Goal: Task Accomplishment & Management: Manage account settings

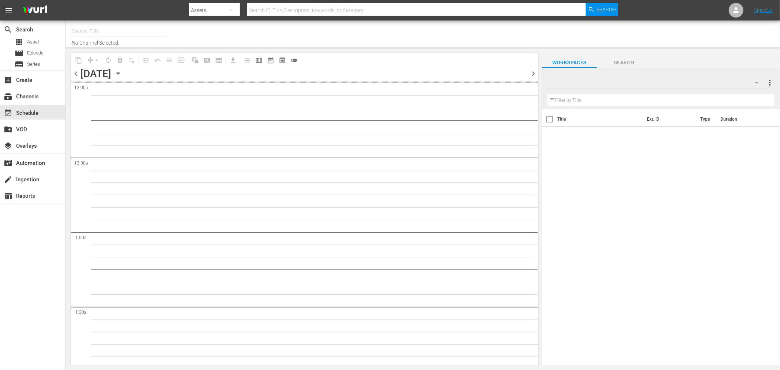
type input "Degrassi Roku (716)"
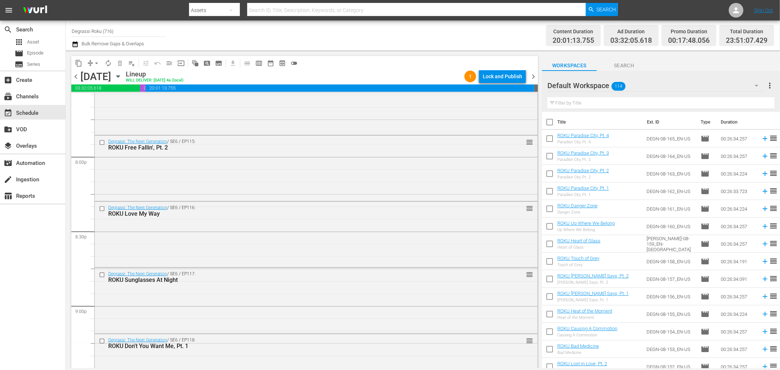
scroll to position [3307, 0]
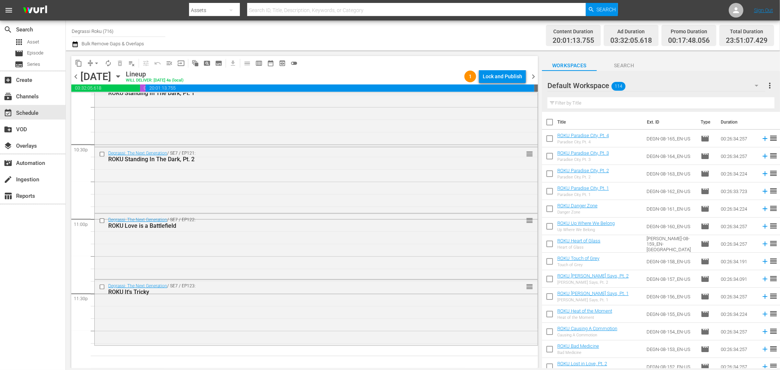
click at [650, 82] on div "Default Workspace 114" at bounding box center [657, 85] width 218 height 20
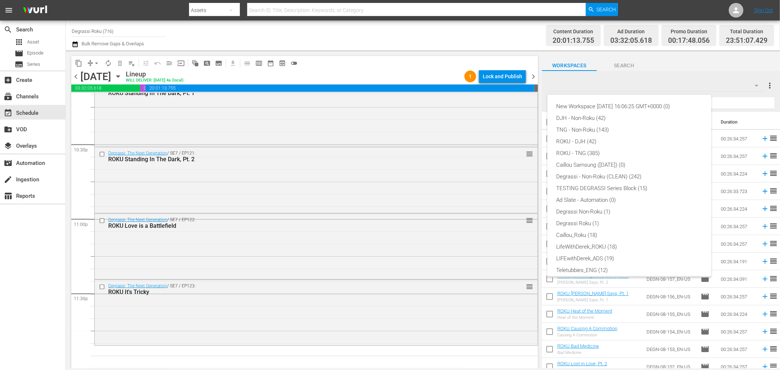
scroll to position [16, 0]
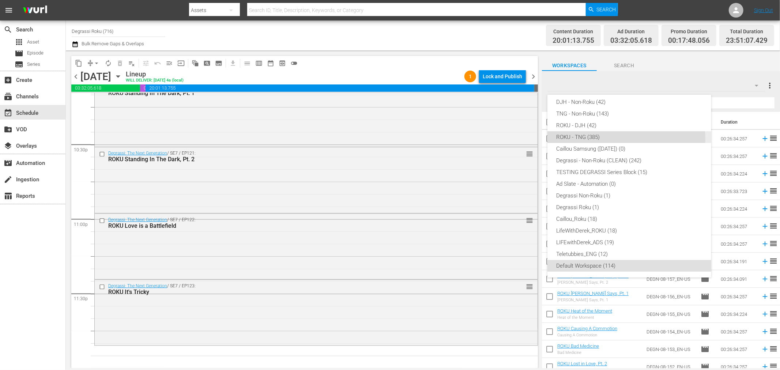
click at [605, 140] on div "ROKU - TNG (385)" at bounding box center [629, 137] width 146 height 12
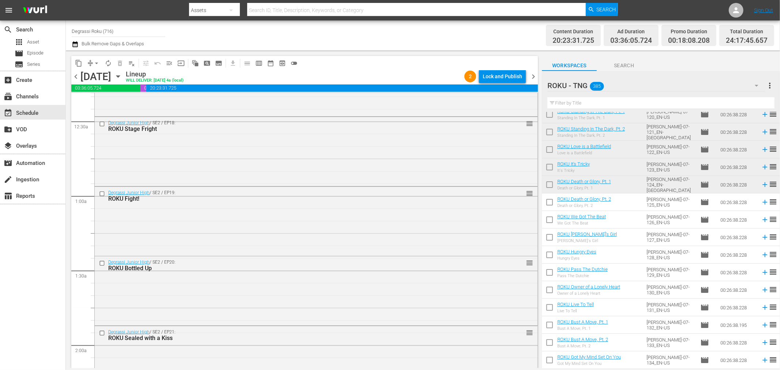
scroll to position [0, 0]
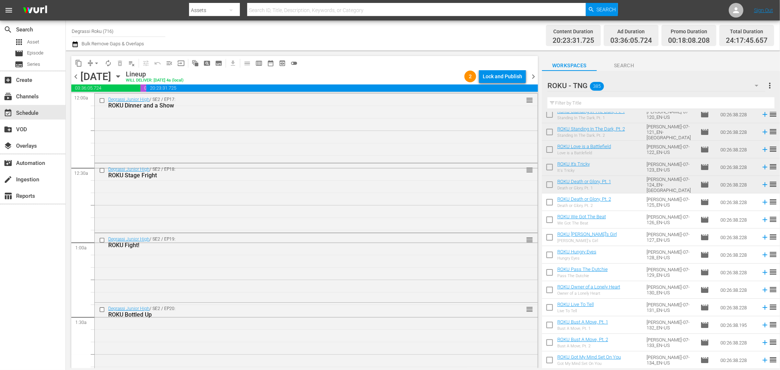
click at [538, 78] on span "chevron_right" at bounding box center [533, 76] width 9 height 9
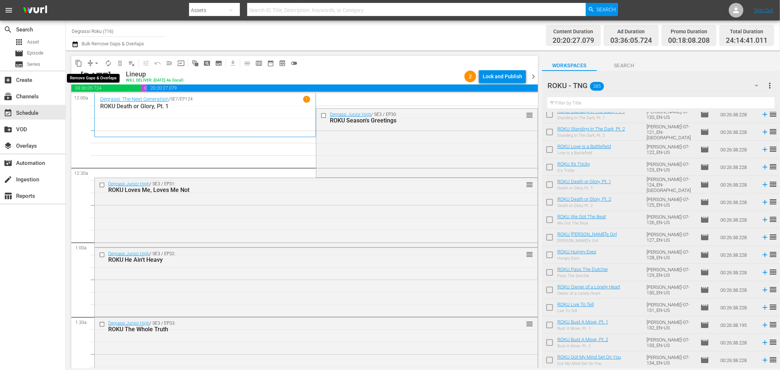
click at [97, 61] on span "arrow_drop_down" at bounding box center [96, 63] width 7 height 7
click at [94, 102] on li "Align to End of Previous Day" at bounding box center [97, 102] width 77 height 12
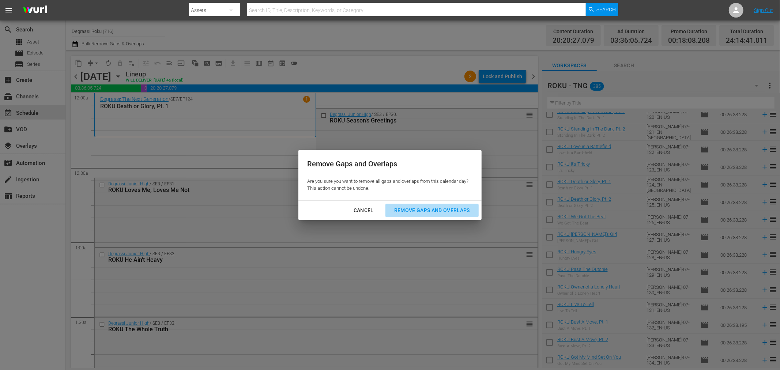
click at [457, 209] on div "Remove Gaps and Overlaps" at bounding box center [432, 210] width 87 height 9
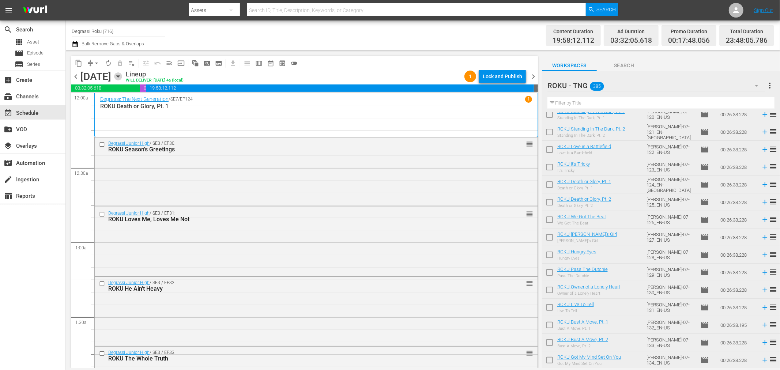
click at [122, 79] on icon "button" at bounding box center [118, 76] width 8 height 8
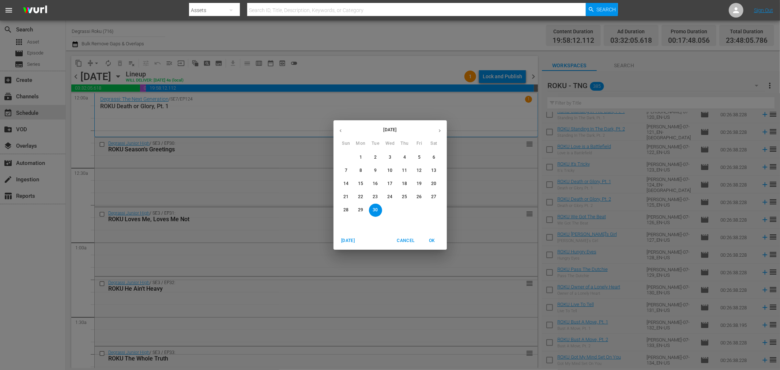
click at [342, 131] on icon "button" at bounding box center [340, 130] width 5 height 5
click at [363, 195] on p "18" at bounding box center [360, 197] width 5 height 6
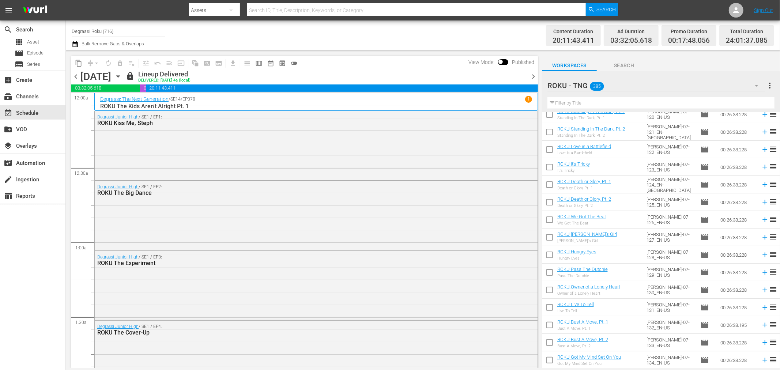
click at [529, 72] on span "chevron_right" at bounding box center [533, 76] width 9 height 9
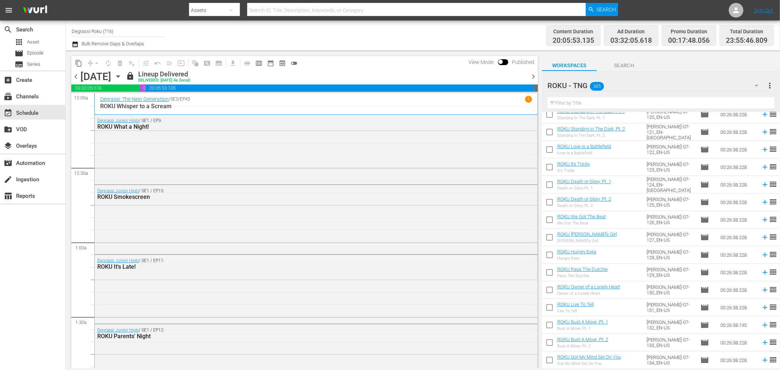
click at [530, 75] on span "chevron_right" at bounding box center [533, 76] width 9 height 9
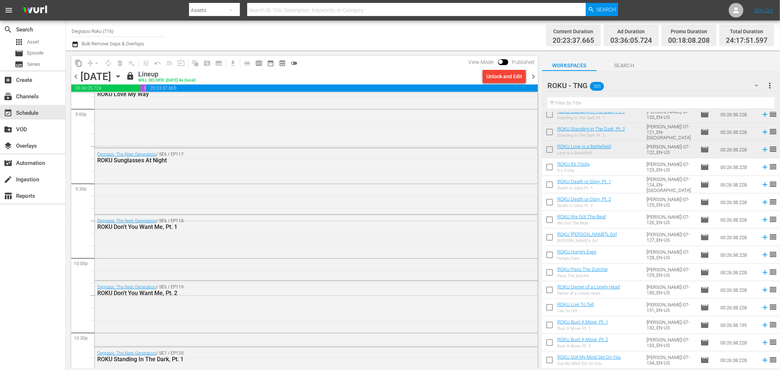
scroll to position [3363, 0]
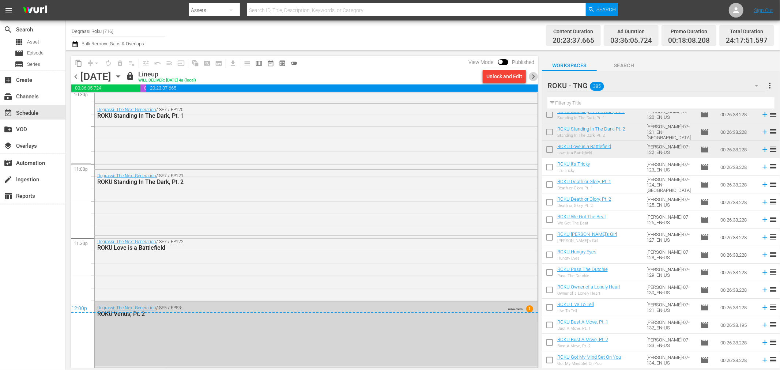
click at [535, 75] on span "chevron_right" at bounding box center [533, 76] width 9 height 9
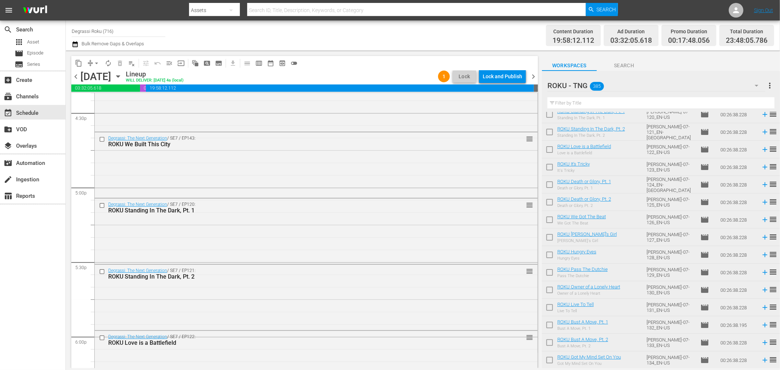
scroll to position [3333, 0]
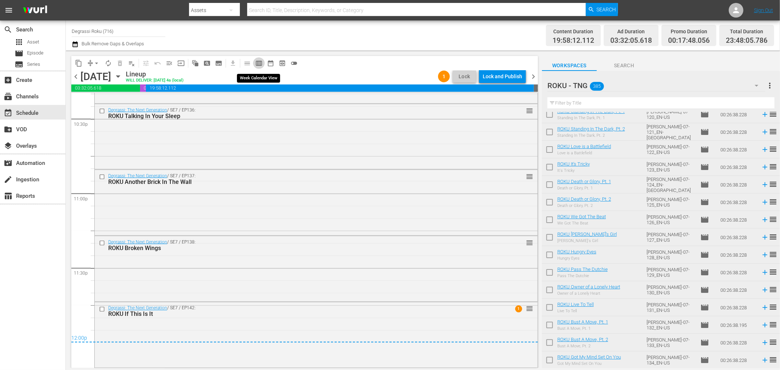
click at [262, 67] on span "calendar_view_week_outlined" at bounding box center [258, 63] width 7 height 7
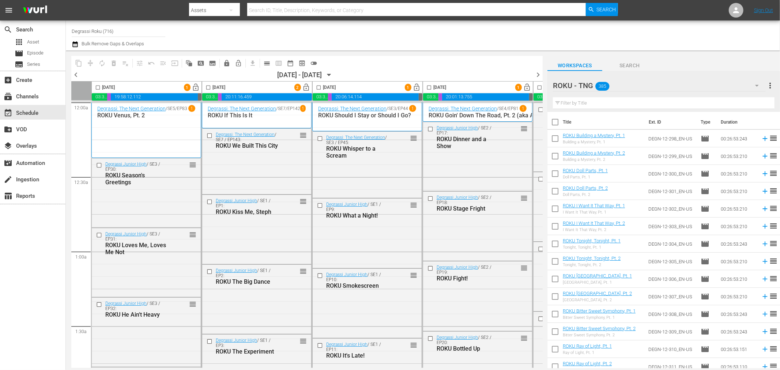
click at [333, 77] on icon "button" at bounding box center [329, 75] width 8 height 8
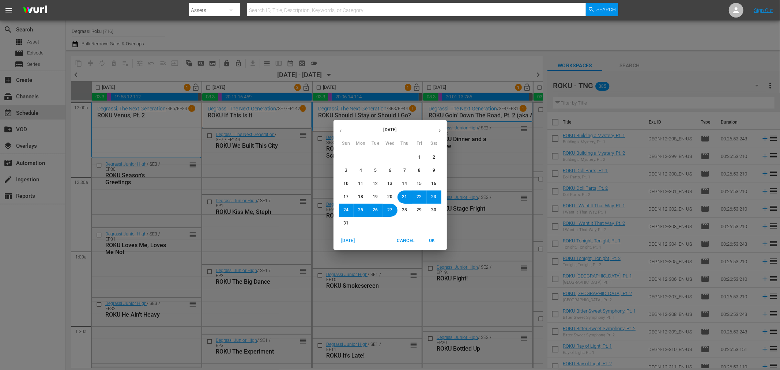
click at [392, 199] on span "20" at bounding box center [390, 197] width 5 height 6
click at [431, 237] on span "OK" at bounding box center [433, 241] width 18 height 8
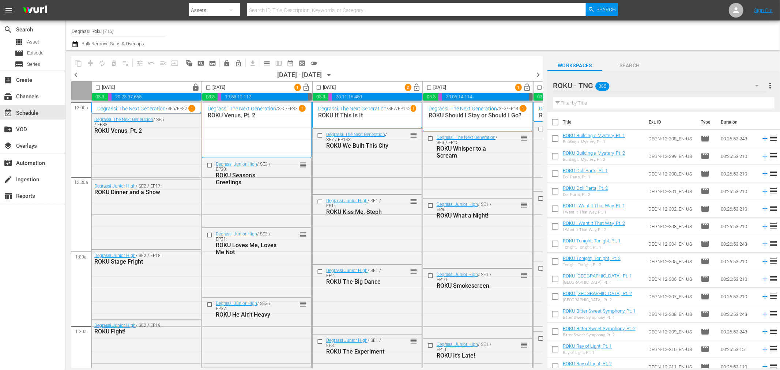
drag, startPoint x: 209, startPoint y: 88, endPoint x: 320, endPoint y: 88, distance: 111.2
click at [209, 88] on input "checkbox" at bounding box center [208, 89] width 8 height 8
checkbox input "true"
click at [320, 88] on input "checkbox" at bounding box center [319, 89] width 8 height 8
checkbox input "true"
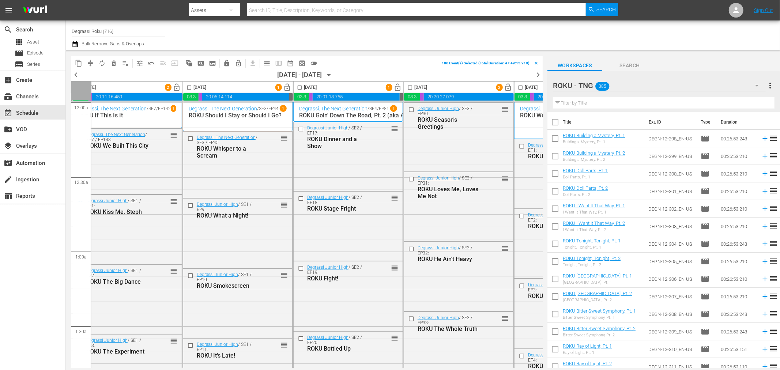
scroll to position [0, 277]
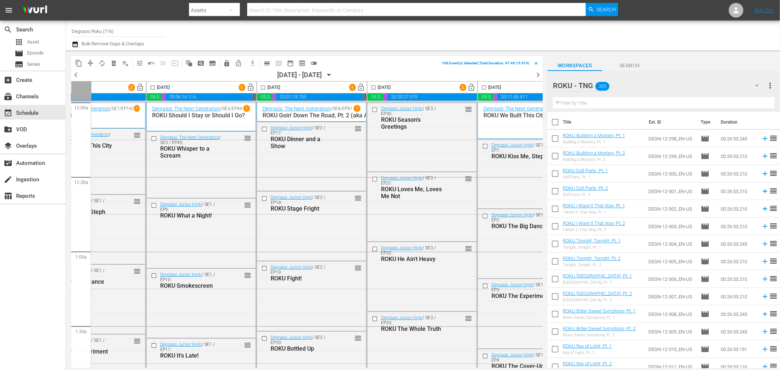
click at [153, 86] on input "checkbox" at bounding box center [153, 89] width 8 height 8
checkbox input "true"
click at [263, 87] on input "checkbox" at bounding box center [263, 89] width 8 height 8
checkbox input "true"
click at [375, 88] on input "checkbox" at bounding box center [374, 89] width 8 height 8
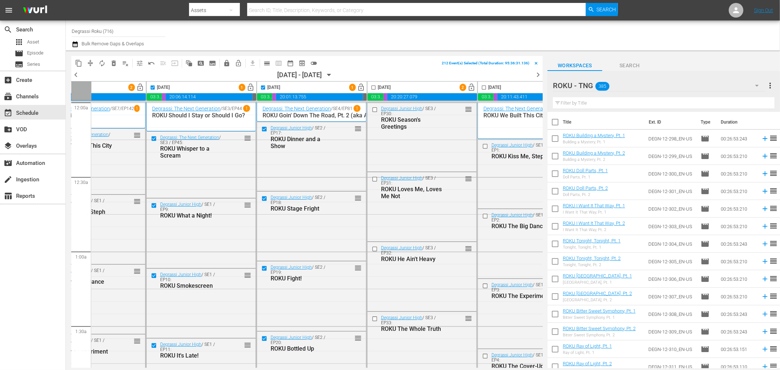
checkbox input "true"
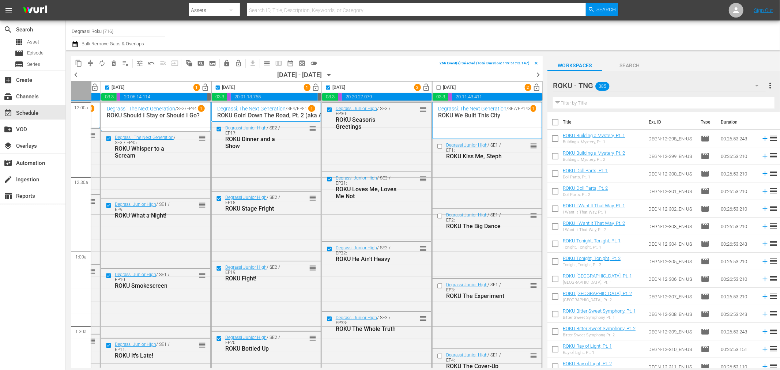
drag, startPoint x: 434, startPoint y: 88, endPoint x: 239, endPoint y: 15, distance: 208.6
click at [435, 88] on input "checkbox" at bounding box center [439, 89] width 8 height 8
checkbox input "true"
click at [224, 59] on button "lock" at bounding box center [227, 63] width 12 height 12
click at [333, 75] on icon "button" at bounding box center [329, 75] width 8 height 8
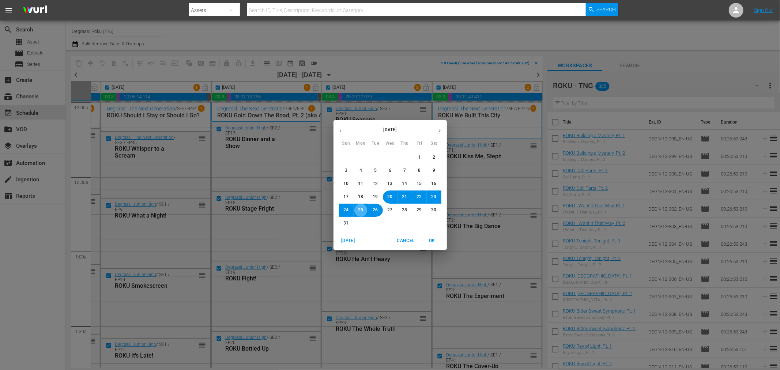
click at [362, 213] on span "25" at bounding box center [361, 210] width 5 height 6
click at [436, 243] on span "OK" at bounding box center [433, 241] width 18 height 8
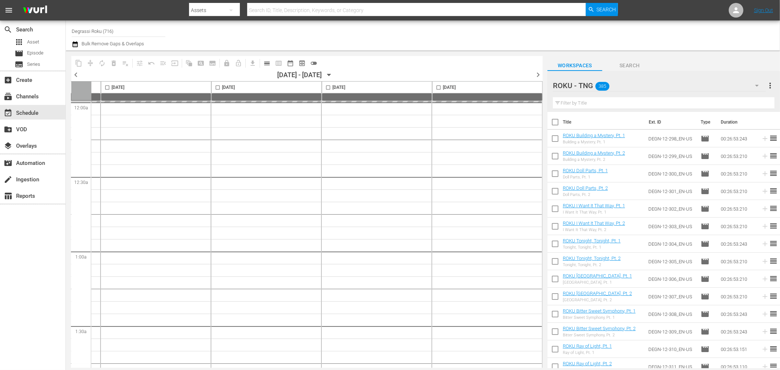
checkbox input "false"
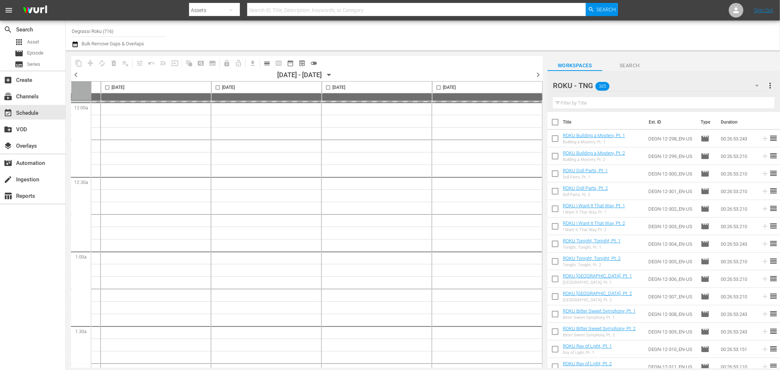
checkbox input "false"
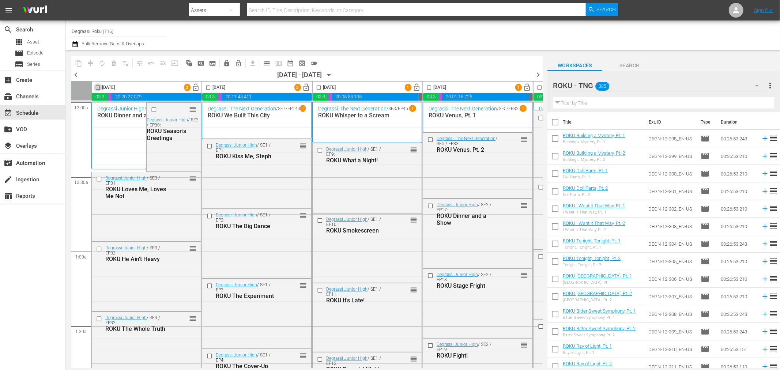
click at [97, 88] on input "checkbox" at bounding box center [98, 89] width 8 height 8
checkbox input "true"
click at [209, 88] on input "checkbox" at bounding box center [208, 89] width 8 height 8
checkbox input "true"
click at [319, 88] on input "checkbox" at bounding box center [319, 89] width 8 height 8
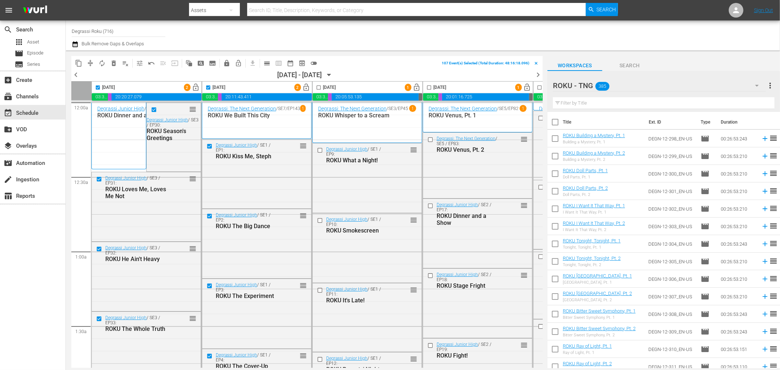
checkbox input "true"
click at [430, 86] on input "checkbox" at bounding box center [429, 89] width 8 height 8
checkbox input "true"
drag, startPoint x: 111, startPoint y: 368, endPoint x: 155, endPoint y: 375, distance: 44.8
click at [155, 370] on html "menu Search By Assets Search ID, Title, Description, Keywords, or Category Sear…" at bounding box center [390, 185] width 780 height 370
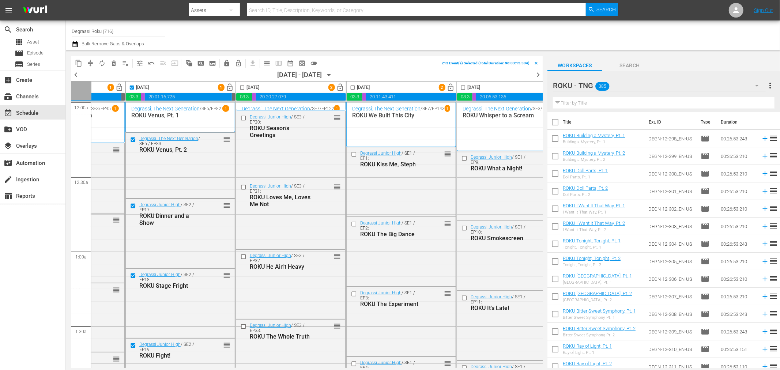
scroll to position [0, 315]
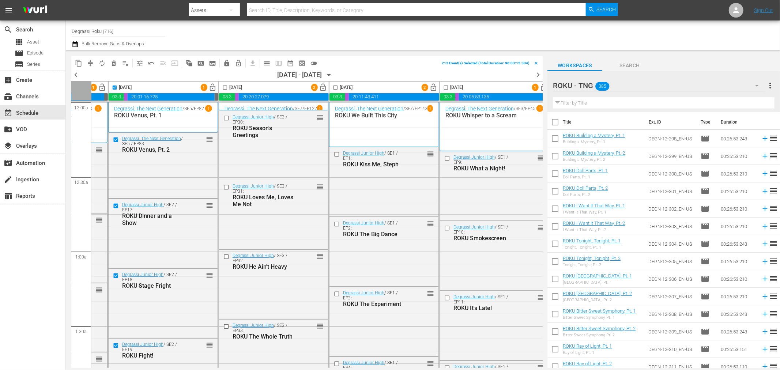
click at [224, 89] on input "checkbox" at bounding box center [225, 89] width 8 height 8
checkbox input "true"
click at [337, 86] on input "checkbox" at bounding box center [335, 89] width 8 height 8
checkbox input "true"
click at [446, 87] on input "checkbox" at bounding box center [446, 89] width 8 height 8
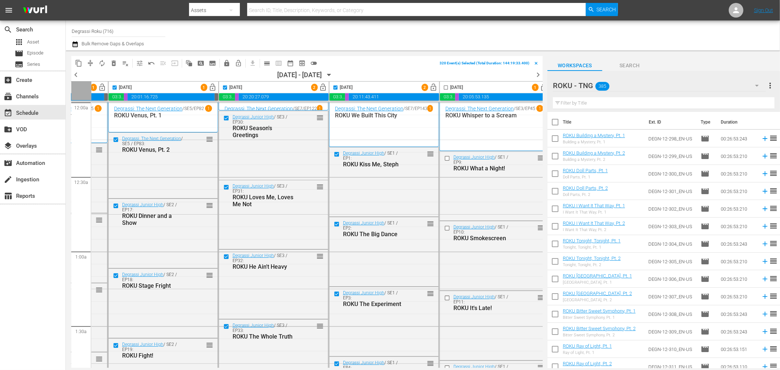
checkbox input "true"
drag, startPoint x: 226, startPoint y: 62, endPoint x: 207, endPoint y: 37, distance: 31.9
click at [226, 62] on span "lock" at bounding box center [226, 63] width 7 height 7
click at [65, 283] on div "search Search apps Asset movie Episode subtitles Series add_box Create subscrip…" at bounding box center [33, 205] width 66 height 370
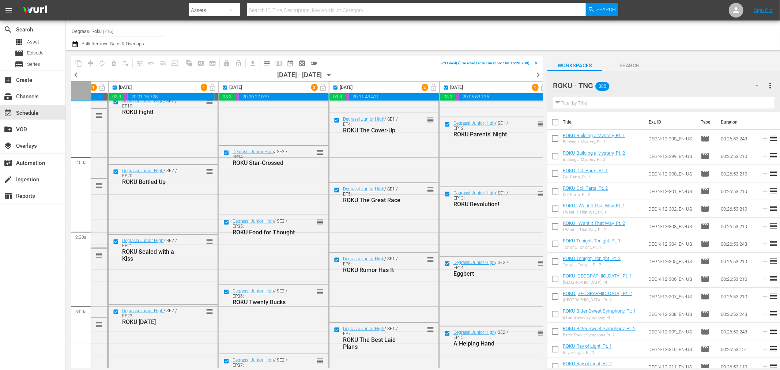
click at [331, 74] on icon "button" at bounding box center [328, 75] width 3 height 2
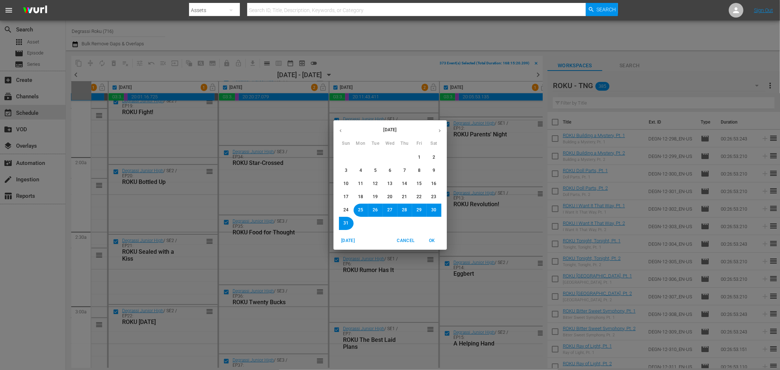
click at [359, 196] on span "18" at bounding box center [361, 197] width 5 height 6
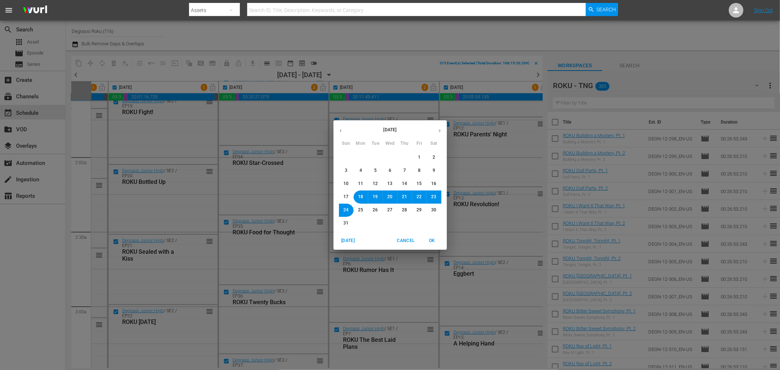
click at [436, 240] on span "OK" at bounding box center [433, 241] width 18 height 8
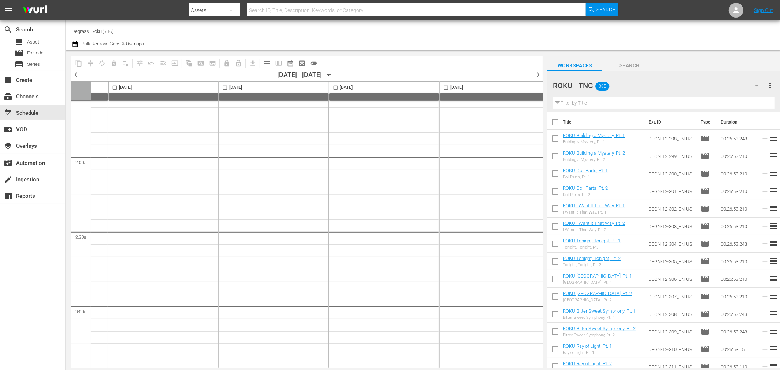
checkbox input "false"
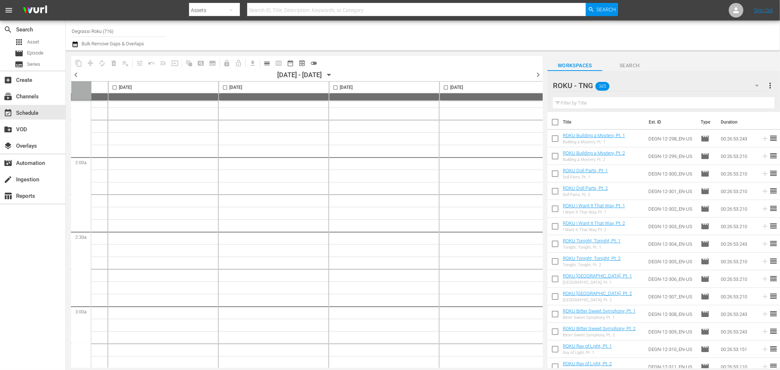
checkbox input "false"
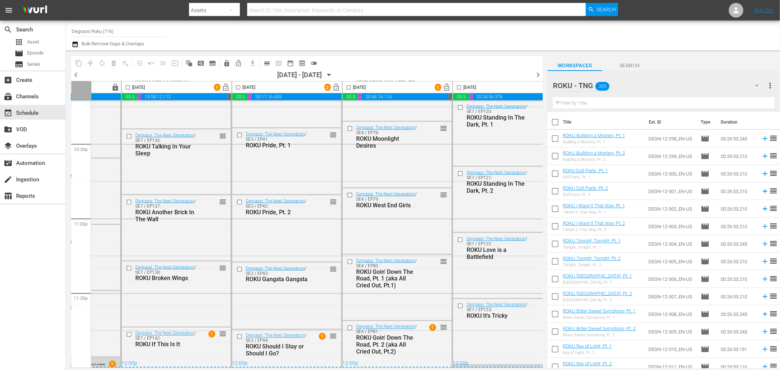
scroll to position [3319, 325]
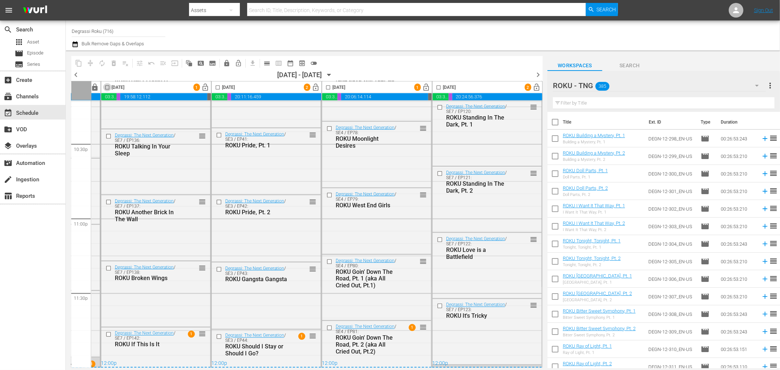
click at [105, 88] on input "checkbox" at bounding box center [107, 89] width 8 height 8
checkbox input "true"
click at [215, 88] on input "checkbox" at bounding box center [218, 89] width 8 height 8
checkbox input "true"
click at [327, 86] on input "checkbox" at bounding box center [328, 89] width 8 height 8
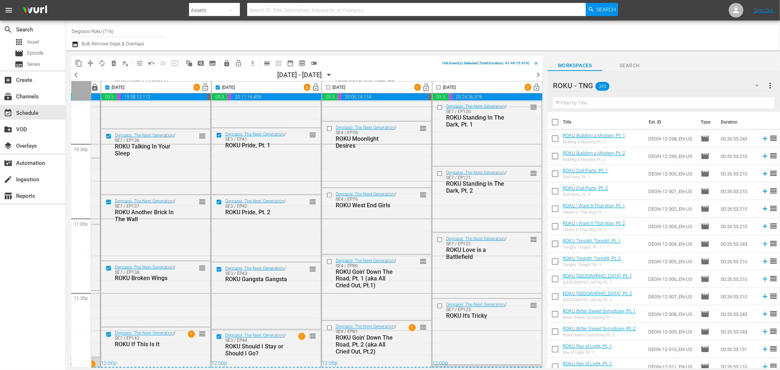
checkbox input "true"
click at [435, 87] on input "checkbox" at bounding box center [439, 89] width 8 height 8
checkbox input "true"
click at [229, 59] on button "lock" at bounding box center [227, 63] width 12 height 12
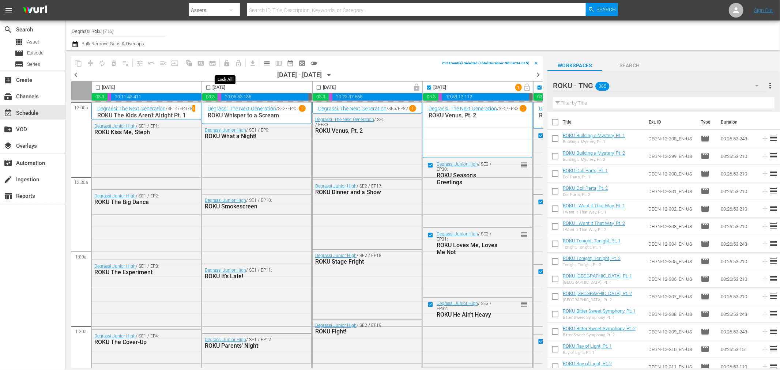
scroll to position [3319, 325]
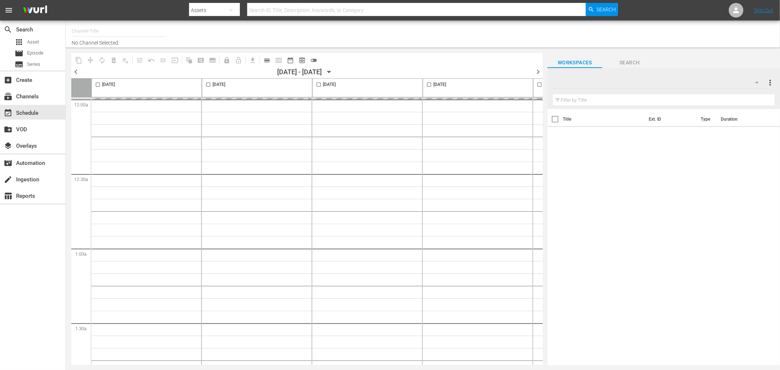
type input "Degrassi Roku (716)"
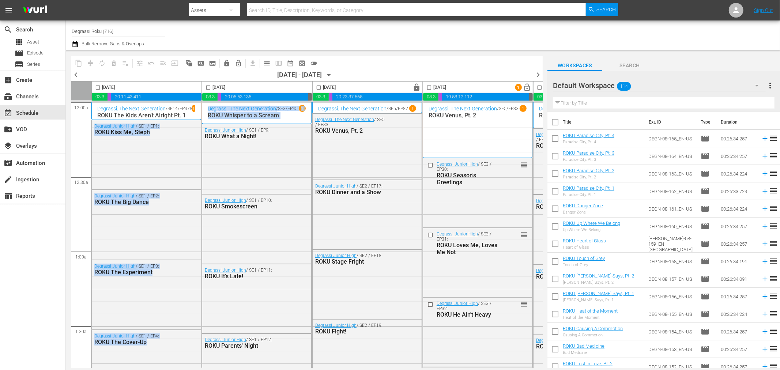
drag, startPoint x: 185, startPoint y: 369, endPoint x: 228, endPoint y: 372, distance: 42.2
click at [228, 370] on html "menu Search By Assets Search ID, Title, Description, Keywords, or Category Sear…" at bounding box center [390, 185] width 780 height 370
click at [269, 67] on button "calendar_view_day_outlined" at bounding box center [267, 63] width 12 height 12
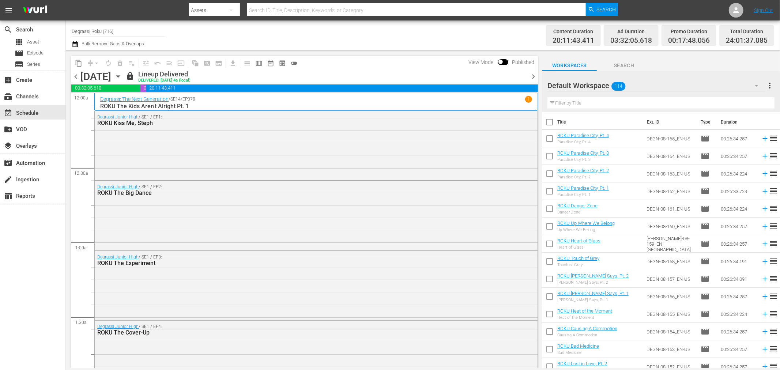
click at [122, 73] on icon "button" at bounding box center [118, 76] width 8 height 8
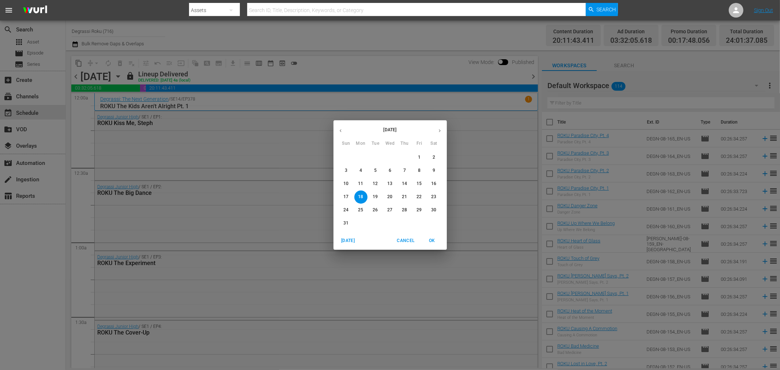
click at [378, 198] on span "19" at bounding box center [375, 197] width 13 height 6
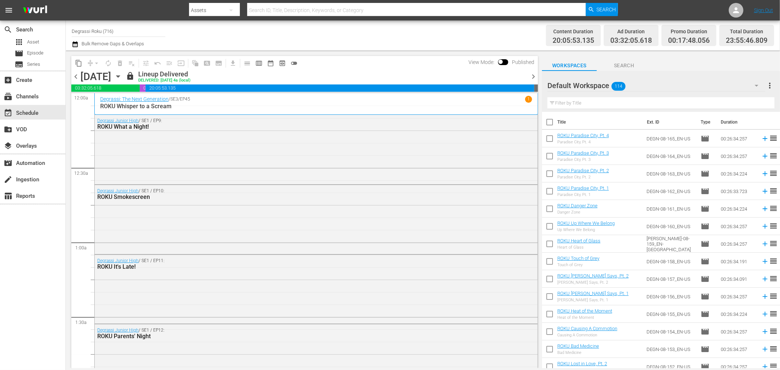
click at [529, 74] on span "chevron_right" at bounding box center [533, 76] width 9 height 9
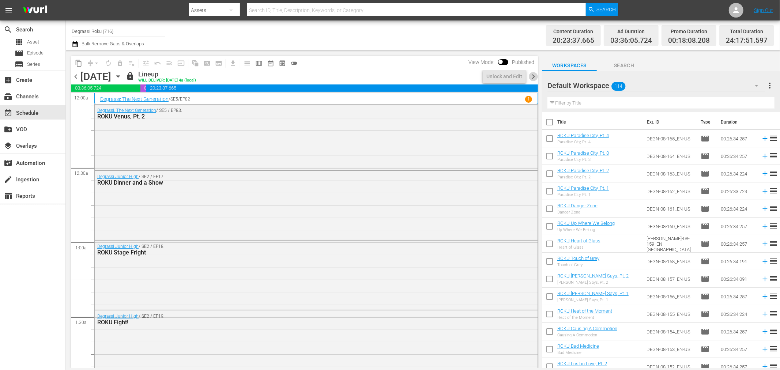
click at [533, 77] on span "chevron_right" at bounding box center [533, 76] width 9 height 9
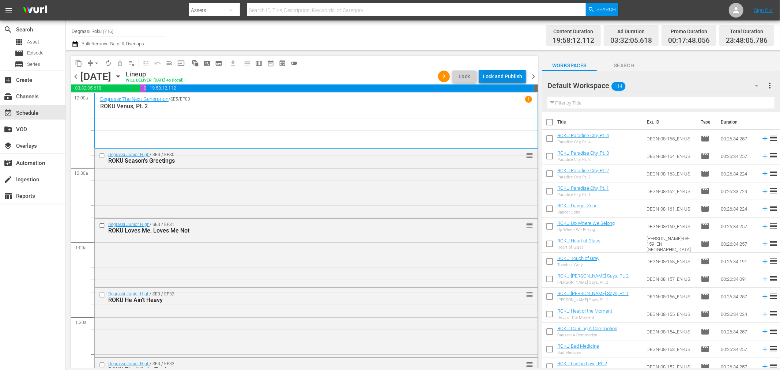
click at [498, 75] on div "Lock and Publish" at bounding box center [503, 76] width 40 height 13
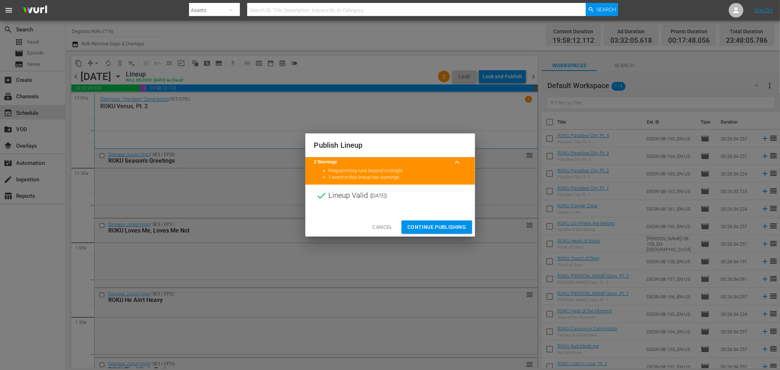
click at [433, 223] on span "Continue Publishing" at bounding box center [437, 227] width 59 height 9
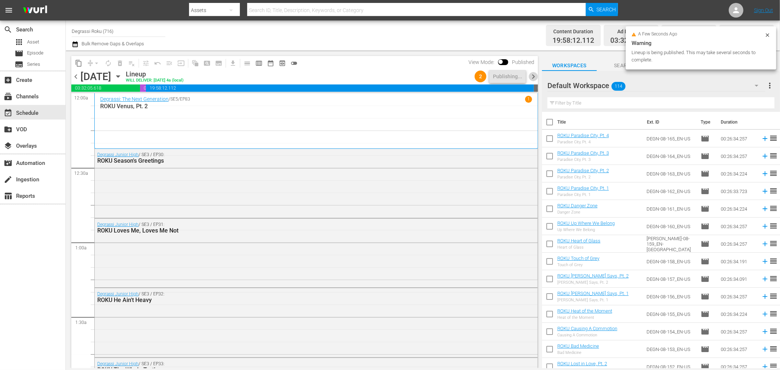
click at [534, 75] on span "chevron_right" at bounding box center [533, 76] width 9 height 9
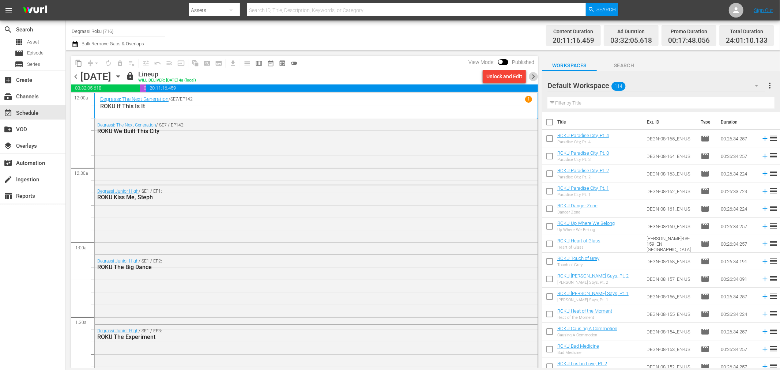
click at [537, 76] on span "chevron_right" at bounding box center [533, 76] width 9 height 9
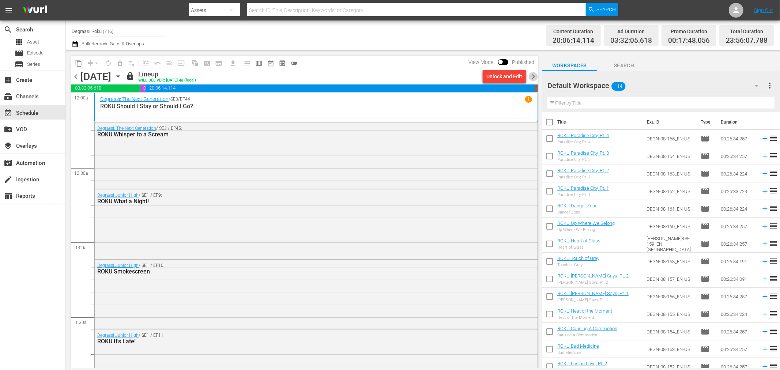
click at [532, 75] on span "chevron_right" at bounding box center [533, 76] width 9 height 9
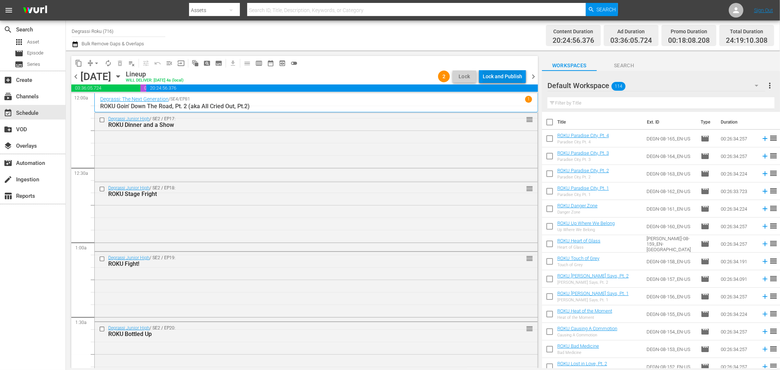
click at [522, 75] on div "Lock and Publish" at bounding box center [503, 76] width 40 height 13
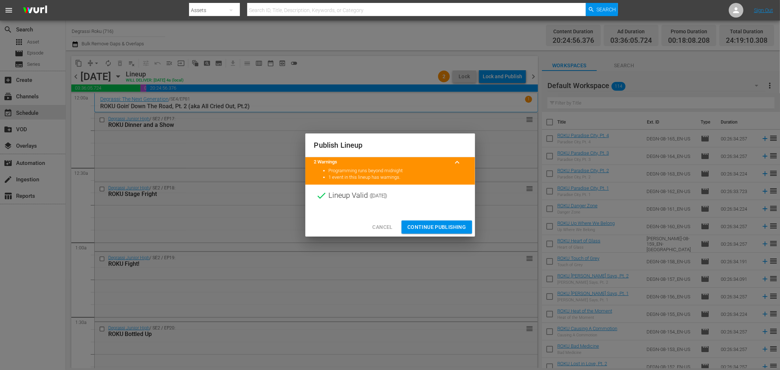
click at [443, 224] on span "Continue Publishing" at bounding box center [437, 227] width 59 height 9
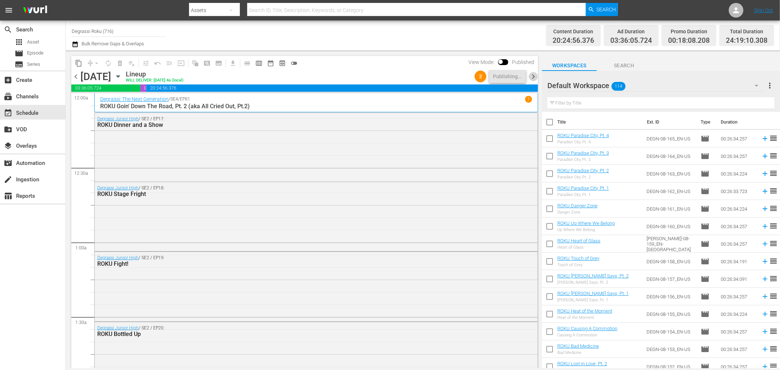
click at [535, 76] on span "chevron_right" at bounding box center [533, 76] width 9 height 9
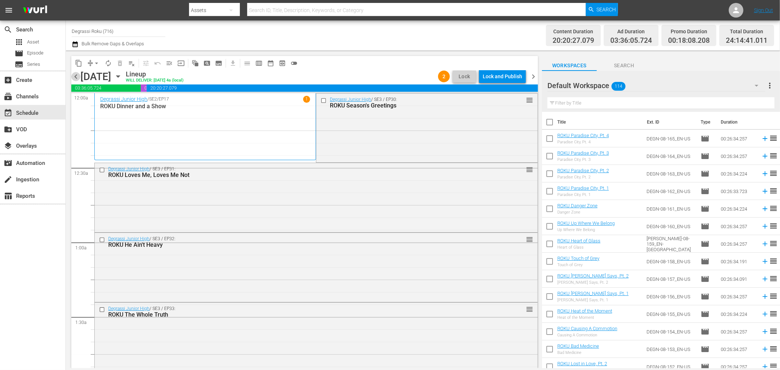
click at [76, 76] on span "chevron_left" at bounding box center [75, 76] width 9 height 9
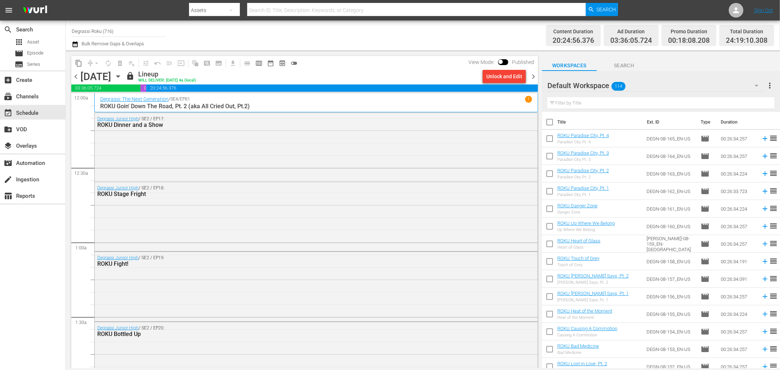
click at [533, 78] on span "chevron_right" at bounding box center [533, 76] width 9 height 9
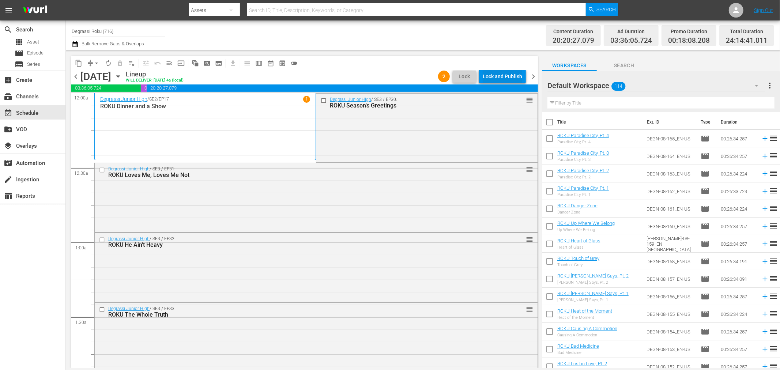
click at [519, 74] on div "Lock and Publish" at bounding box center [503, 76] width 40 height 13
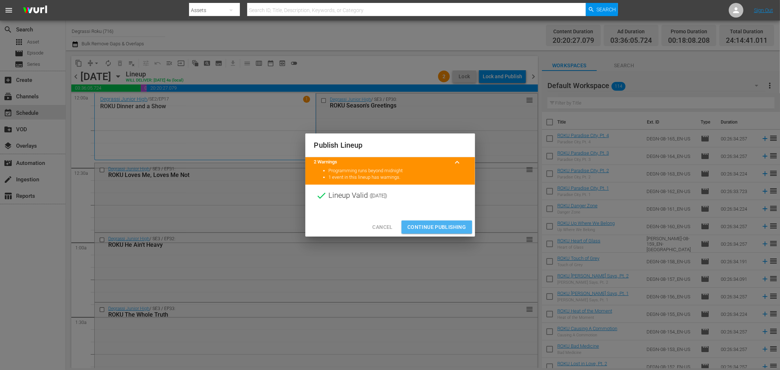
click at [427, 224] on span "Continue Publishing" at bounding box center [437, 227] width 59 height 9
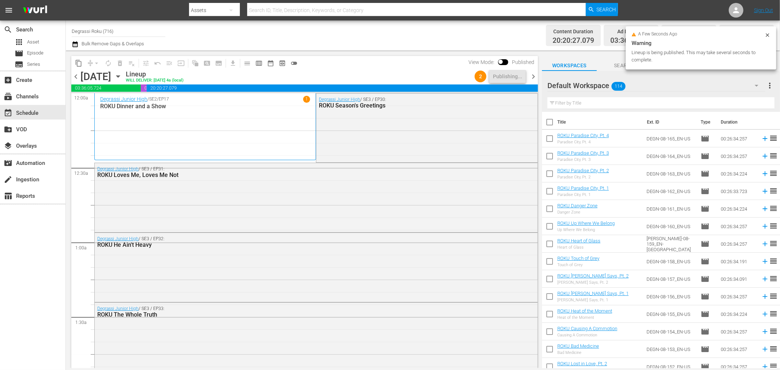
click at [532, 75] on span "chevron_right" at bounding box center [533, 76] width 9 height 9
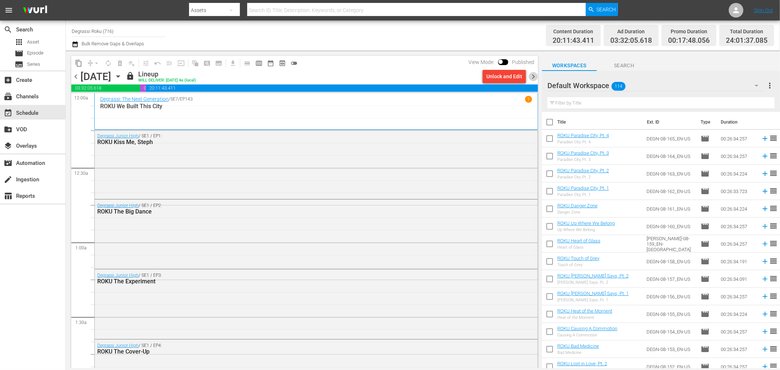
click at [530, 77] on span "chevron_right" at bounding box center [533, 76] width 9 height 9
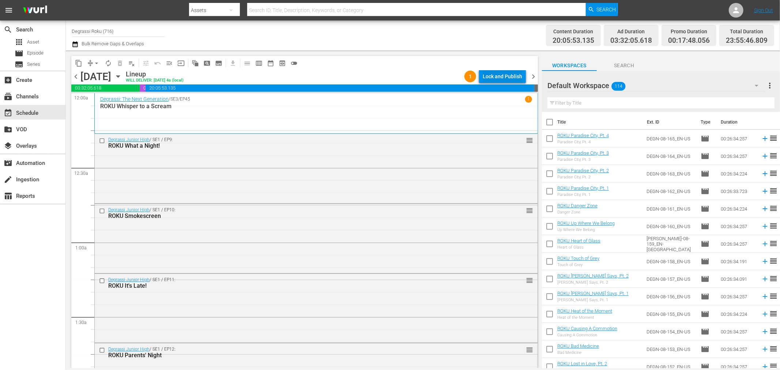
click at [512, 79] on div "Lock and Publish" at bounding box center [503, 76] width 40 height 13
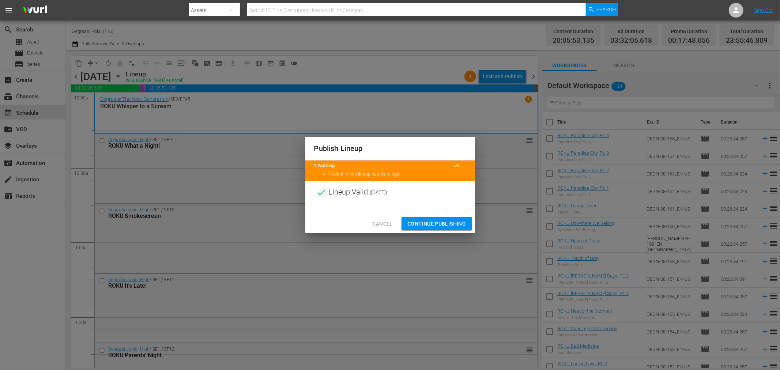
click at [442, 223] on span "Continue Publishing" at bounding box center [437, 224] width 59 height 9
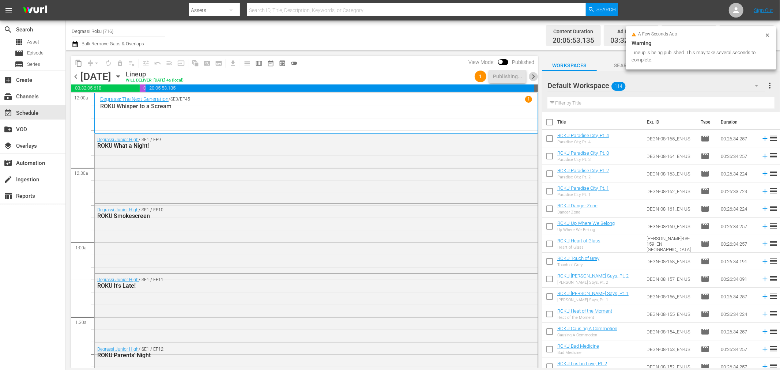
click at [532, 77] on span "chevron_right" at bounding box center [533, 76] width 9 height 9
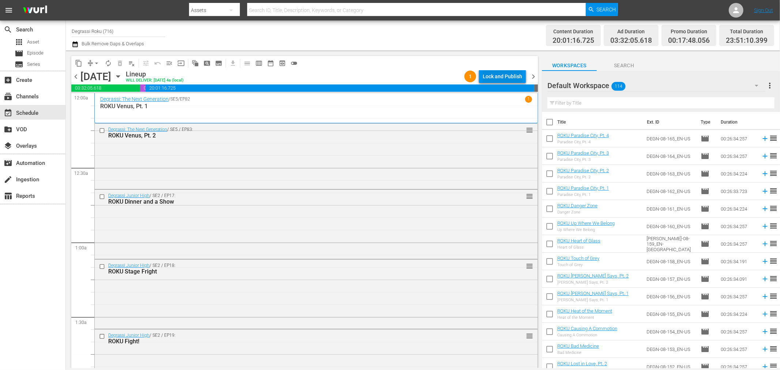
click at [511, 78] on div "Lock and Publish" at bounding box center [503, 76] width 40 height 13
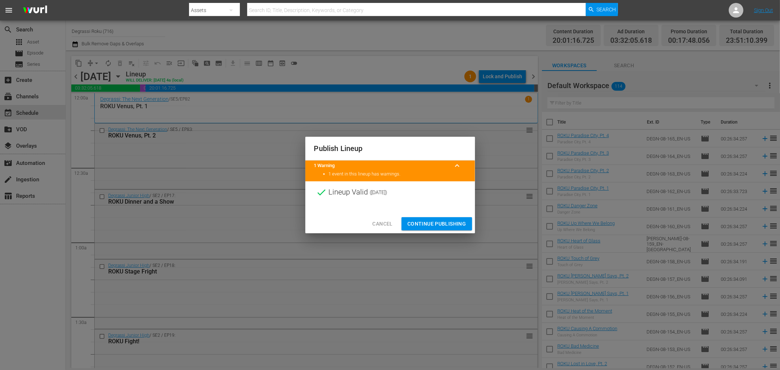
click at [440, 221] on span "Continue Publishing" at bounding box center [437, 224] width 59 height 9
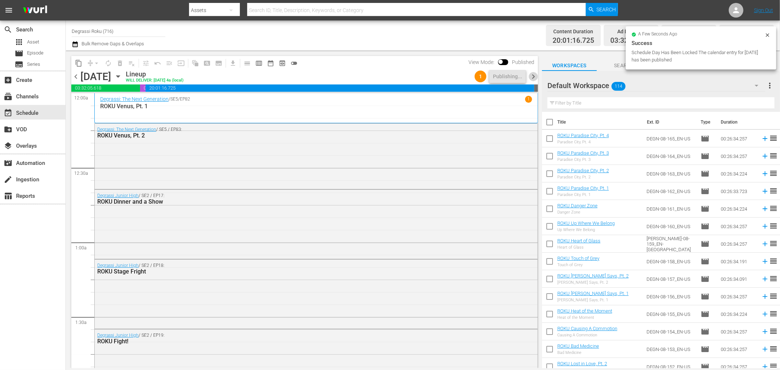
click at [536, 78] on span "chevron_right" at bounding box center [533, 76] width 9 height 9
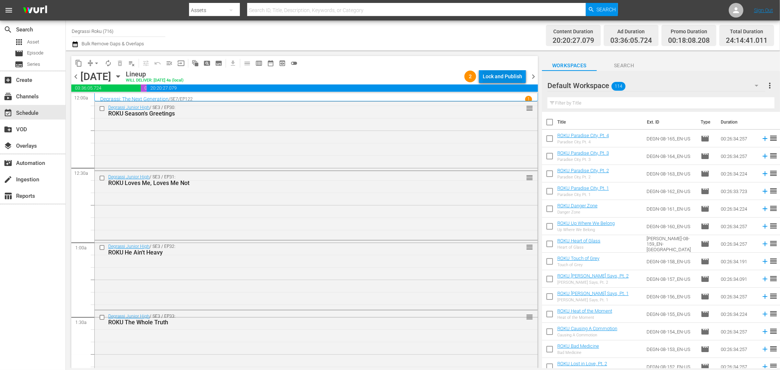
click at [503, 75] on div "Lock and Publish" at bounding box center [503, 76] width 40 height 13
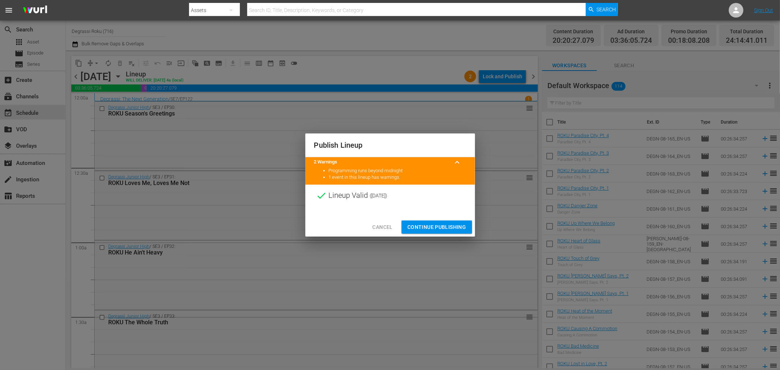
click at [448, 226] on span "Continue Publishing" at bounding box center [437, 227] width 59 height 9
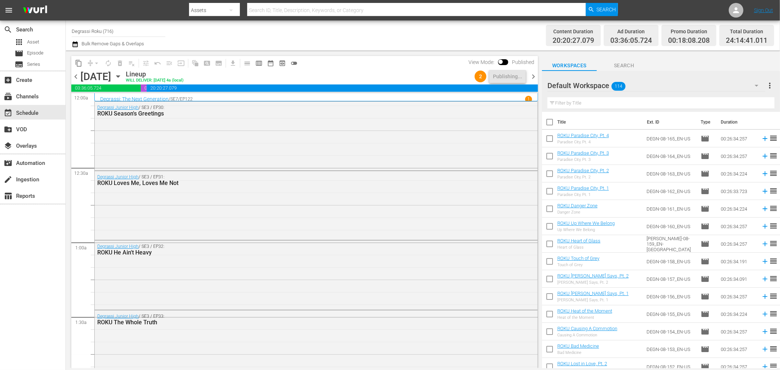
drag, startPoint x: 537, startPoint y: 76, endPoint x: 533, endPoint y: 77, distance: 4.3
click at [536, 76] on span "chevron_right" at bounding box center [533, 76] width 9 height 9
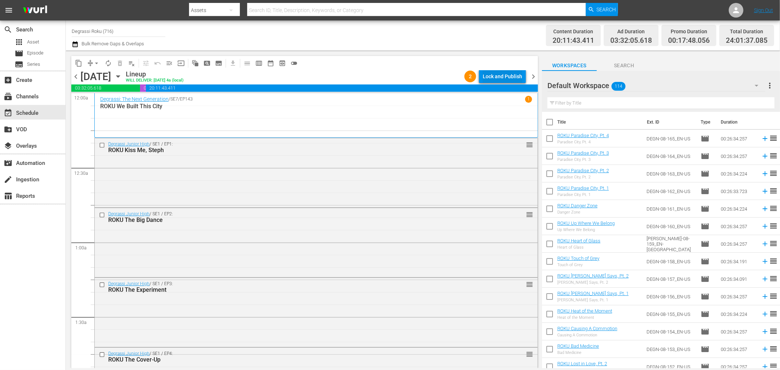
click at [503, 79] on div "Lock and Publish" at bounding box center [503, 76] width 40 height 13
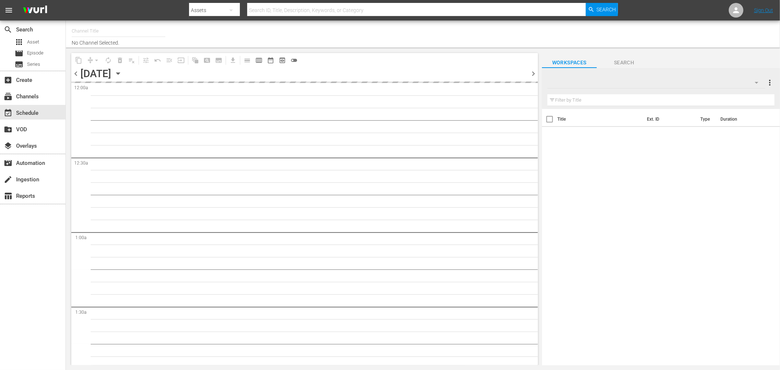
type input "Degrassi Roku (716)"
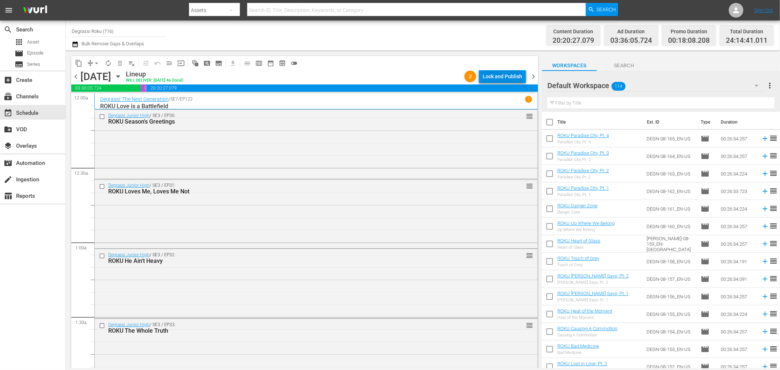
click at [504, 73] on div "Lock and Publish" at bounding box center [503, 76] width 40 height 13
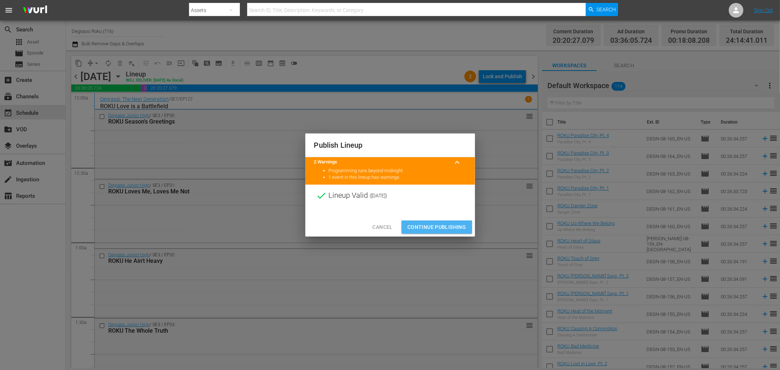
click at [432, 228] on span "Continue Publishing" at bounding box center [437, 227] width 59 height 9
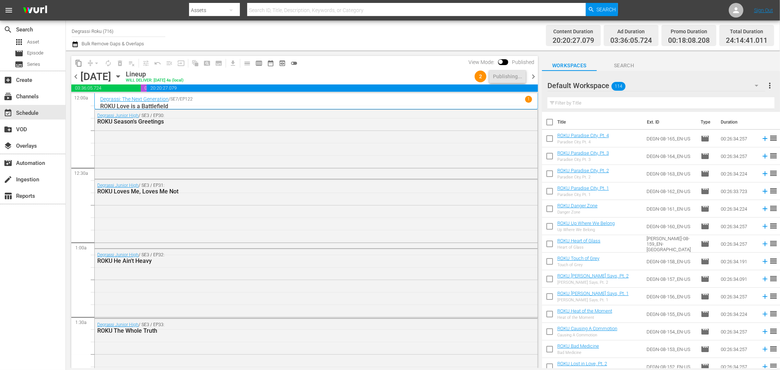
click at [537, 76] on span "chevron_right" at bounding box center [533, 76] width 9 height 9
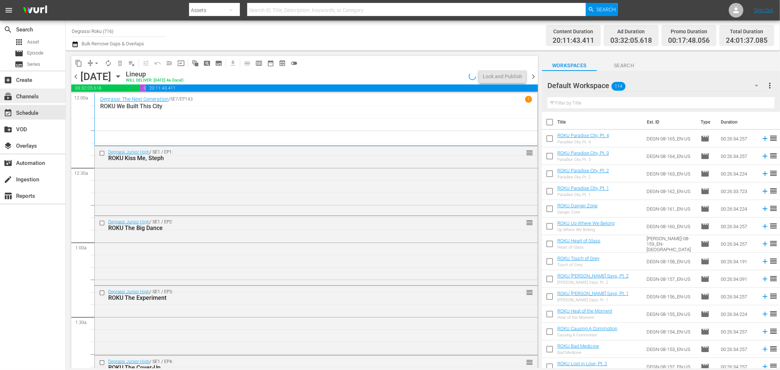
click at [26, 98] on div "subscriptions Channels" at bounding box center [20, 95] width 41 height 7
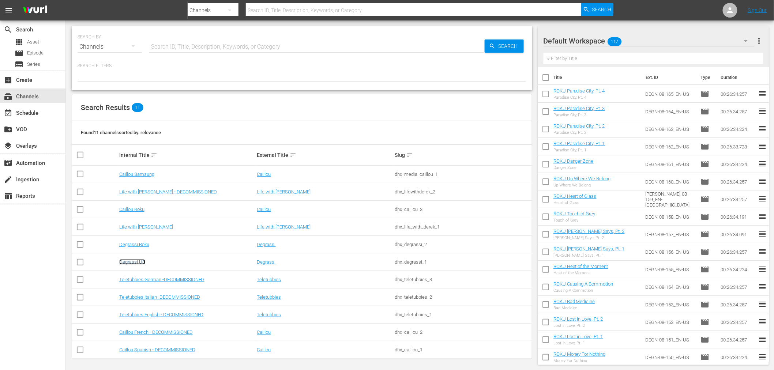
click at [132, 262] on link "Degrassi US" at bounding box center [132, 261] width 26 height 5
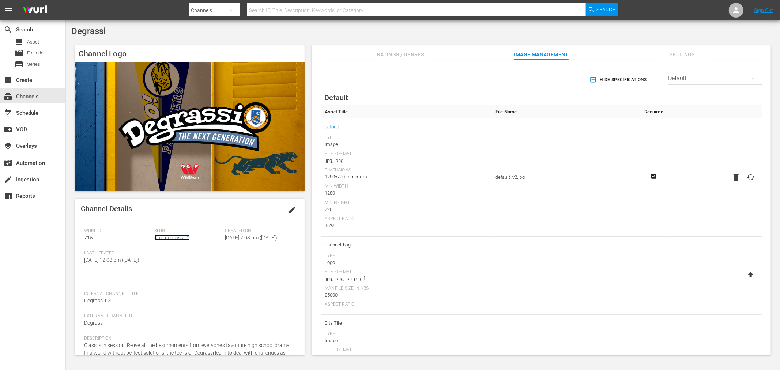
click at [155, 238] on link "dhx_degrassi_1" at bounding box center [172, 238] width 35 height 6
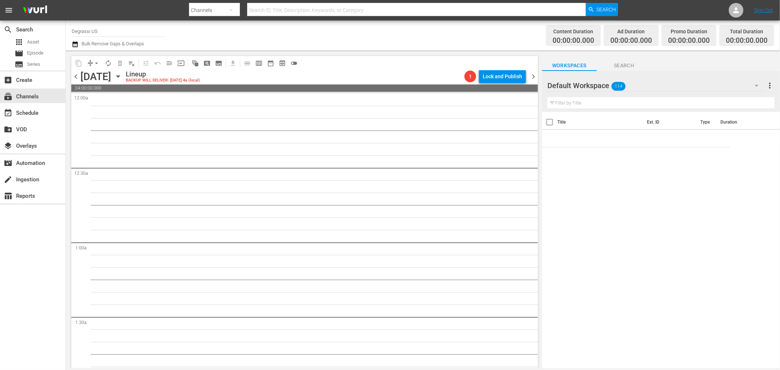
click at [120, 76] on icon "button" at bounding box center [117, 77] width 3 height 2
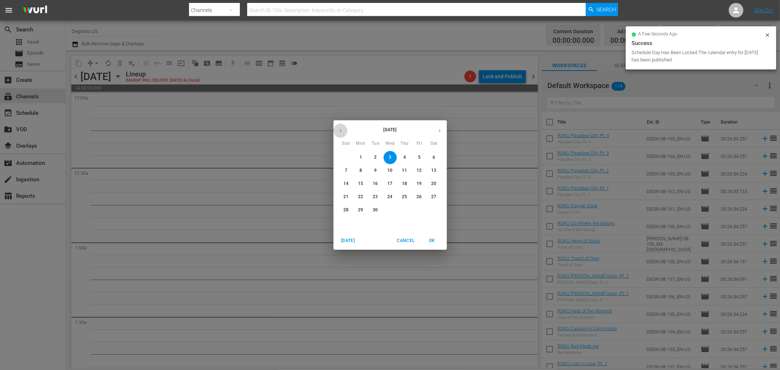
click at [343, 134] on button "button" at bounding box center [341, 131] width 14 height 14
click at [377, 200] on button "19" at bounding box center [375, 197] width 13 height 13
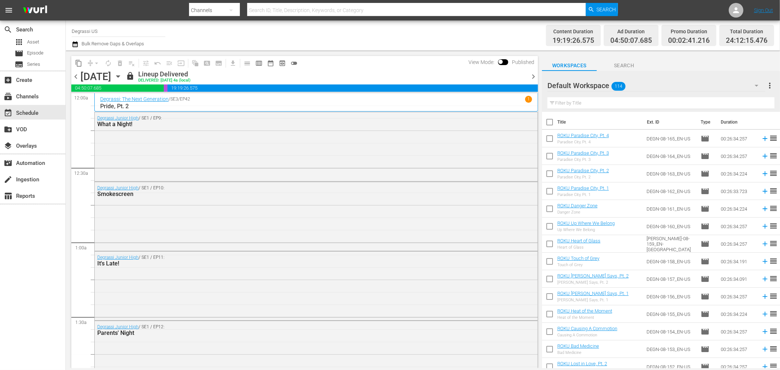
click at [535, 74] on span "chevron_right" at bounding box center [533, 76] width 9 height 9
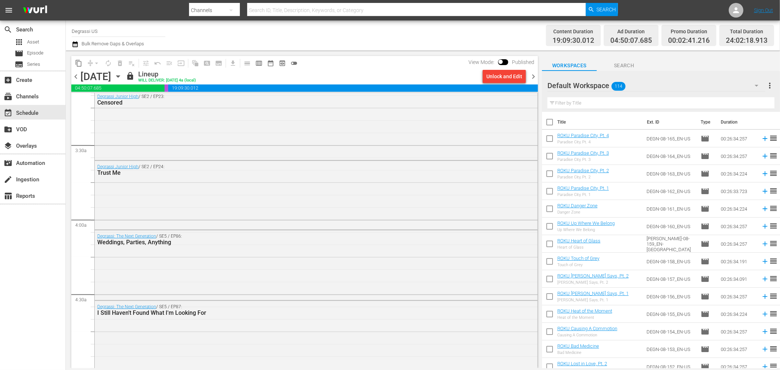
scroll to position [488, 0]
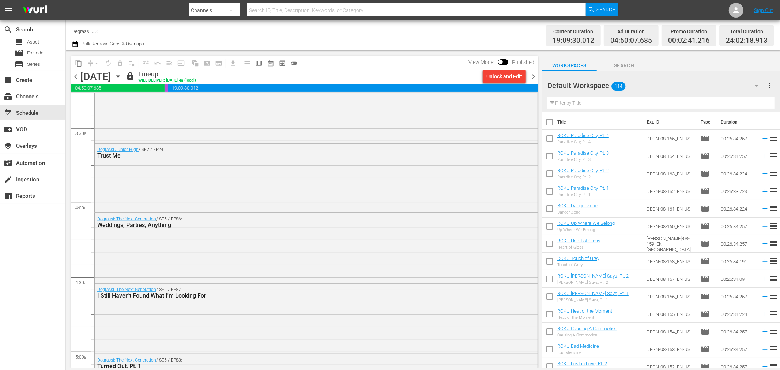
click at [646, 90] on div "Default Workspace 114" at bounding box center [657, 85] width 218 height 20
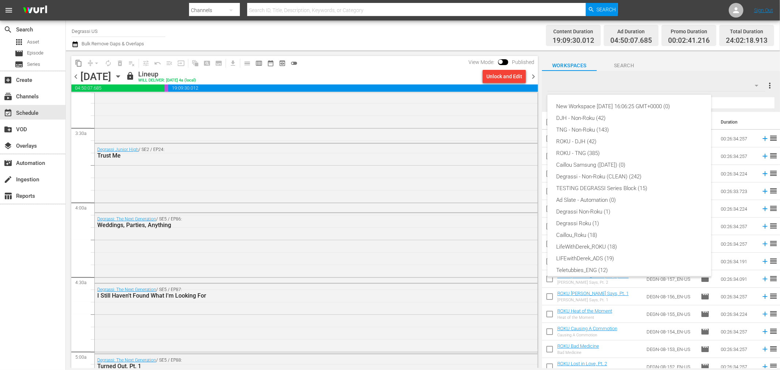
scroll to position [16, 0]
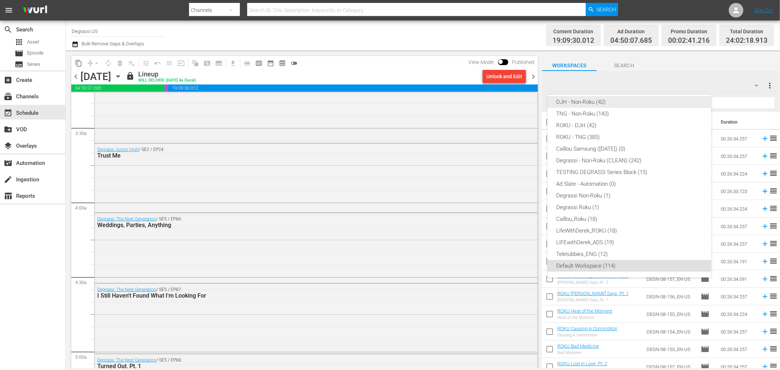
click at [628, 101] on div "DJH - Non-Roku (42)" at bounding box center [629, 102] width 146 height 12
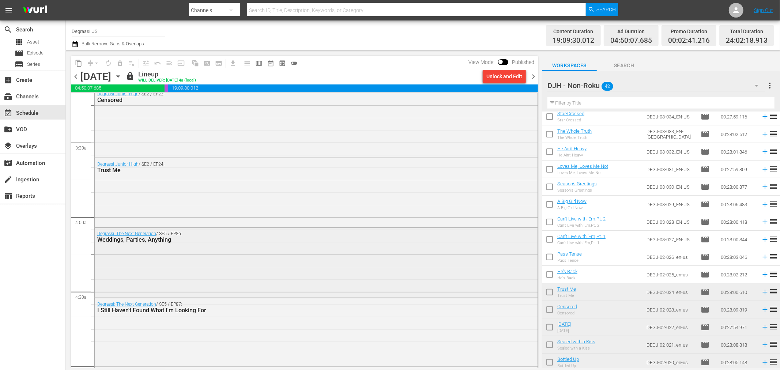
scroll to position [488, 0]
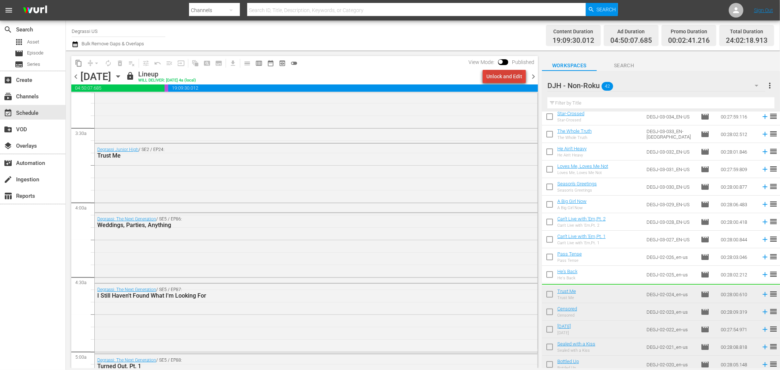
click at [518, 77] on div "Unlock and Edit" at bounding box center [505, 76] width 36 height 13
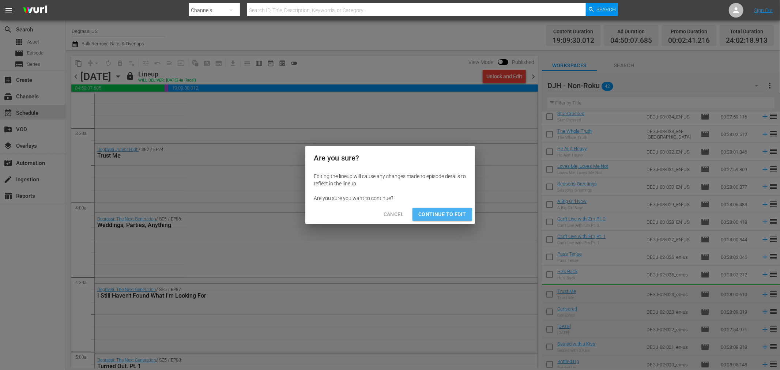
click at [447, 217] on span "Continue to Edit" at bounding box center [443, 214] width 48 height 9
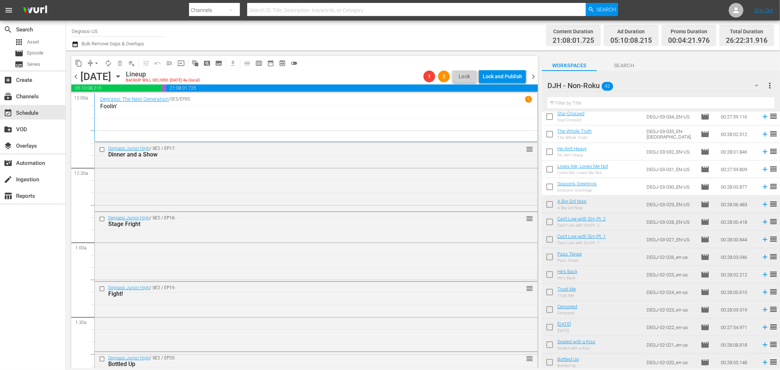
scroll to position [533, 0]
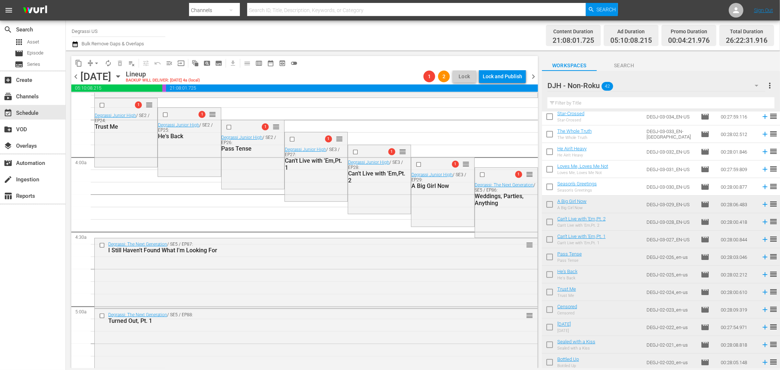
click at [93, 62] on span "arrow_drop_down" at bounding box center [96, 63] width 7 height 7
click at [89, 101] on li "Align to End of Previous Day" at bounding box center [97, 102] width 77 height 12
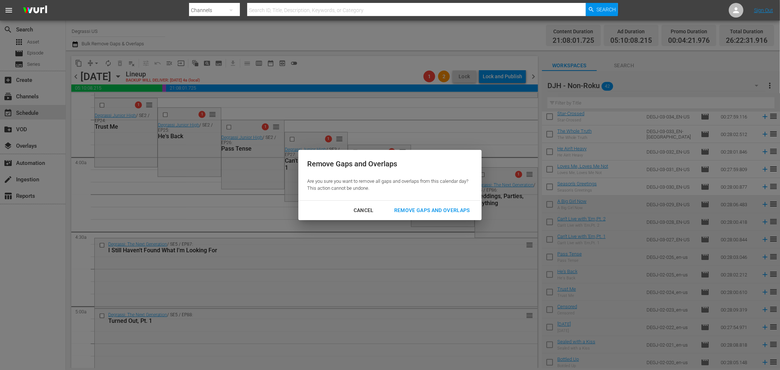
click at [439, 206] on div "Remove Gaps and Overlaps" at bounding box center [432, 210] width 87 height 9
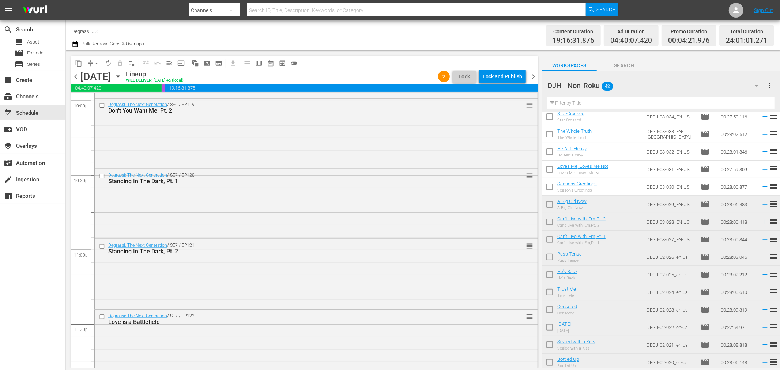
scroll to position [3359, 0]
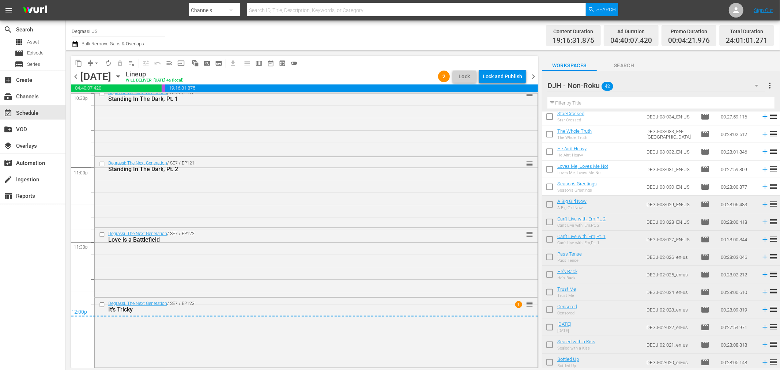
click at [532, 78] on span "chevron_right" at bounding box center [533, 76] width 9 height 9
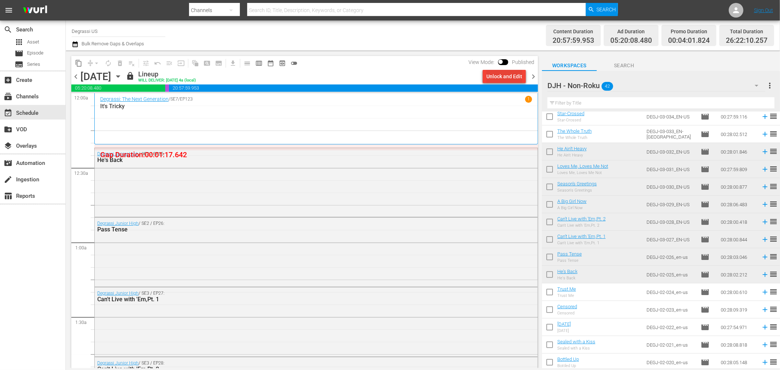
click at [509, 76] on div "Unlock and Edit" at bounding box center [505, 76] width 36 height 13
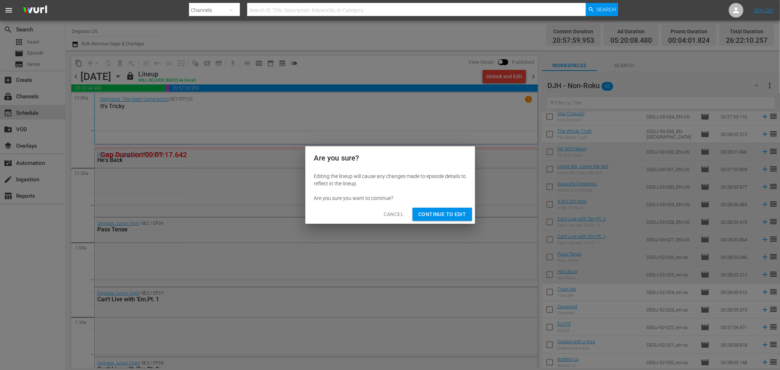
click at [434, 210] on span "Continue to Edit" at bounding box center [443, 214] width 48 height 9
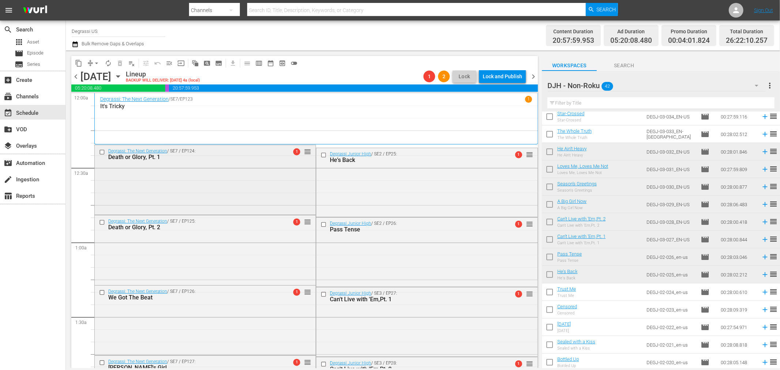
click at [100, 152] on input "checkbox" at bounding box center [103, 152] width 8 height 6
click at [99, 223] on input "checkbox" at bounding box center [103, 222] width 8 height 6
click at [100, 293] on input "checkbox" at bounding box center [103, 293] width 8 height 6
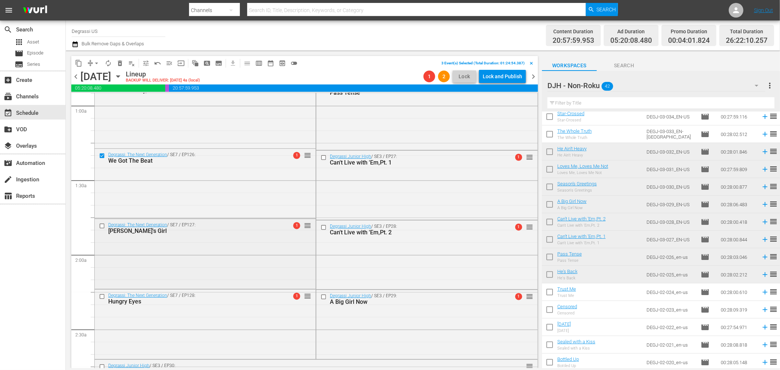
scroll to position [162, 0]
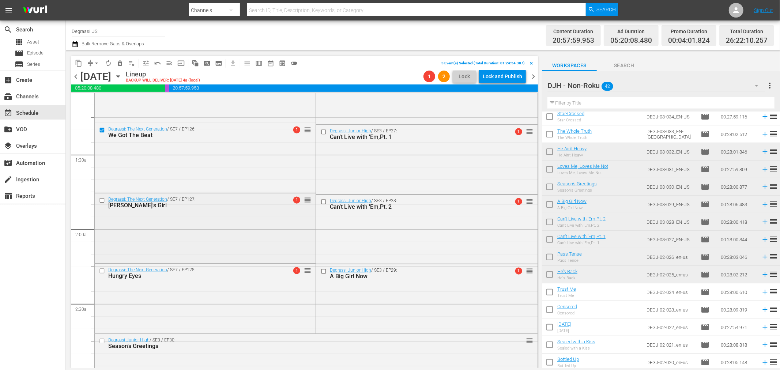
click at [105, 200] on input "checkbox" at bounding box center [103, 201] width 8 height 6
click at [100, 270] on input "checkbox" at bounding box center [103, 271] width 8 height 6
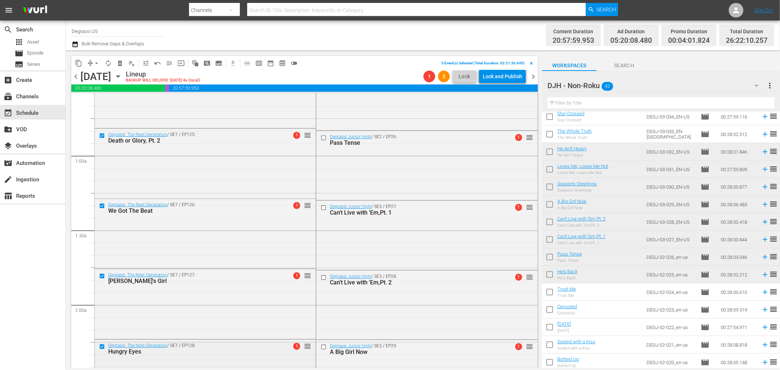
scroll to position [0, 0]
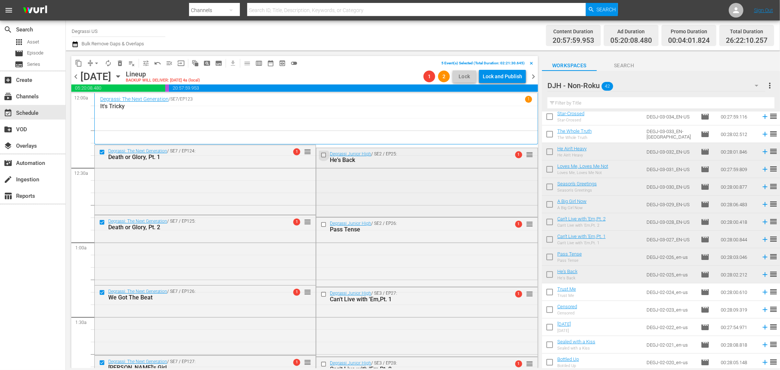
click at [323, 155] on input "checkbox" at bounding box center [325, 155] width 8 height 6
click at [321, 226] on input "checkbox" at bounding box center [325, 225] width 8 height 6
click at [321, 295] on input "checkbox" at bounding box center [325, 295] width 8 height 6
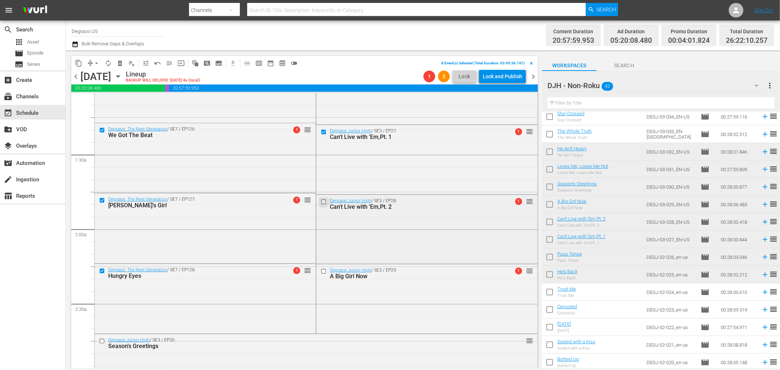
click at [322, 200] on input "checkbox" at bounding box center [325, 202] width 8 height 6
click at [323, 273] on input "checkbox" at bounding box center [325, 272] width 8 height 6
click at [122, 64] on span "delete_forever_outlined" at bounding box center [119, 63] width 7 height 7
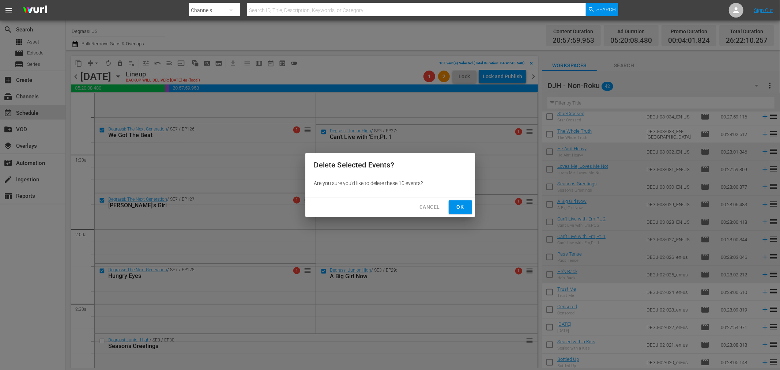
click at [455, 207] on span "Ok" at bounding box center [461, 207] width 12 height 9
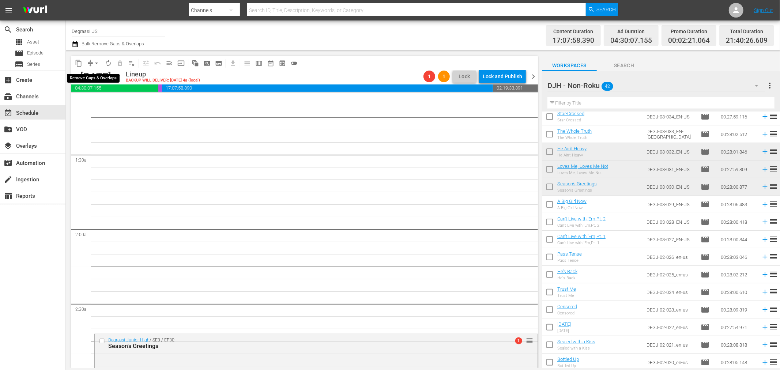
click at [98, 61] on span "arrow_drop_down" at bounding box center [96, 63] width 7 height 7
click at [94, 100] on li "Align to End of Previous Day" at bounding box center [97, 102] width 77 height 12
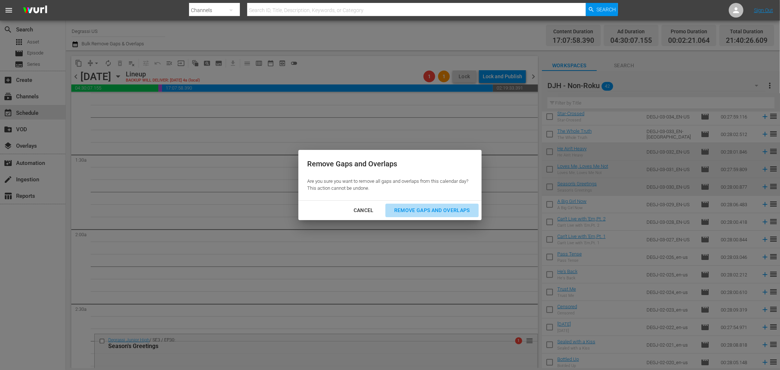
click at [403, 207] on div "Remove Gaps and Overlaps" at bounding box center [432, 210] width 87 height 9
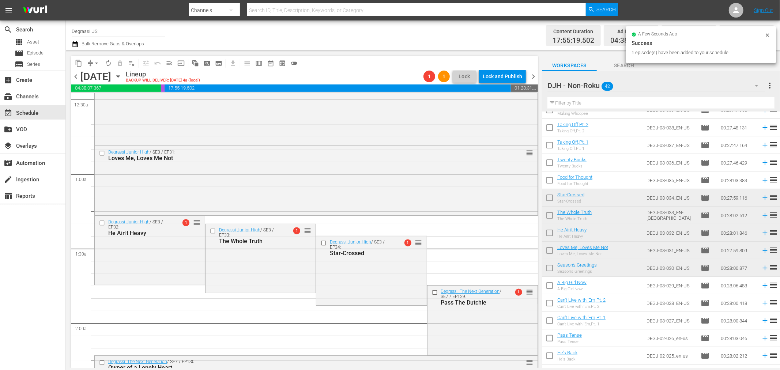
scroll to position [150, 0]
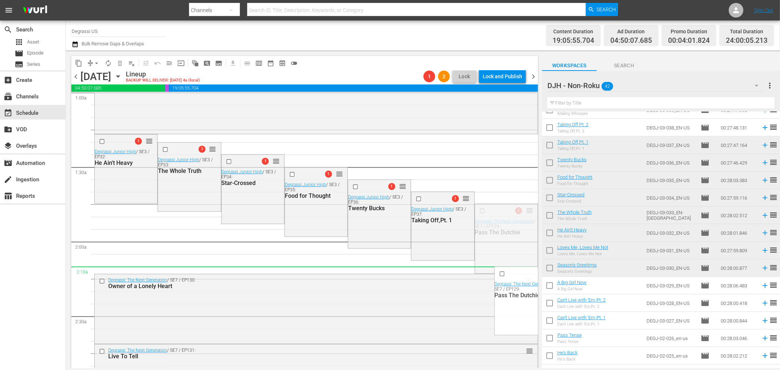
drag, startPoint x: 524, startPoint y: 211, endPoint x: 507, endPoint y: 267, distance: 59.1
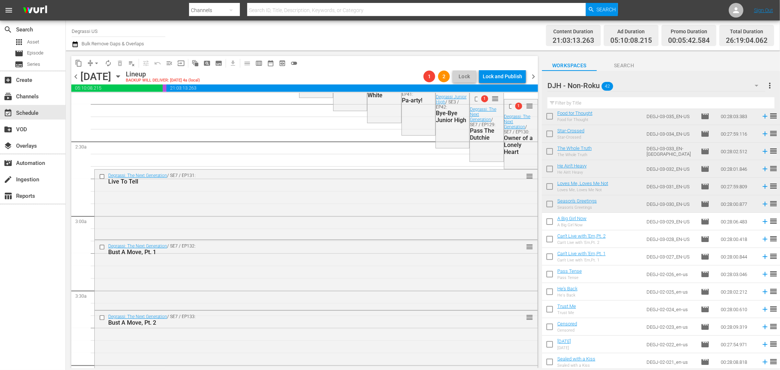
scroll to position [162, 0]
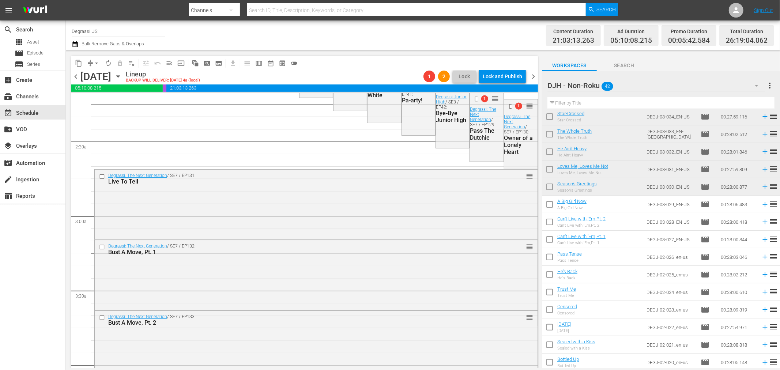
click at [621, 88] on div "DJH - Non-Roku 42" at bounding box center [657, 85] width 218 height 20
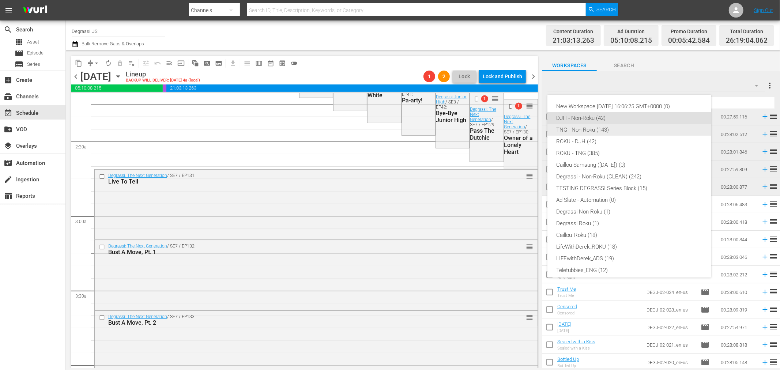
click at [609, 125] on div "TNG - Non-Roku (143)" at bounding box center [629, 130] width 146 height 12
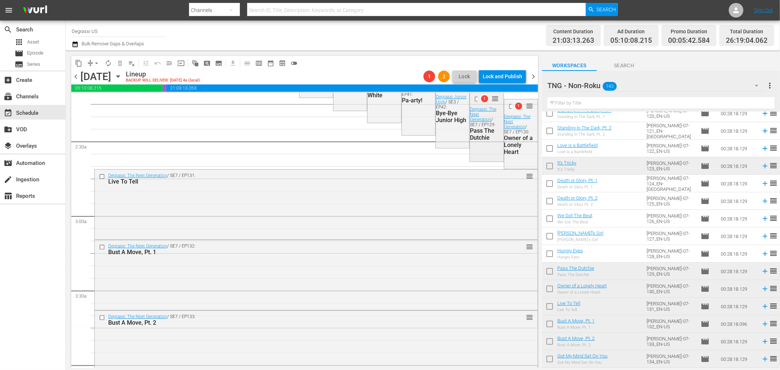
scroll to position [244, 0]
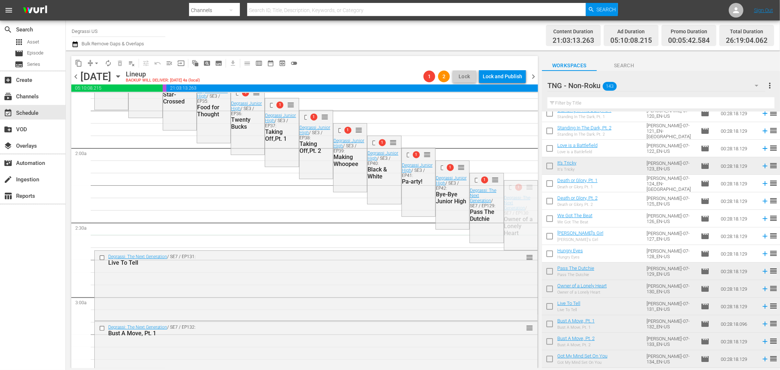
drag, startPoint x: 527, startPoint y: 188, endPoint x: 403, endPoint y: 241, distance: 134.9
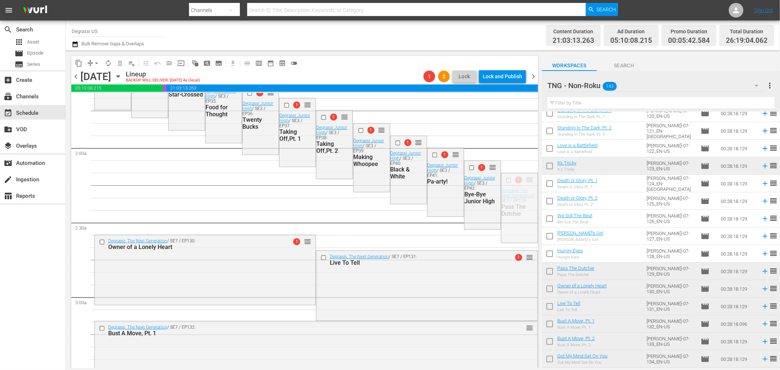
drag, startPoint x: 527, startPoint y: 178, endPoint x: 493, endPoint y: 233, distance: 64.9
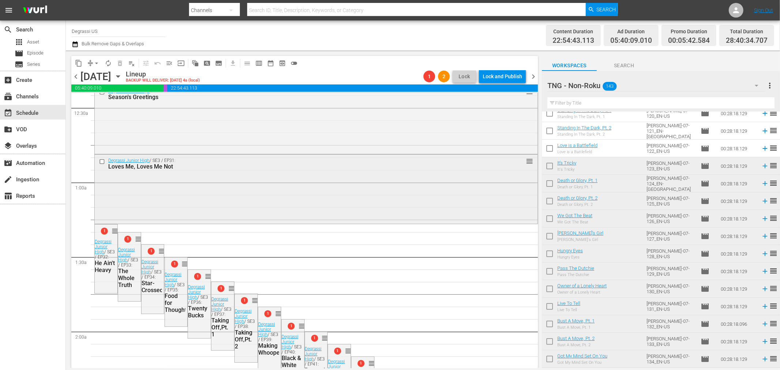
scroll to position [0, 0]
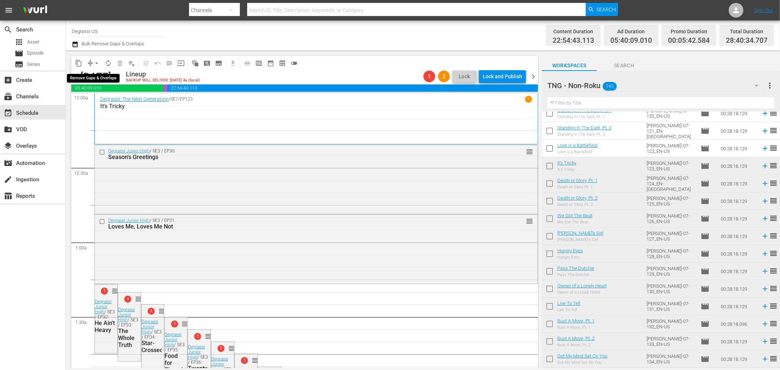
click at [97, 62] on span "arrow_drop_down" at bounding box center [96, 63] width 7 height 7
click at [102, 97] on li "Align to End of Previous Day" at bounding box center [97, 102] width 77 height 12
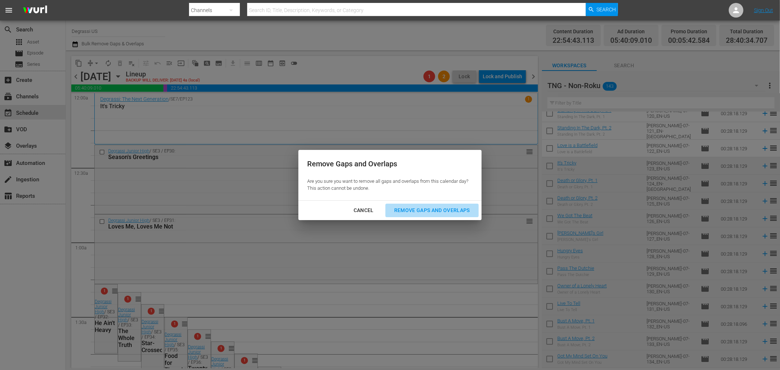
click at [427, 214] on div "Remove Gaps and Overlaps" at bounding box center [432, 210] width 87 height 9
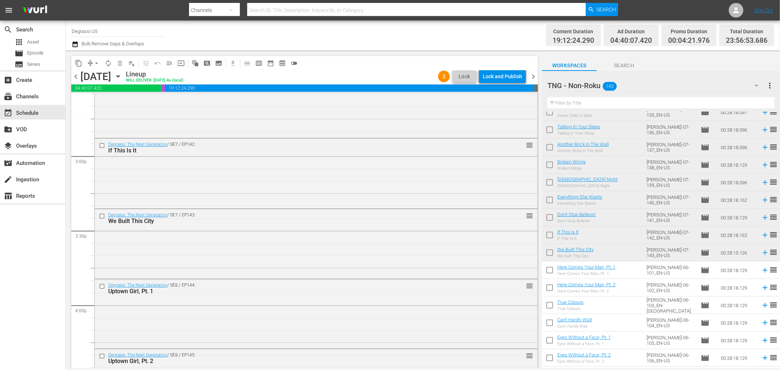
scroll to position [2195, 0]
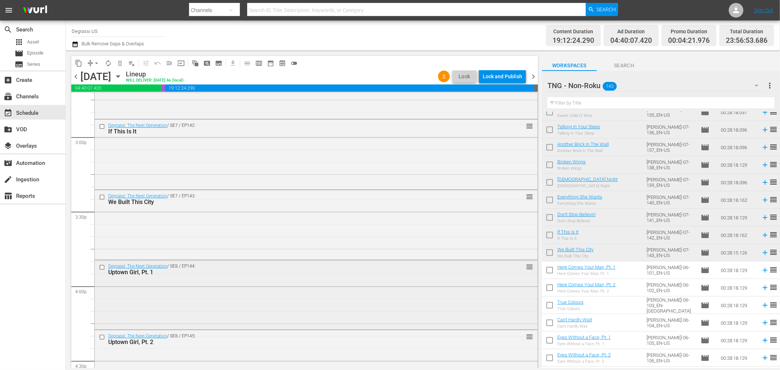
click at [99, 268] on input "checkbox" at bounding box center [103, 267] width 8 height 6
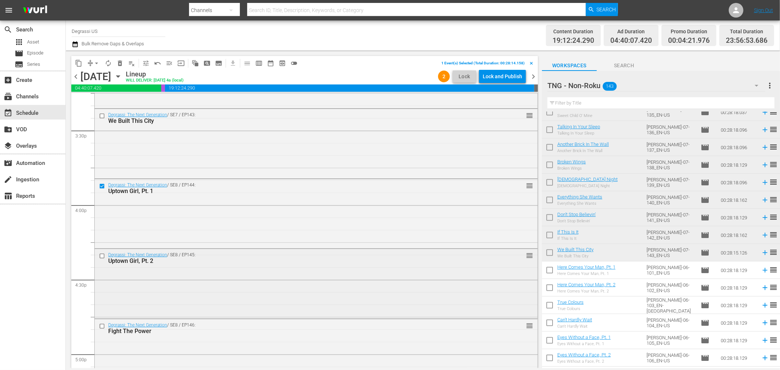
click at [100, 258] on input "checkbox" at bounding box center [103, 256] width 8 height 6
click at [100, 328] on input "checkbox" at bounding box center [103, 326] width 8 height 6
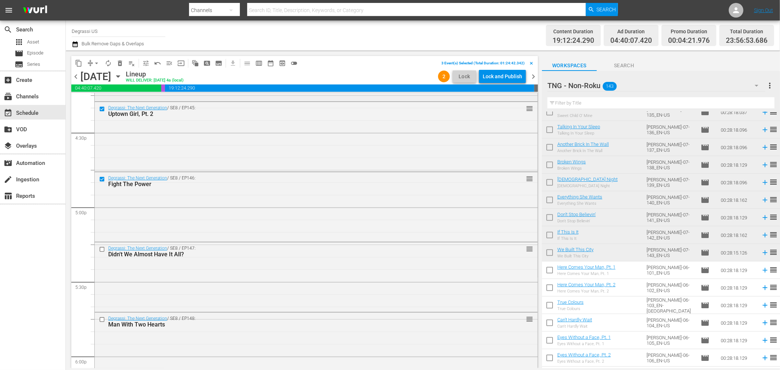
scroll to position [2439, 0]
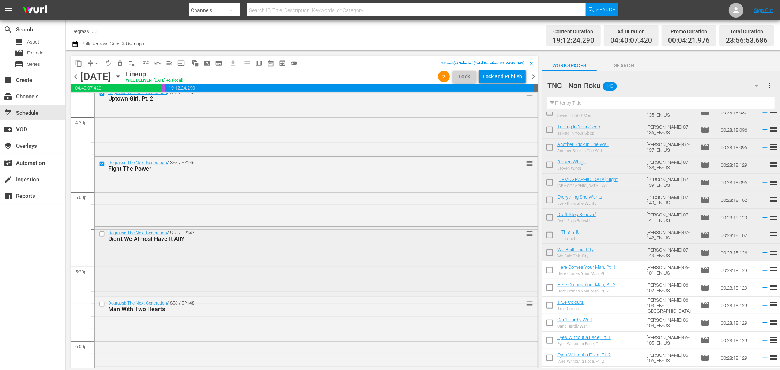
click at [102, 235] on input "checkbox" at bounding box center [103, 234] width 8 height 6
click at [102, 304] on input "checkbox" at bounding box center [103, 304] width 8 height 6
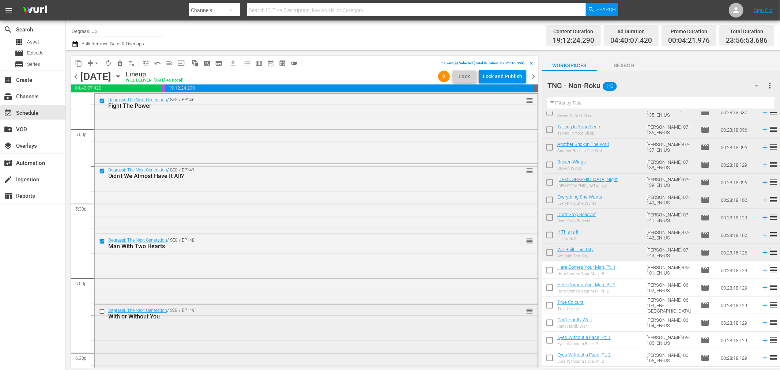
scroll to position [2520, 0]
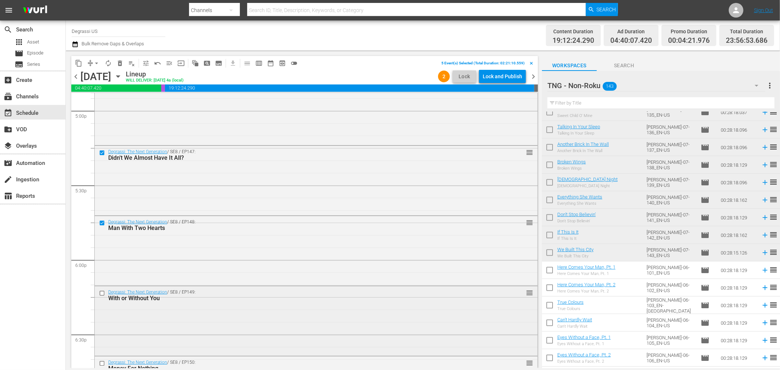
click at [104, 294] on input "checkbox" at bounding box center [103, 293] width 8 height 6
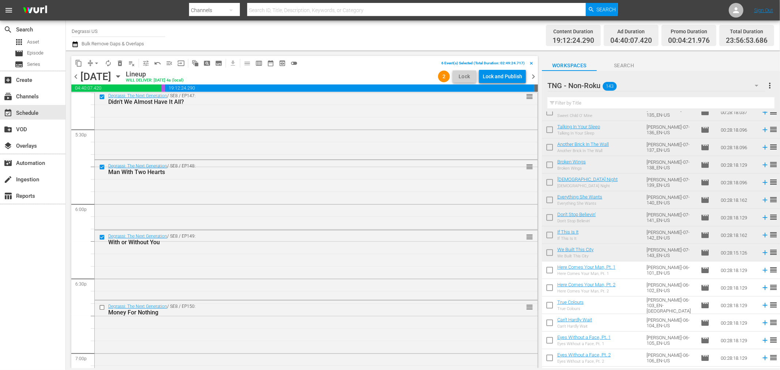
scroll to position [2602, 0]
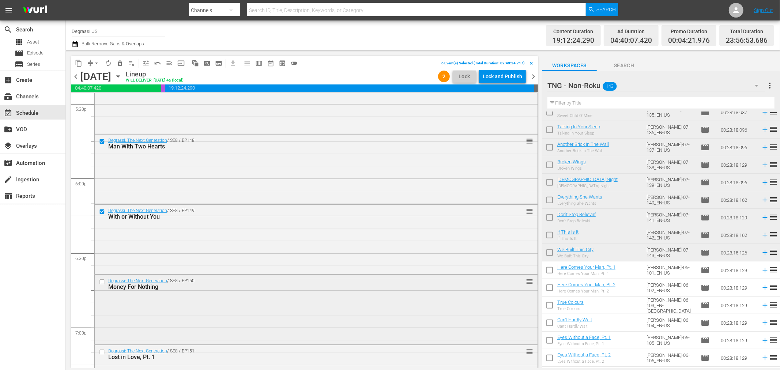
click at [102, 282] on input "checkbox" at bounding box center [103, 282] width 8 height 6
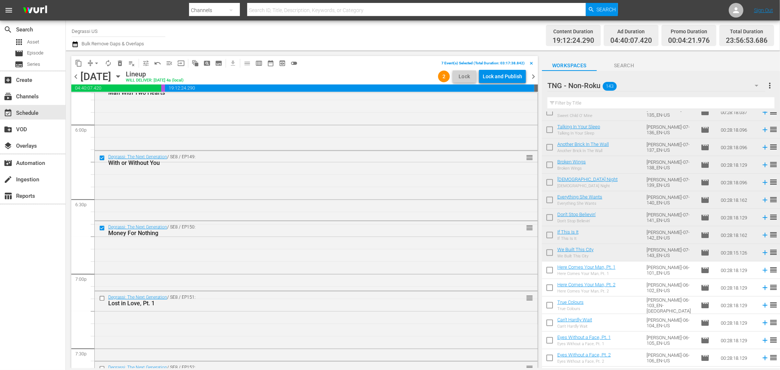
scroll to position [2683, 0]
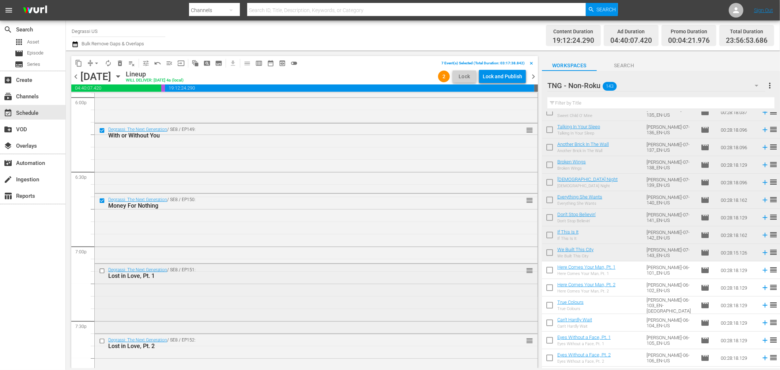
click at [102, 271] on input "checkbox" at bounding box center [103, 271] width 8 height 6
click at [102, 341] on input "checkbox" at bounding box center [103, 341] width 8 height 6
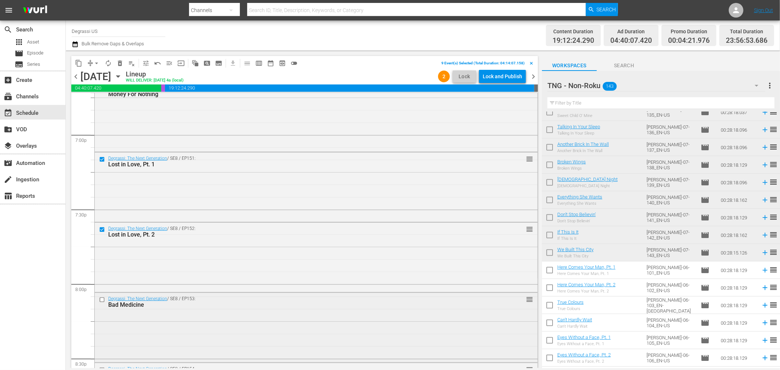
scroll to position [2845, 0]
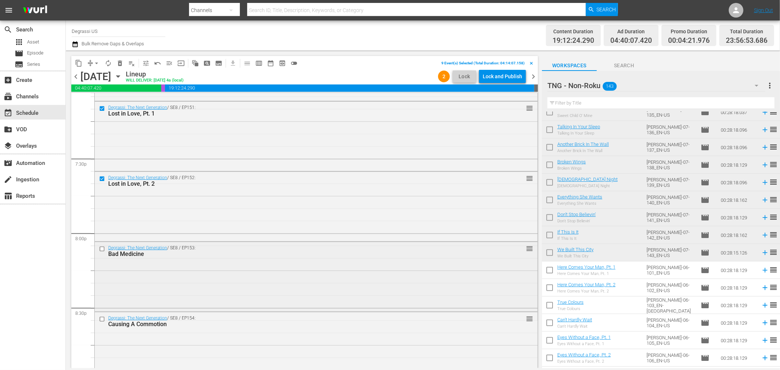
click at [101, 250] on input "checkbox" at bounding box center [103, 249] width 8 height 6
click at [103, 319] on input "checkbox" at bounding box center [103, 319] width 8 height 6
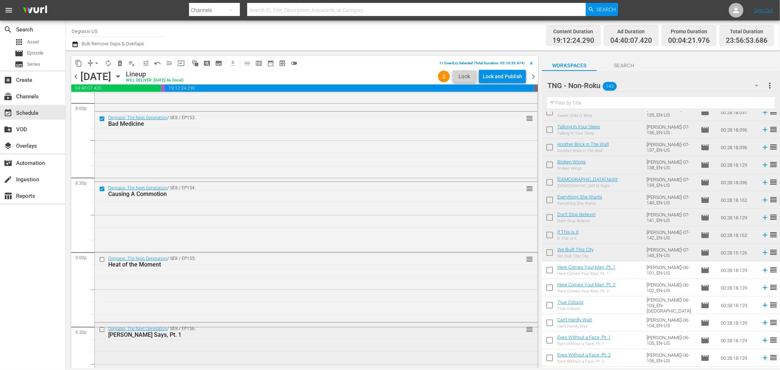
scroll to position [3008, 0]
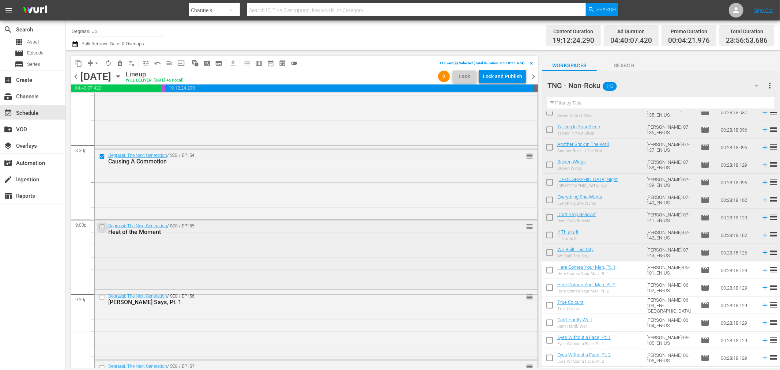
click at [101, 228] on input "checkbox" at bounding box center [103, 227] width 8 height 6
click at [103, 297] on input "checkbox" at bounding box center [103, 297] width 8 height 6
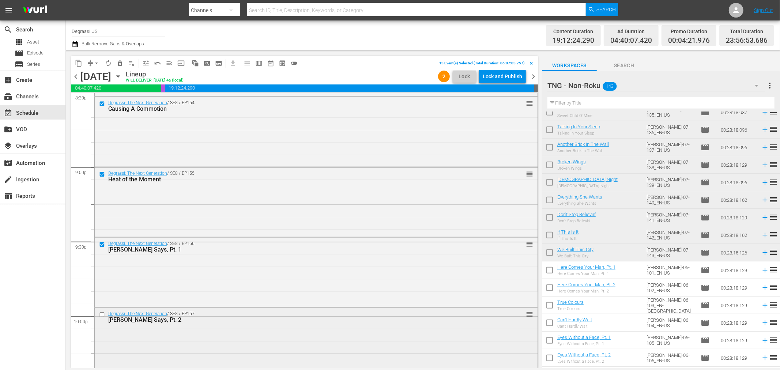
scroll to position [3089, 0]
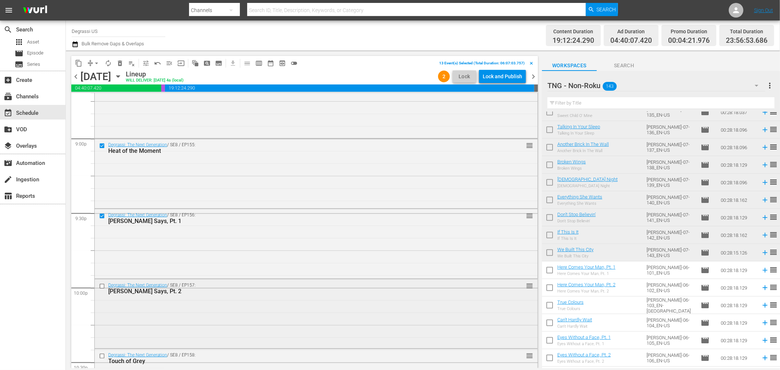
click at [103, 286] on input "checkbox" at bounding box center [103, 286] width 8 height 6
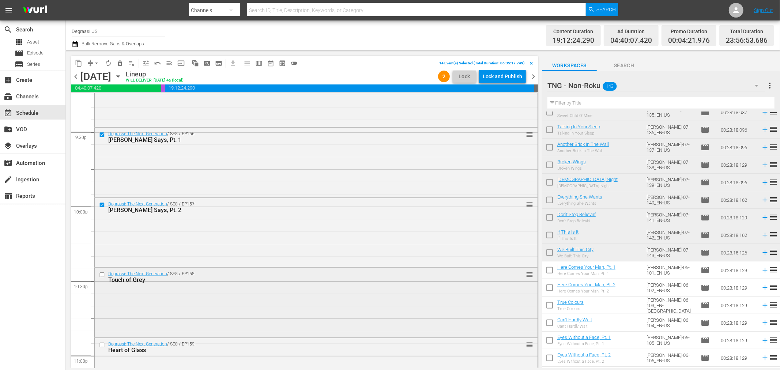
click at [103, 274] on input "checkbox" at bounding box center [103, 275] width 8 height 6
click at [102, 345] on input "checkbox" at bounding box center [103, 345] width 8 height 6
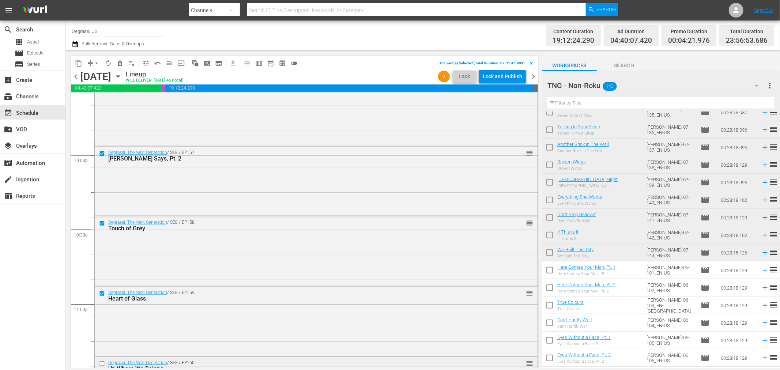
scroll to position [3252, 0]
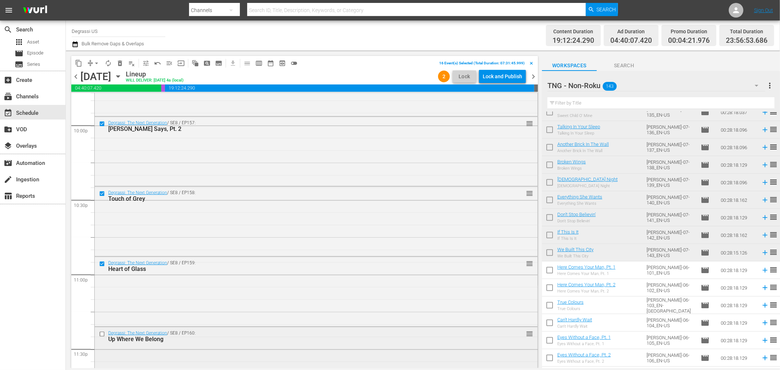
click at [103, 333] on input "checkbox" at bounding box center [103, 334] width 8 height 6
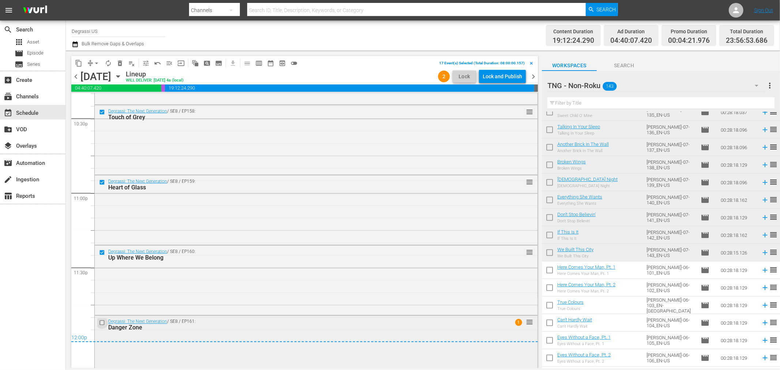
click at [104, 323] on input "checkbox" at bounding box center [103, 323] width 8 height 6
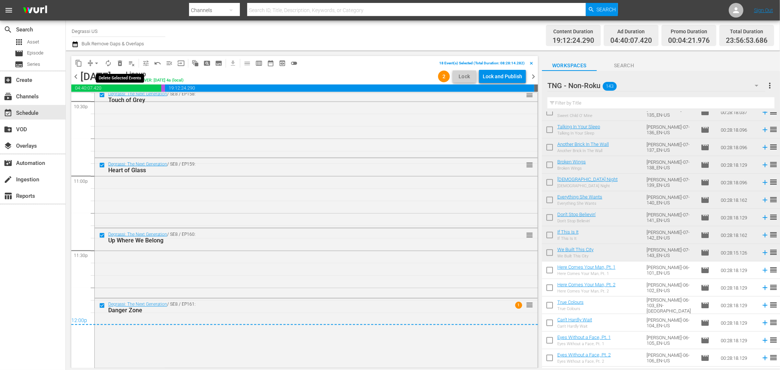
click at [119, 63] on span "delete_forever_outlined" at bounding box center [119, 63] width 7 height 7
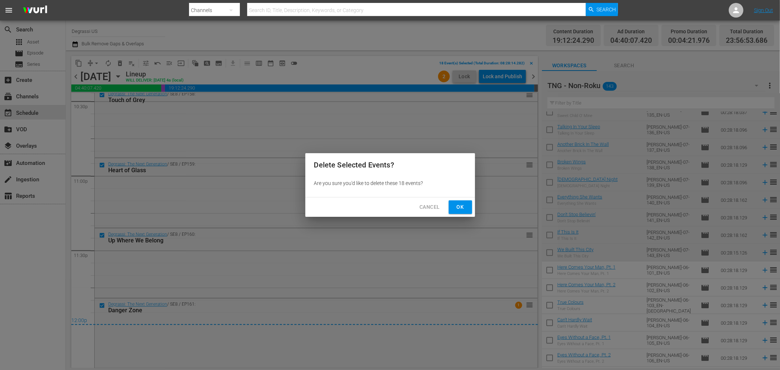
click at [460, 207] on span "Ok" at bounding box center [461, 207] width 12 height 9
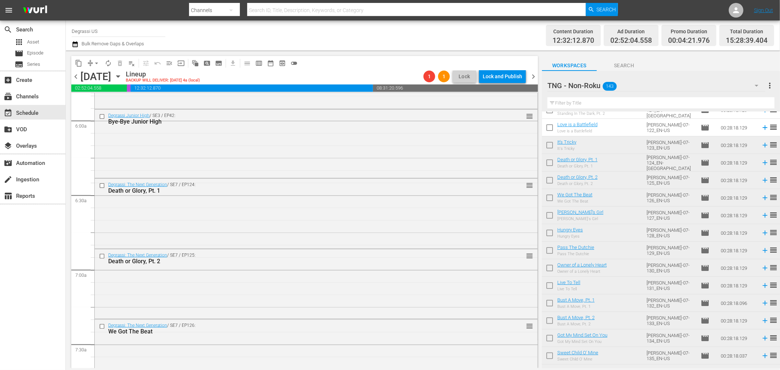
scroll to position [0, 0]
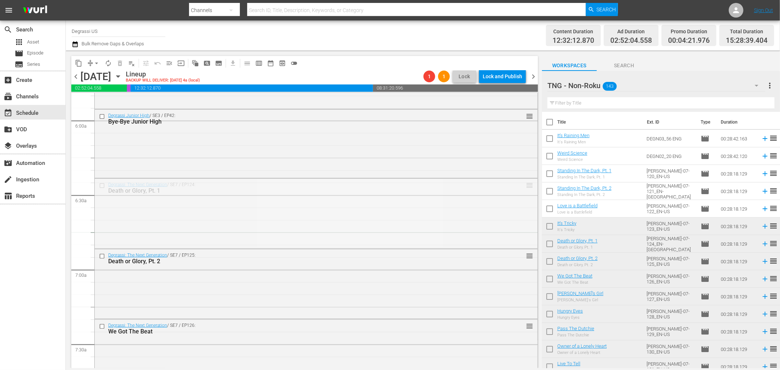
drag, startPoint x: 521, startPoint y: 188, endPoint x: 506, endPoint y: 242, distance: 56.3
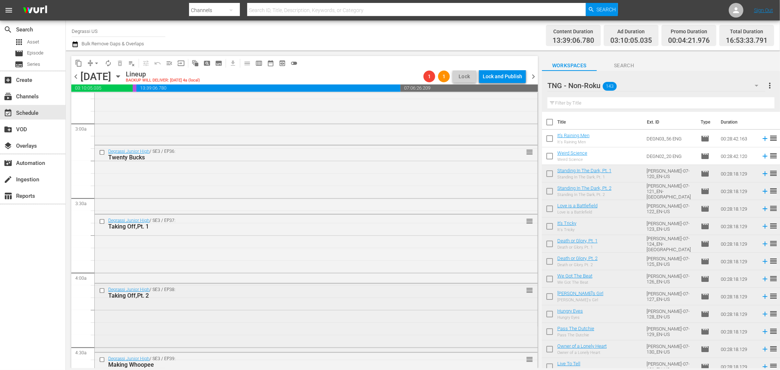
scroll to position [299, 0]
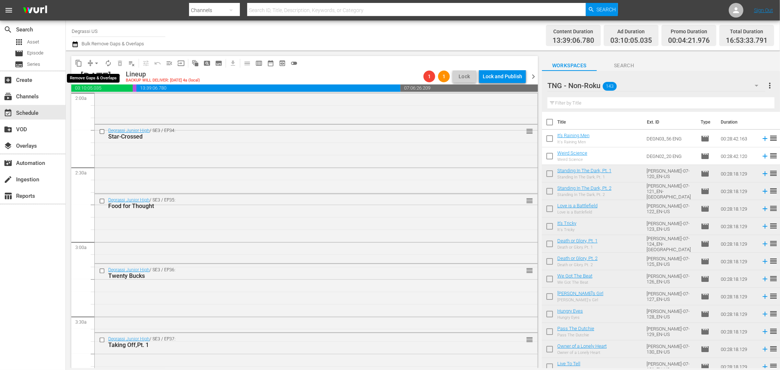
click at [97, 64] on span "arrow_drop_down" at bounding box center [96, 63] width 7 height 7
click at [94, 96] on li "Align to End of Previous Day" at bounding box center [97, 102] width 77 height 12
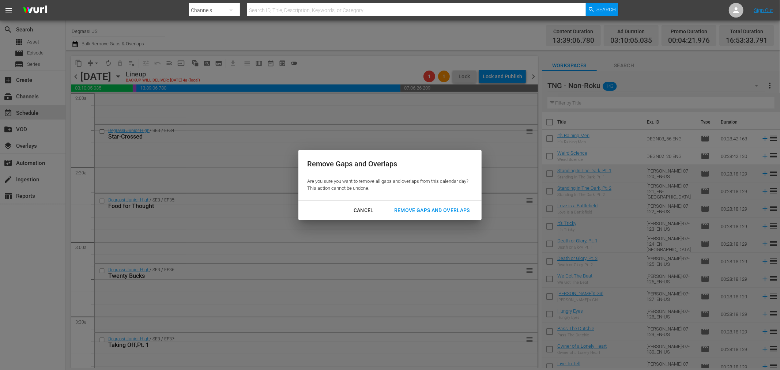
click at [432, 207] on div "Remove Gaps and Overlaps" at bounding box center [432, 210] width 87 height 9
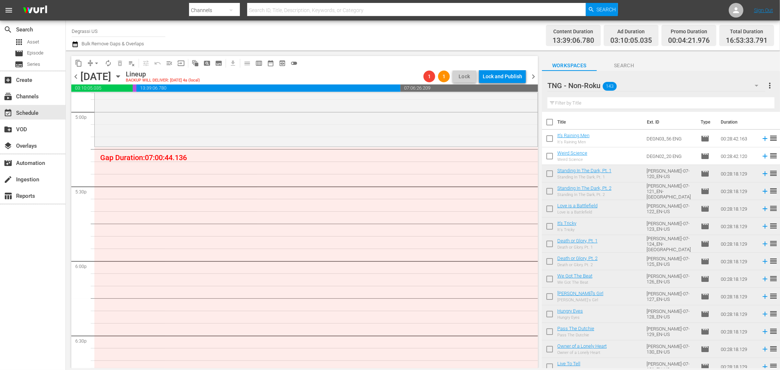
scroll to position [2494, 0]
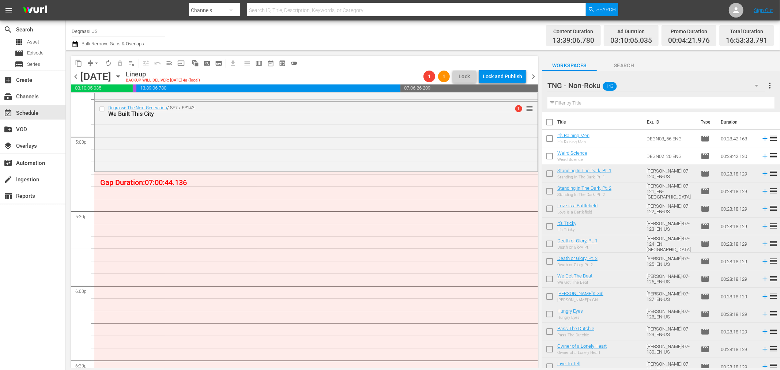
drag, startPoint x: 547, startPoint y: 175, endPoint x: 553, endPoint y: 212, distance: 37.8
click at [547, 175] on input "checkbox" at bounding box center [549, 175] width 15 height 15
checkbox input "true"
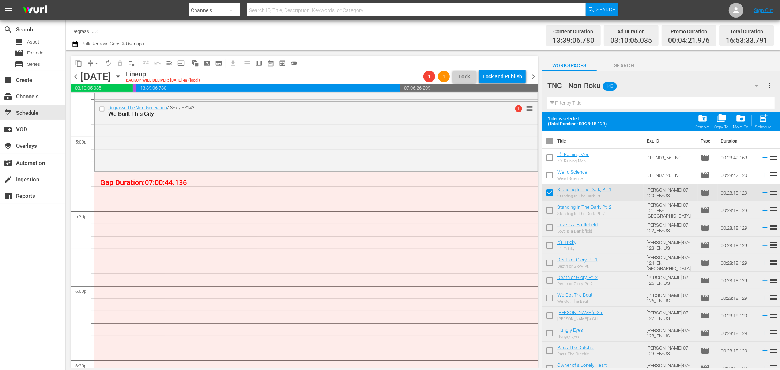
click at [549, 212] on input "checkbox" at bounding box center [549, 211] width 15 height 15
checkbox input "true"
click at [553, 231] on input "checkbox" at bounding box center [549, 229] width 15 height 15
checkbox input "true"
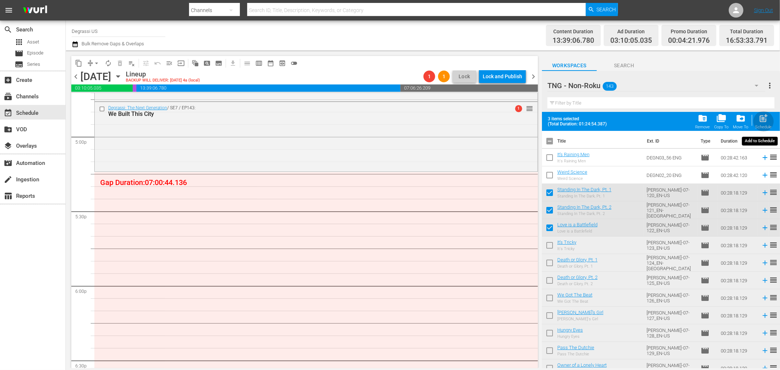
click at [769, 118] on span "post_add" at bounding box center [764, 118] width 10 height 10
checkbox input "false"
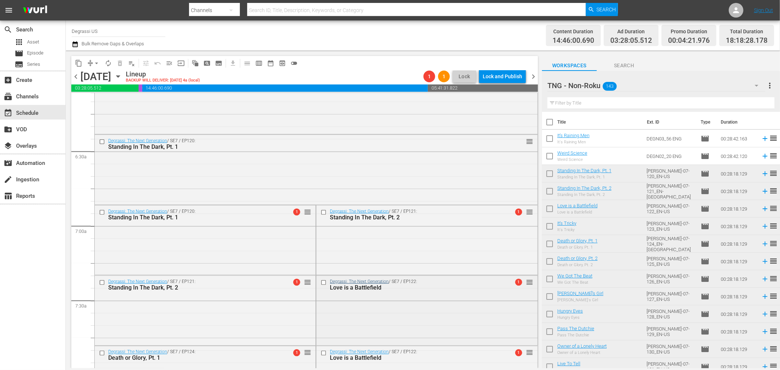
scroll to position [993, 0]
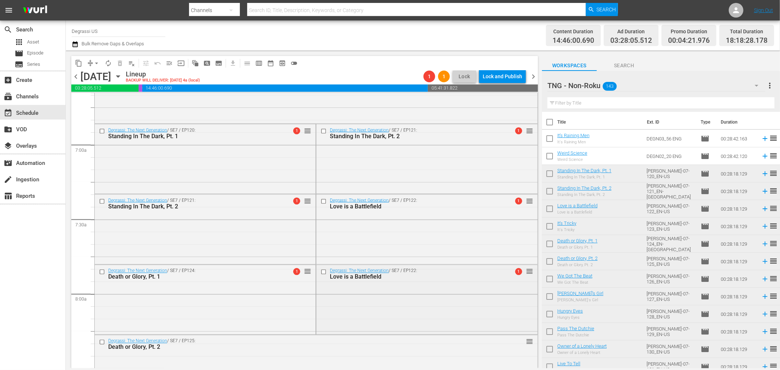
click at [321, 272] on input "checkbox" at bounding box center [325, 272] width 8 height 6
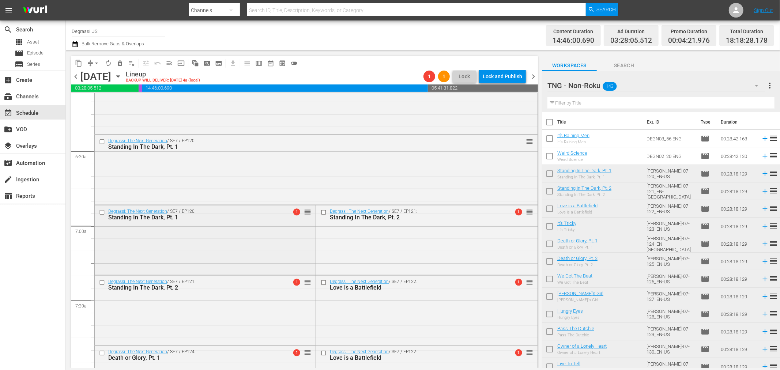
click at [104, 213] on input "checkbox" at bounding box center [103, 213] width 8 height 6
click at [102, 284] on input "checkbox" at bounding box center [103, 283] width 8 height 6
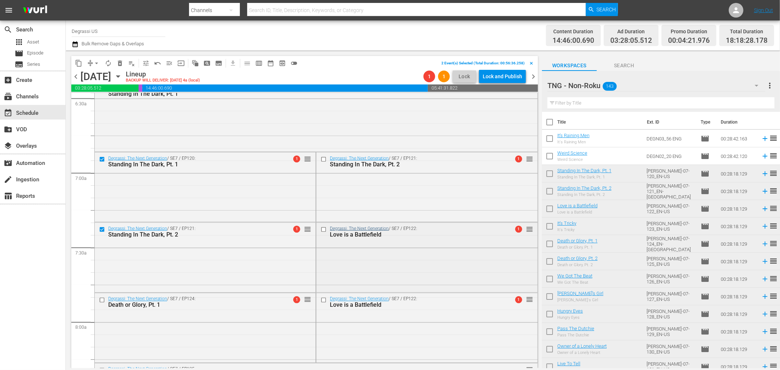
scroll to position [993, 0]
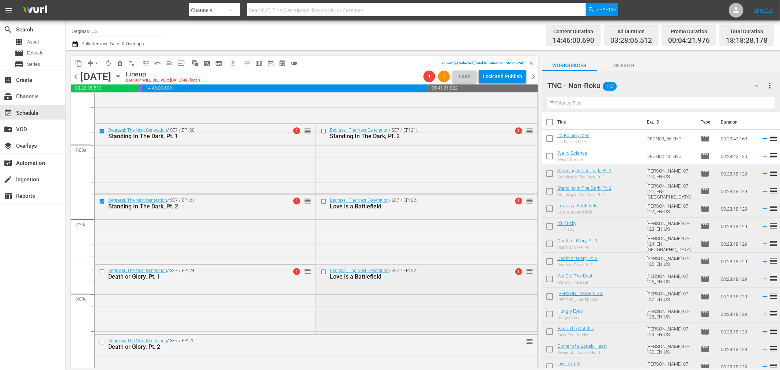
click at [322, 271] on input "checkbox" at bounding box center [325, 272] width 8 height 6
click at [119, 63] on span "delete_forever_outlined" at bounding box center [119, 63] width 7 height 7
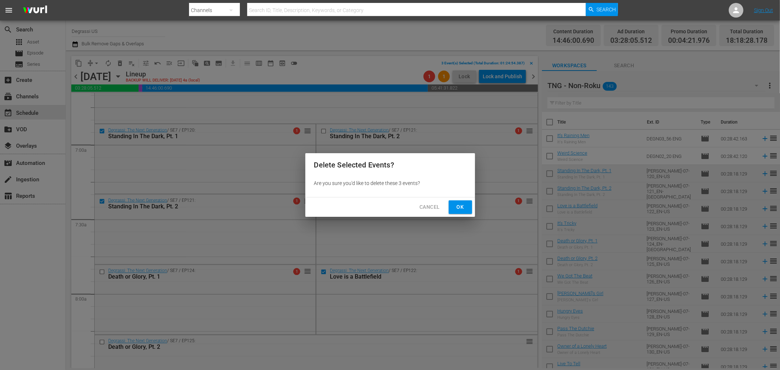
click at [454, 209] on button "Ok" at bounding box center [460, 207] width 23 height 14
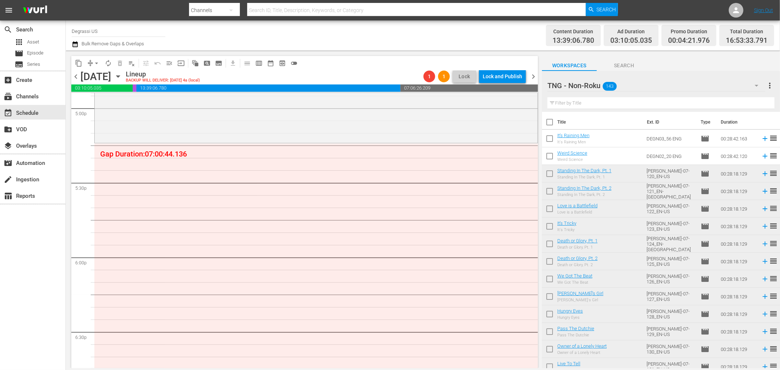
scroll to position [2538, 0]
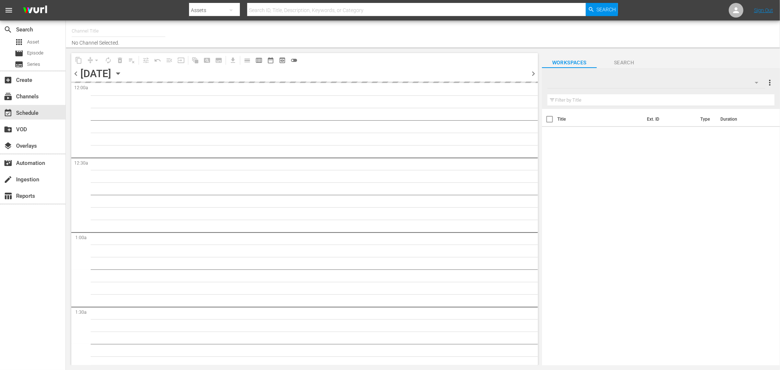
type input "Degrassi US (715)"
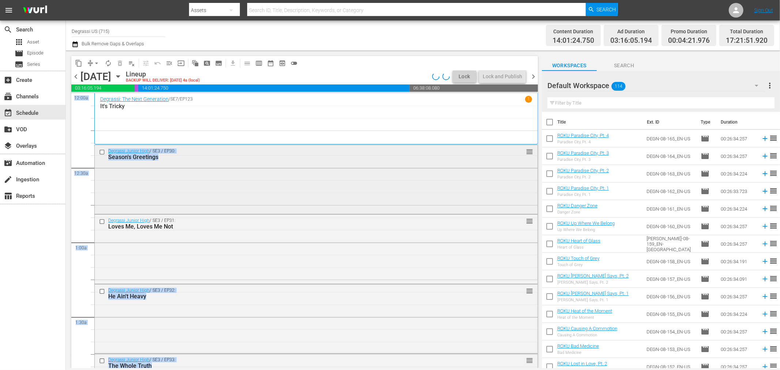
drag, startPoint x: 532, startPoint y: 115, endPoint x: 531, endPoint y: 158, distance: 43.2
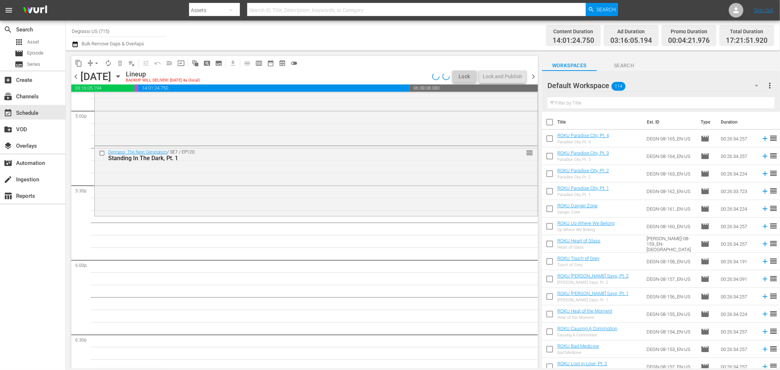
scroll to position [304, 0]
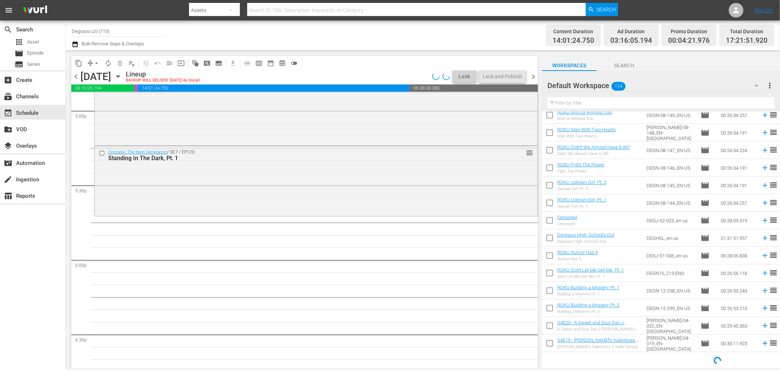
click at [639, 88] on div "Default Workspace 114" at bounding box center [657, 85] width 218 height 20
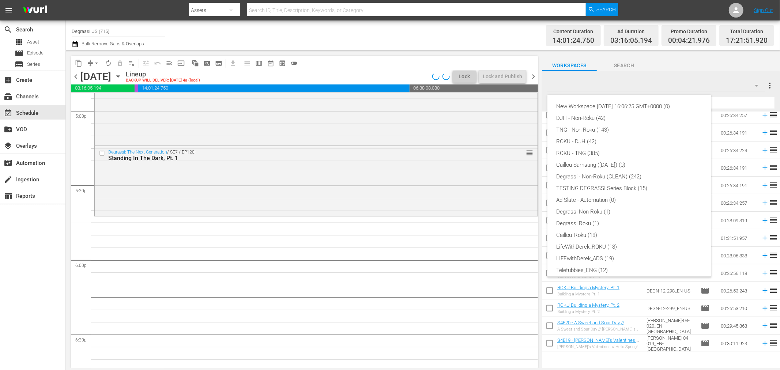
scroll to position [16, 0]
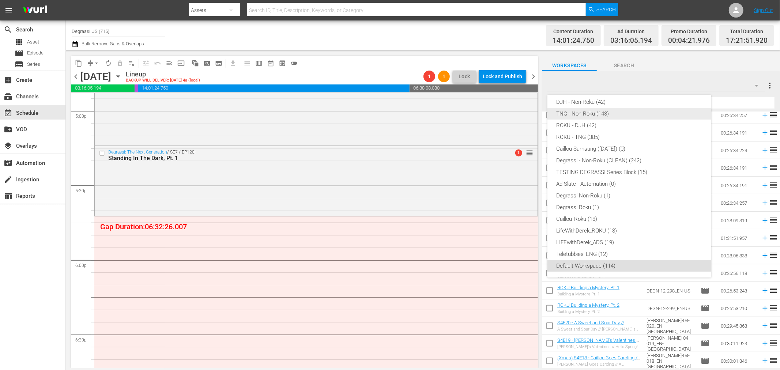
click at [602, 110] on div "TNG - Non-Roku (143)" at bounding box center [629, 114] width 146 height 12
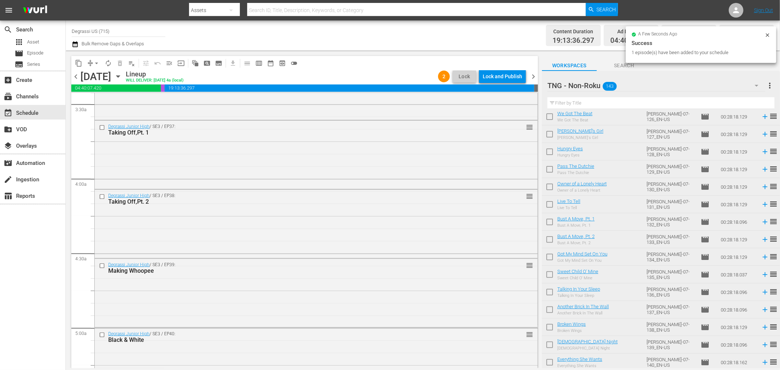
scroll to position [0, 0]
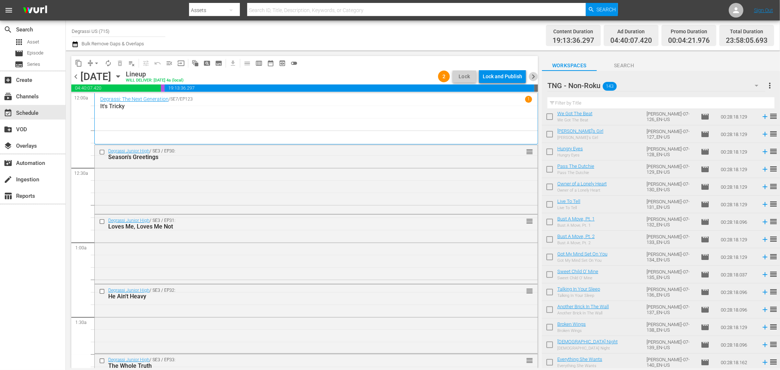
click at [533, 75] on span "chevron_right" at bounding box center [533, 76] width 9 height 9
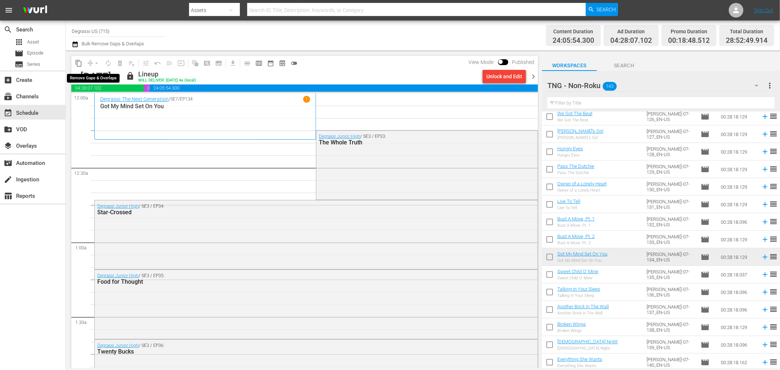
click at [99, 63] on div "arrow_drop_down" at bounding box center [97, 63] width 12 height 12
click at [521, 72] on div "Unlock and Edit" at bounding box center [505, 76] width 36 height 13
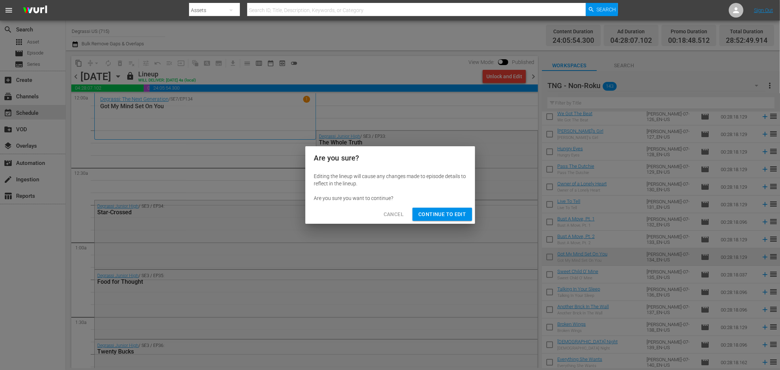
click at [445, 220] on button "Continue to Edit" at bounding box center [442, 215] width 59 height 14
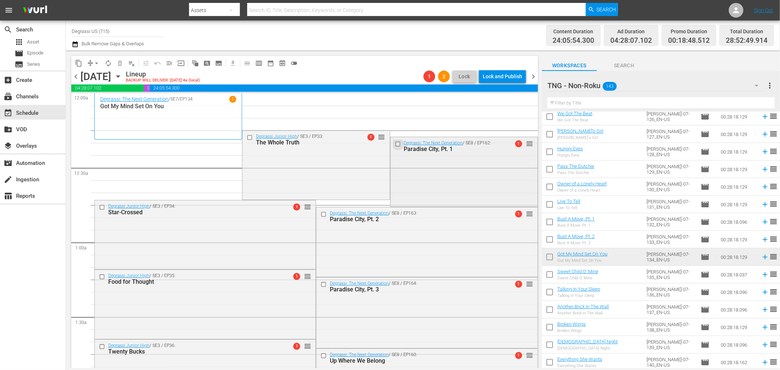
click at [395, 145] on input "checkbox" at bounding box center [399, 144] width 8 height 6
click at [321, 216] on input "checkbox" at bounding box center [325, 214] width 8 height 6
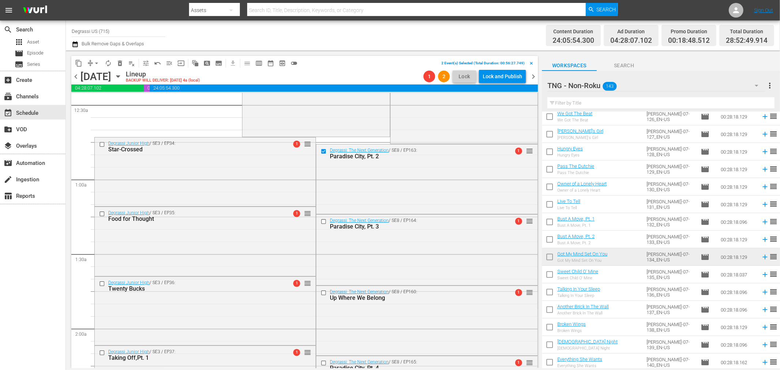
scroll to position [81, 0]
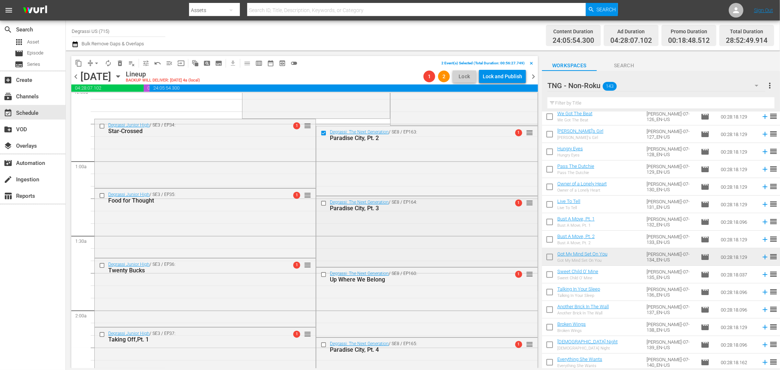
click at [321, 203] on input "checkbox" at bounding box center [325, 203] width 8 height 6
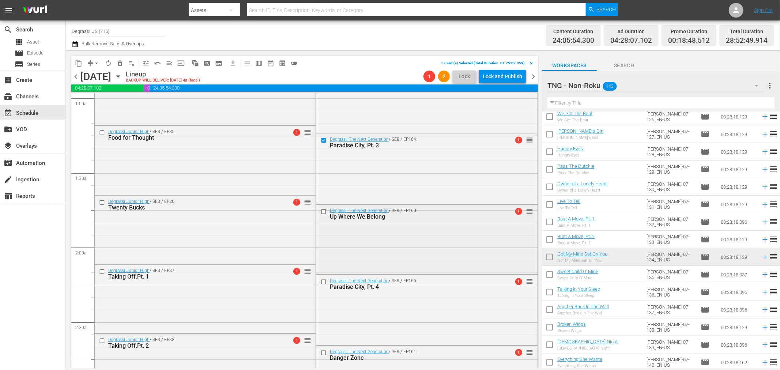
scroll to position [162, 0]
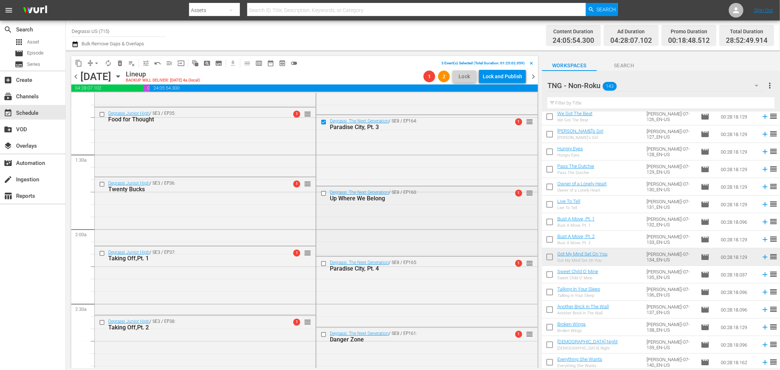
click at [322, 192] on input "checkbox" at bounding box center [325, 193] width 8 height 6
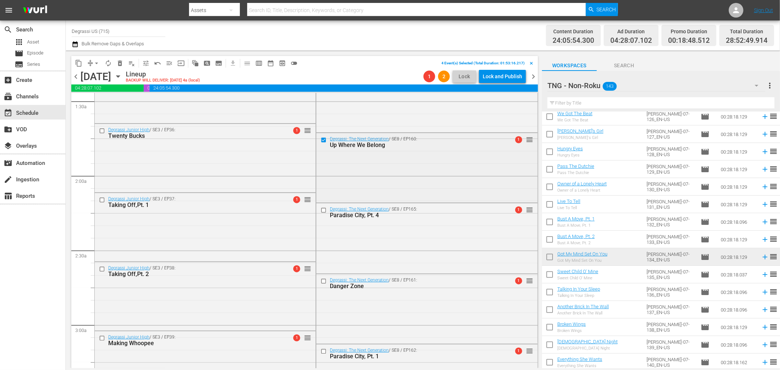
scroll to position [244, 0]
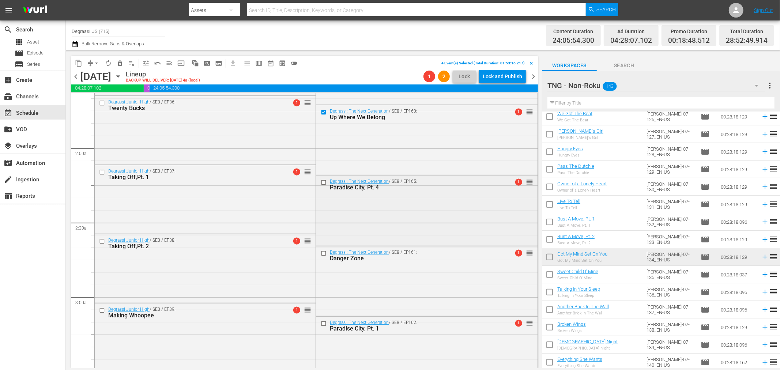
click at [321, 182] on input "checkbox" at bounding box center [325, 182] width 8 height 6
click at [321, 252] on input "checkbox" at bounding box center [325, 253] width 8 height 6
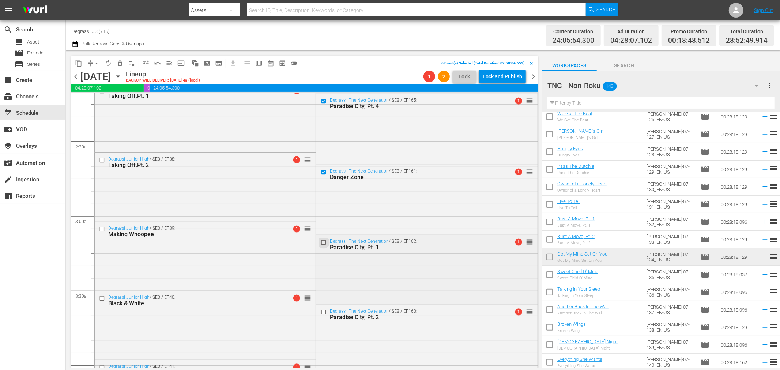
click at [321, 239] on input "checkbox" at bounding box center [325, 242] width 8 height 6
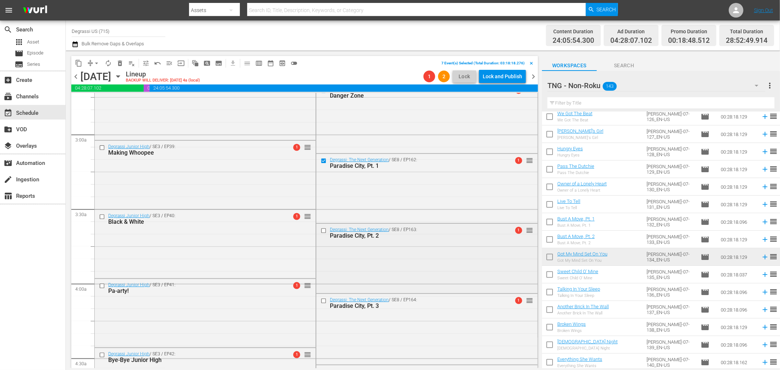
click at [321, 229] on input "checkbox" at bounding box center [325, 231] width 8 height 6
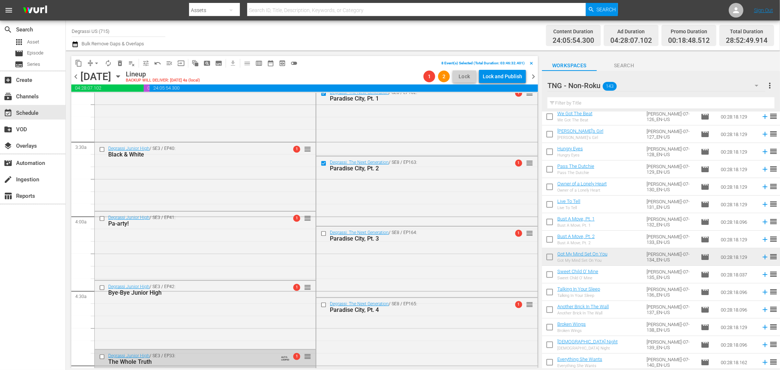
scroll to position [488, 0]
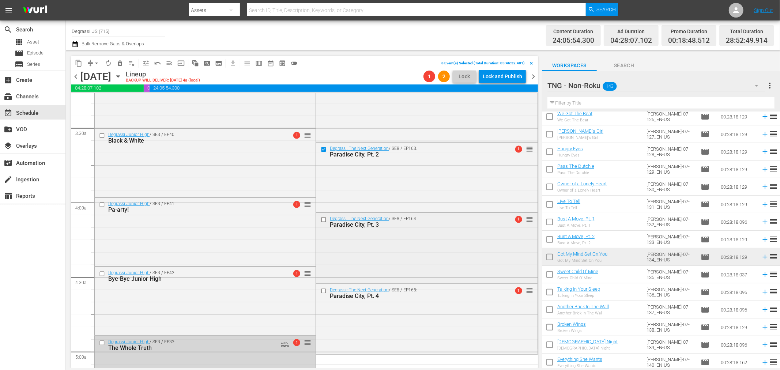
click at [321, 220] on input "checkbox" at bounding box center [325, 220] width 8 height 6
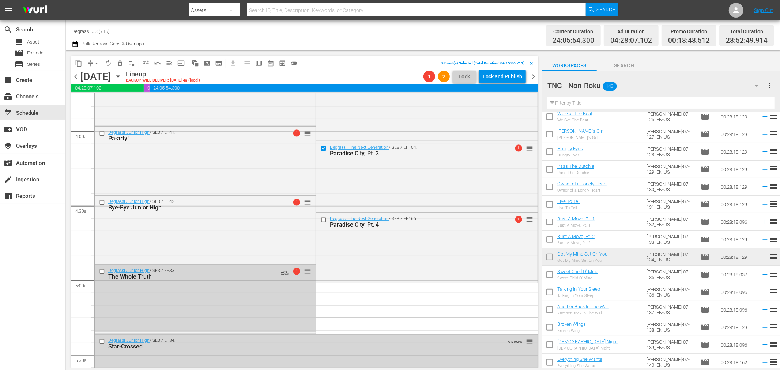
scroll to position [569, 0]
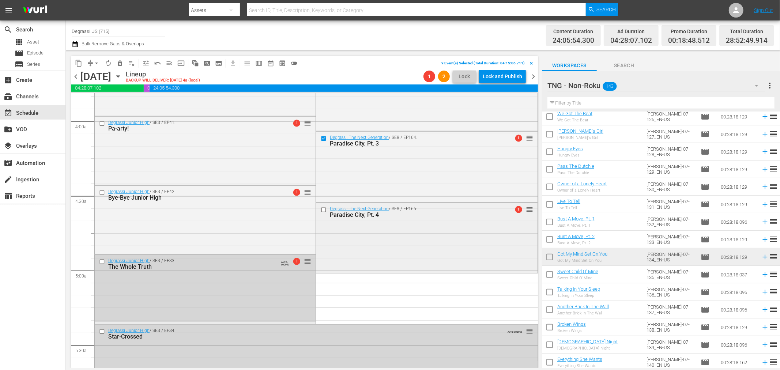
click at [321, 211] on input "checkbox" at bounding box center [325, 210] width 8 height 6
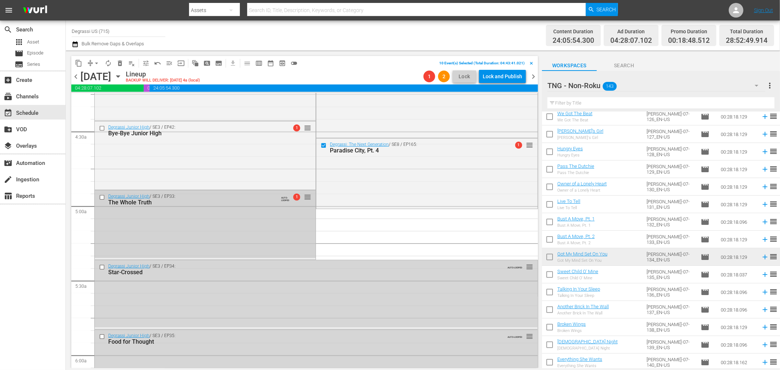
scroll to position [650, 0]
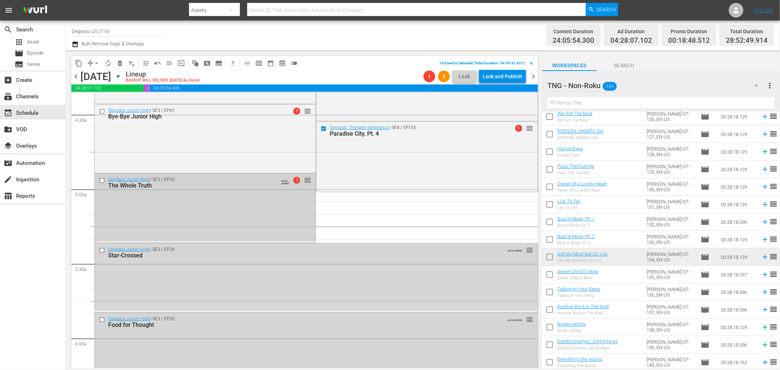
click at [101, 181] on input "checkbox" at bounding box center [103, 181] width 8 height 6
click at [118, 61] on span "delete_forever_outlined" at bounding box center [119, 63] width 7 height 7
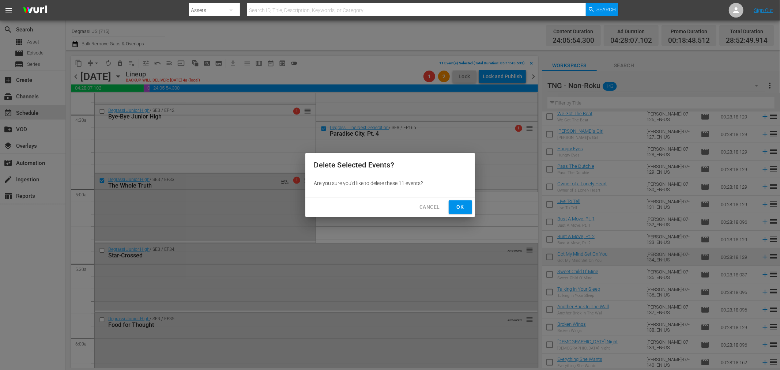
click at [459, 207] on span "Ok" at bounding box center [461, 207] width 12 height 9
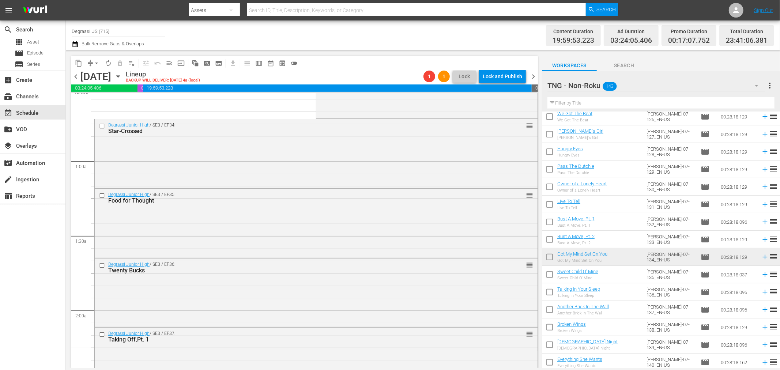
scroll to position [0, 0]
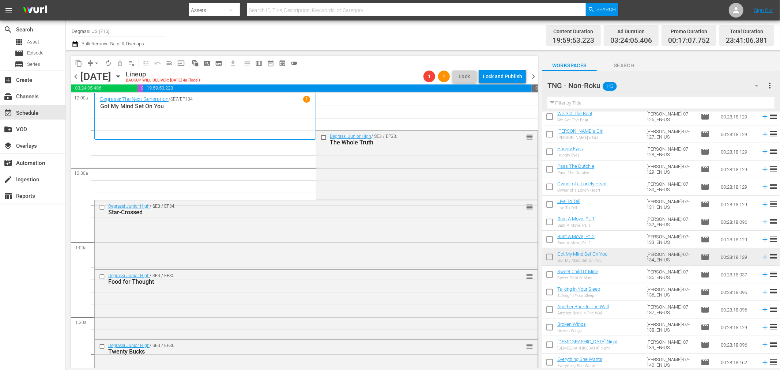
click at [122, 78] on icon "button" at bounding box center [118, 76] width 8 height 8
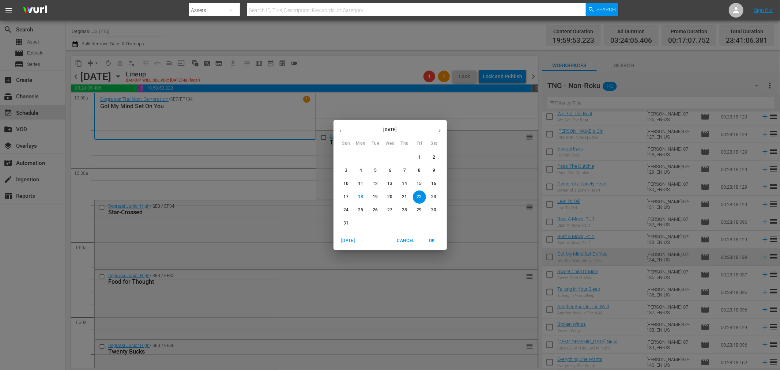
click at [402, 198] on p "21" at bounding box center [404, 197] width 5 height 6
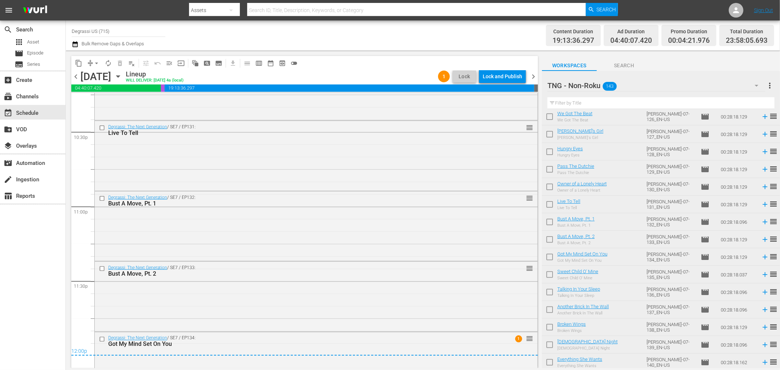
scroll to position [3354, 0]
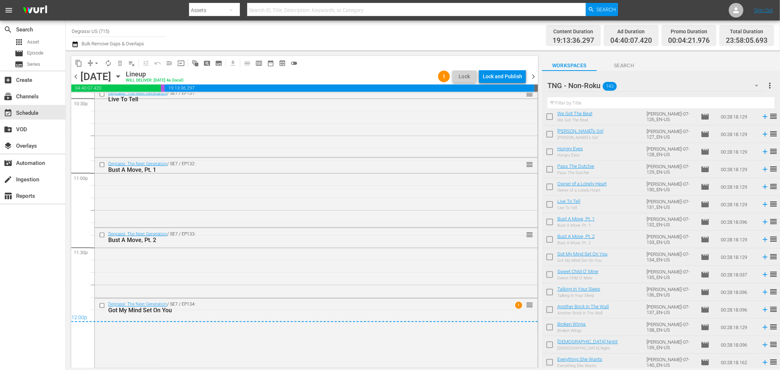
click at [535, 77] on span "chevron_right" at bounding box center [533, 76] width 9 height 9
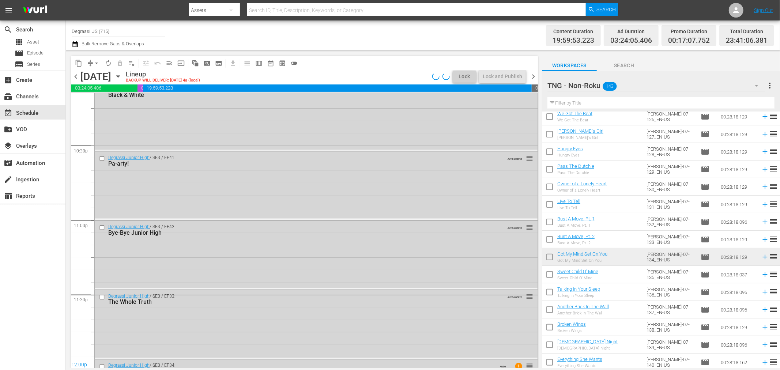
scroll to position [3354, 0]
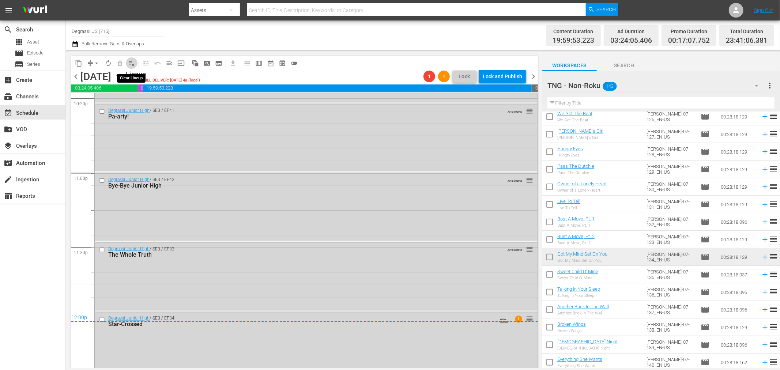
click at [133, 64] on span "playlist_remove_outlined" at bounding box center [131, 63] width 7 height 7
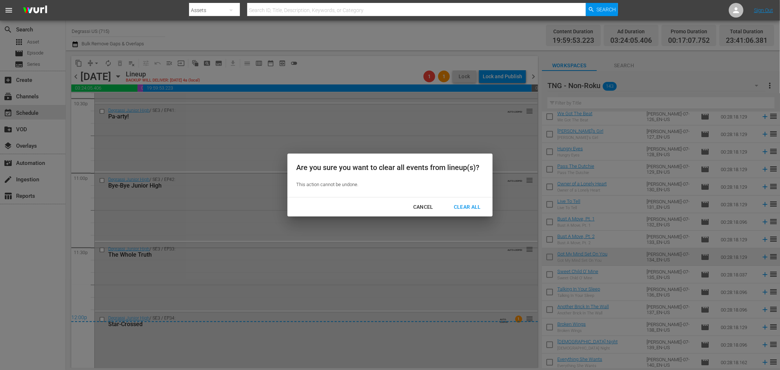
click at [478, 209] on div "Clear All" at bounding box center [467, 207] width 39 height 9
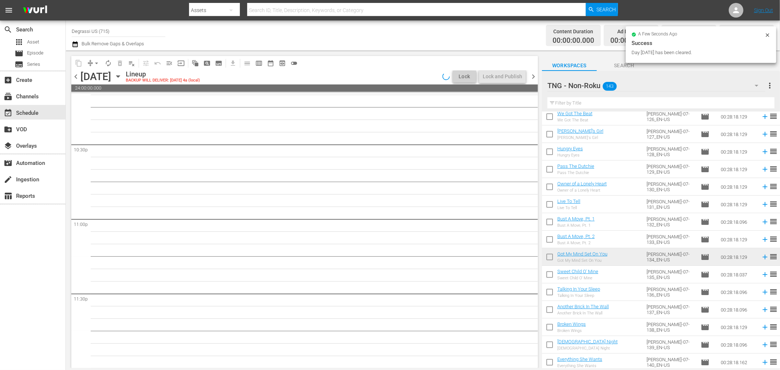
scroll to position [3307, 0]
drag, startPoint x: 531, startPoint y: 77, endPoint x: 423, endPoint y: 83, distance: 108.5
click at [531, 77] on span "chevron_right" at bounding box center [533, 76] width 9 height 9
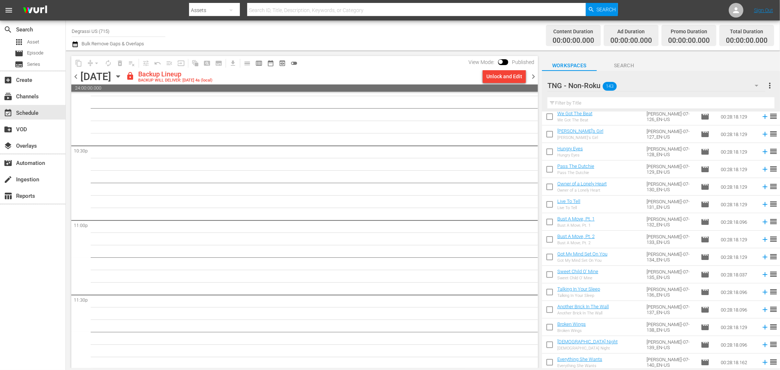
scroll to position [3307, 0]
click at [493, 75] on div "Unlock and Edit" at bounding box center [505, 76] width 36 height 13
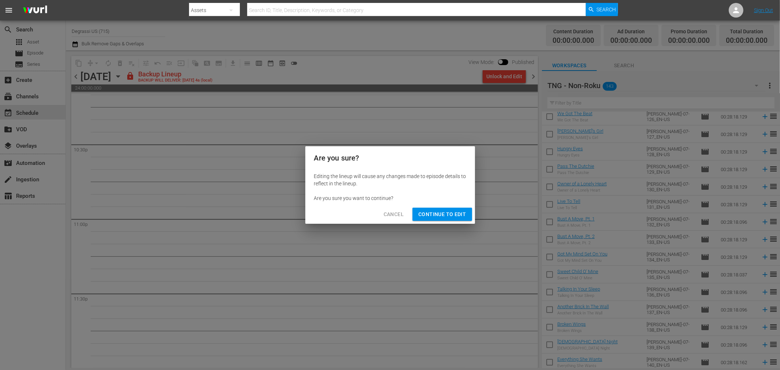
click at [425, 222] on div "Cancel Continue to Edit" at bounding box center [390, 214] width 170 height 19
click at [430, 217] on span "Continue to Edit" at bounding box center [443, 214] width 48 height 9
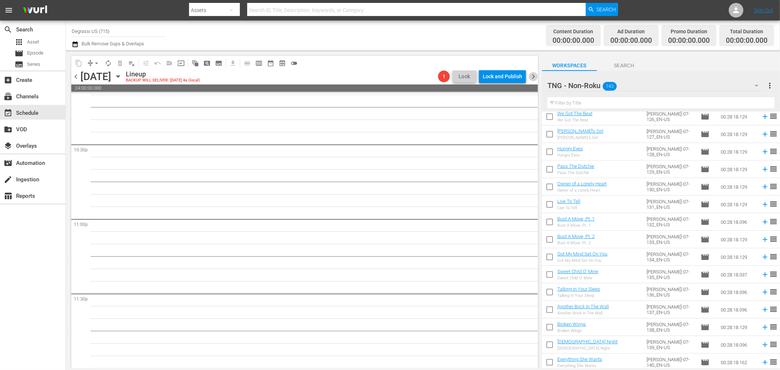
click at [535, 75] on span "chevron_right" at bounding box center [533, 76] width 9 height 9
click at [505, 78] on div "Unlock and Edit" at bounding box center [505, 76] width 36 height 13
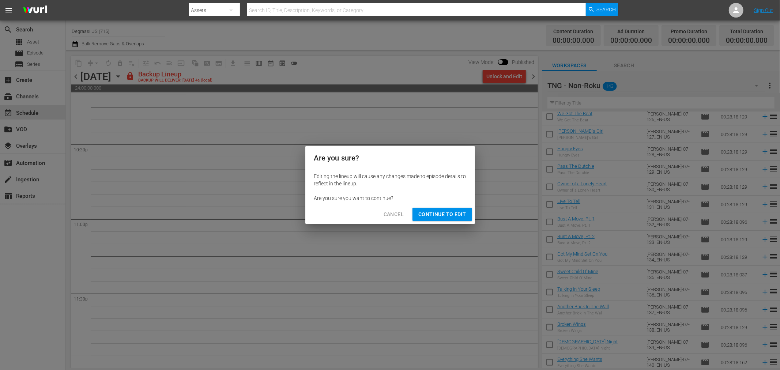
click at [442, 206] on div "Cancel Continue to Edit" at bounding box center [390, 214] width 170 height 19
click at [438, 213] on span "Continue to Edit" at bounding box center [443, 214] width 48 height 9
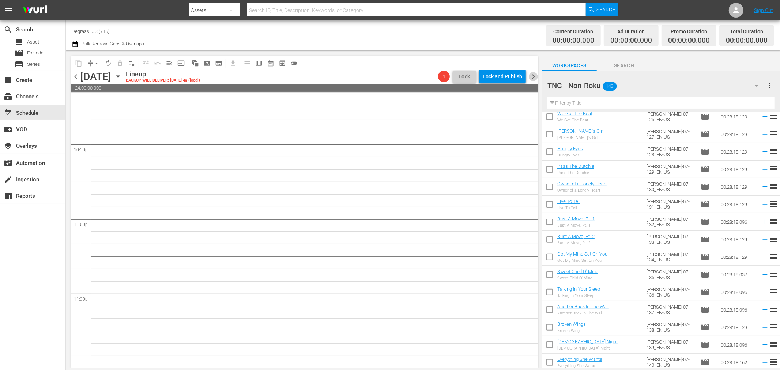
click at [533, 79] on span "chevron_right" at bounding box center [533, 76] width 9 height 9
click at [504, 77] on div "Unlock and Edit" at bounding box center [505, 76] width 36 height 13
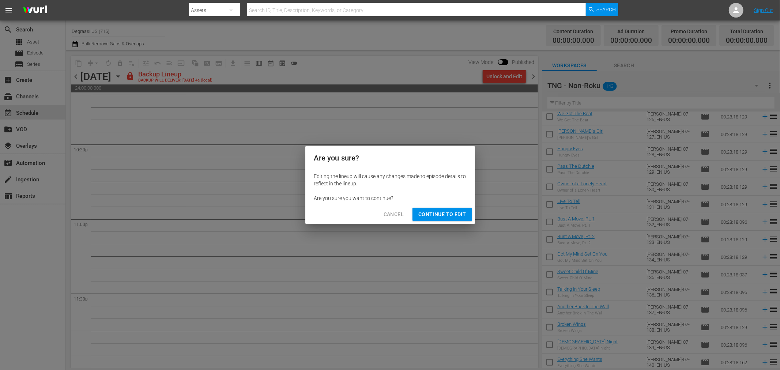
click at [442, 215] on span "Continue to Edit" at bounding box center [443, 214] width 48 height 9
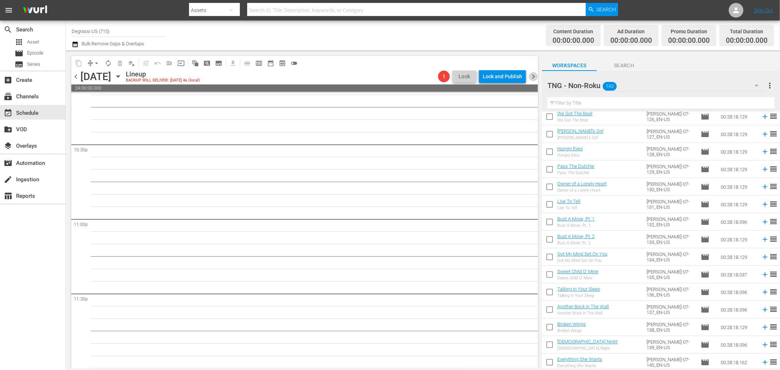
click at [536, 77] on span "chevron_right" at bounding box center [533, 76] width 9 height 9
click at [122, 75] on icon "button" at bounding box center [118, 76] width 8 height 8
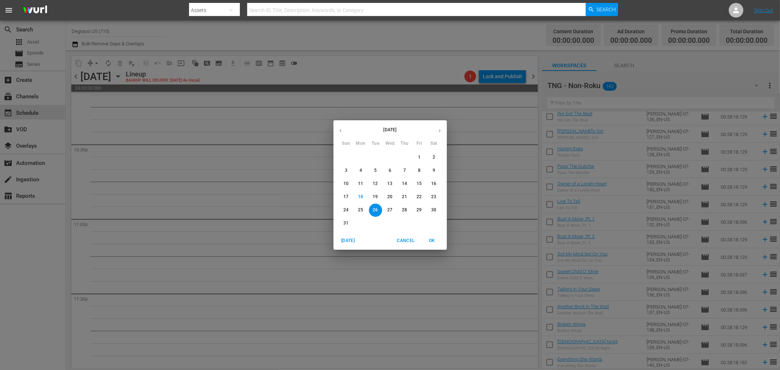
click at [360, 195] on p "18" at bounding box center [360, 197] width 5 height 6
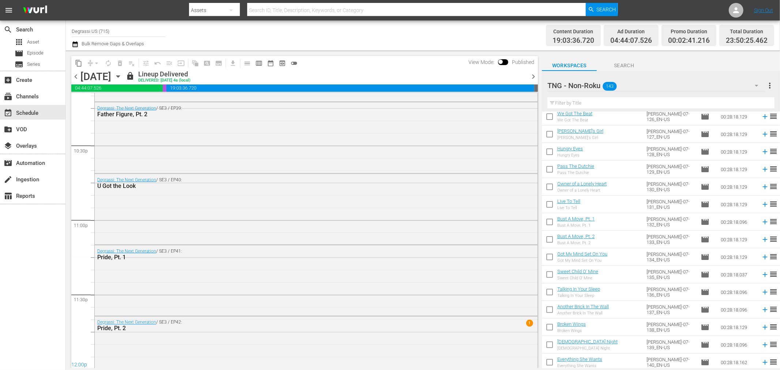
scroll to position [3326, 0]
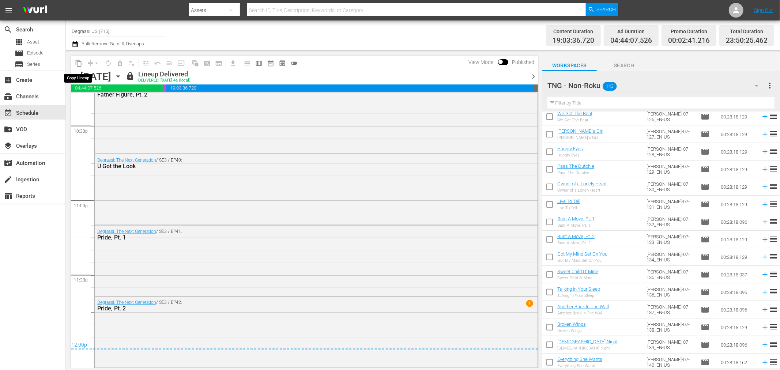
click at [75, 63] on span "content_copy" at bounding box center [78, 63] width 7 height 7
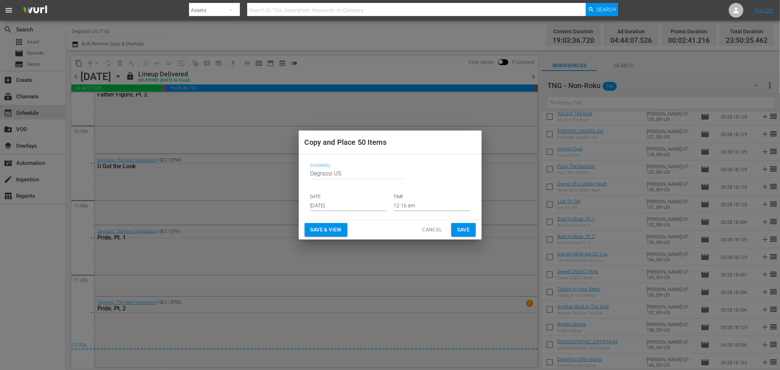
click at [347, 205] on input "Aug 20th 2025" at bounding box center [349, 205] width 76 height 11
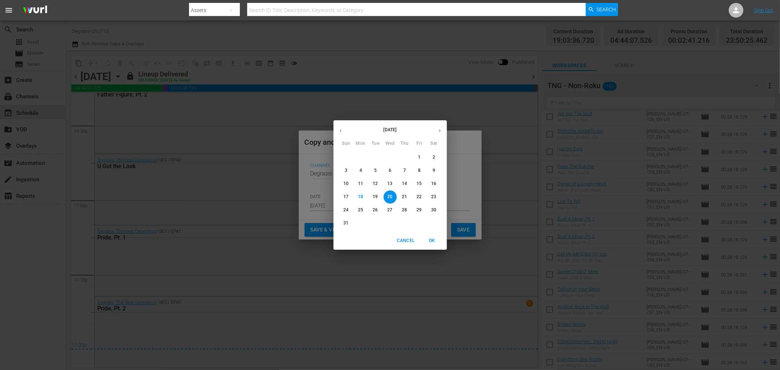
click at [416, 192] on button "22" at bounding box center [419, 197] width 13 height 13
type input "Aug 22nd 2025"
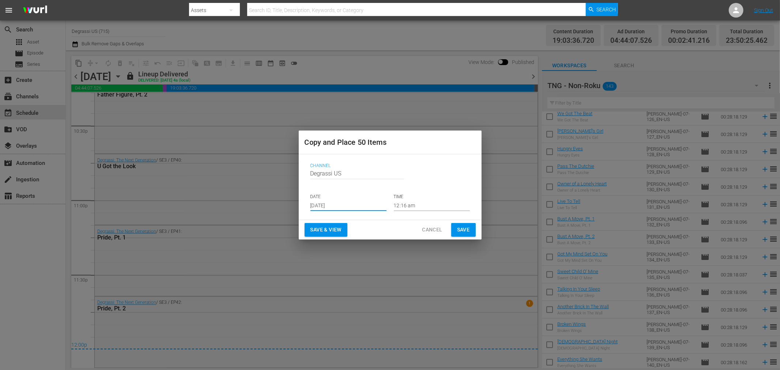
click at [460, 232] on span "Save" at bounding box center [463, 229] width 13 height 9
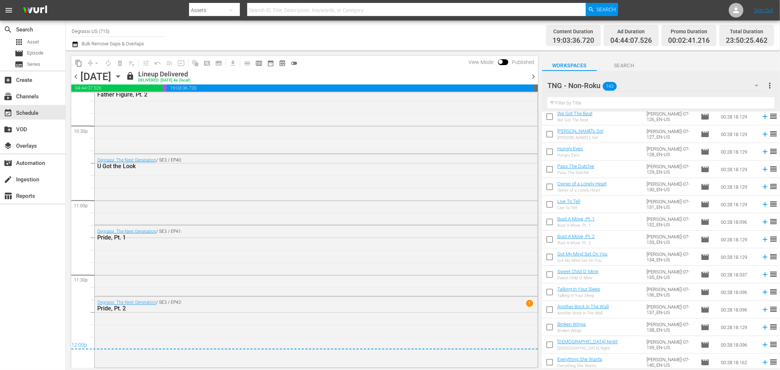
click at [531, 74] on span "chevron_right" at bounding box center [533, 76] width 9 height 9
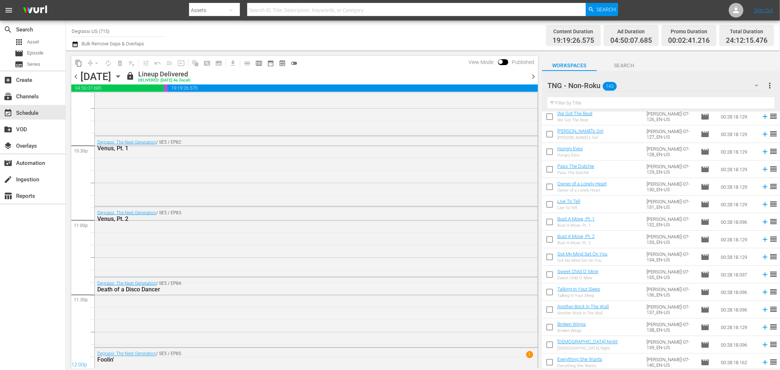
scroll to position [3354, 0]
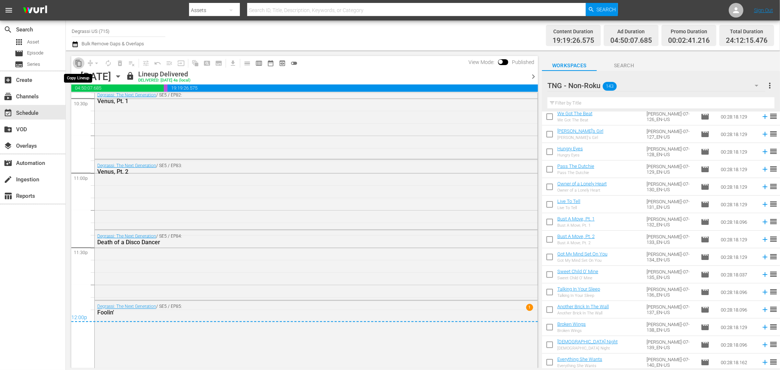
click at [79, 65] on span "content_copy" at bounding box center [78, 63] width 7 height 7
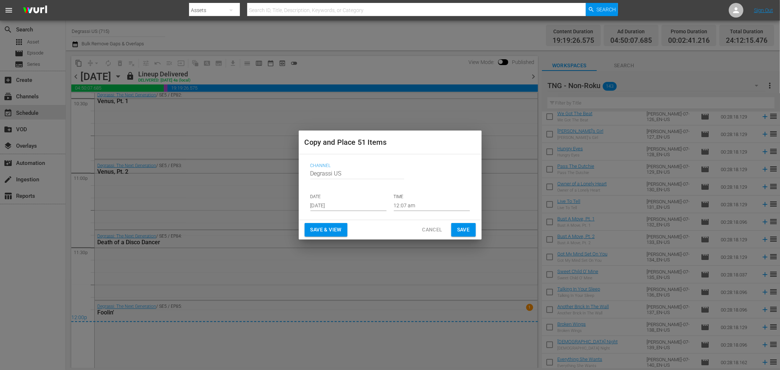
click at [363, 209] on input "Aug 20th 2025" at bounding box center [349, 205] width 76 height 11
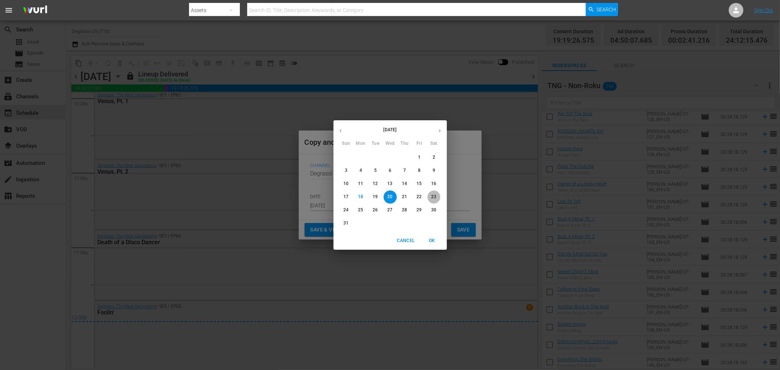
click at [436, 196] on p "23" at bounding box center [433, 197] width 5 height 6
type input "Aug 23rd 2025"
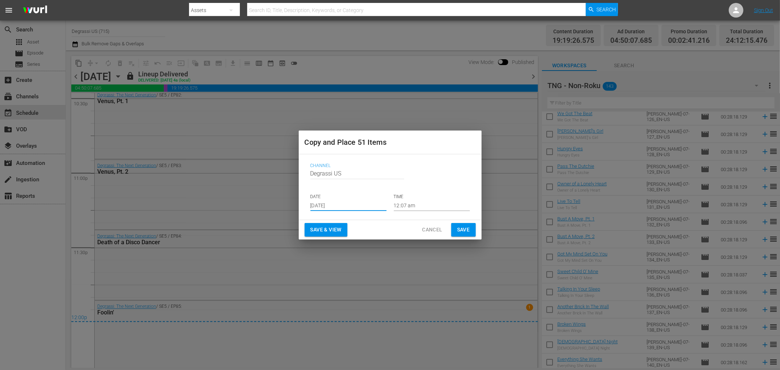
click at [462, 229] on span "Save" at bounding box center [463, 229] width 13 height 9
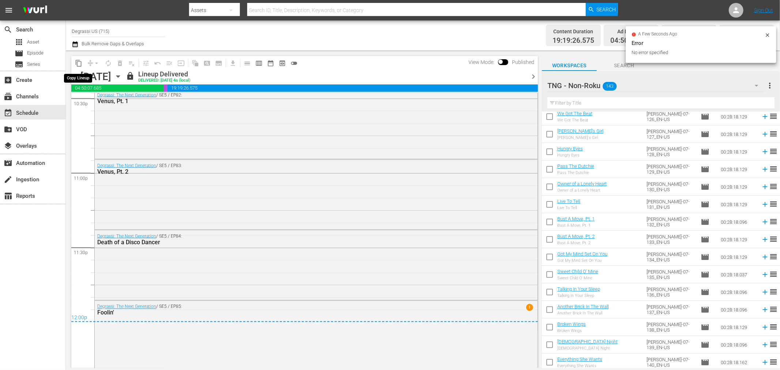
click at [78, 66] on span "content_copy" at bounding box center [78, 63] width 7 height 7
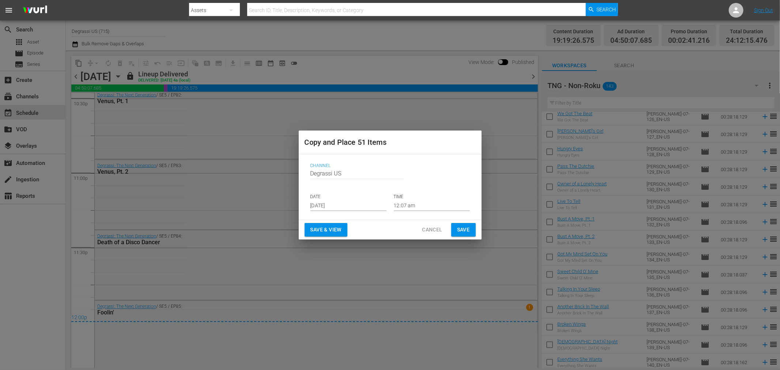
click at [431, 232] on span "Cancel" at bounding box center [432, 229] width 20 height 9
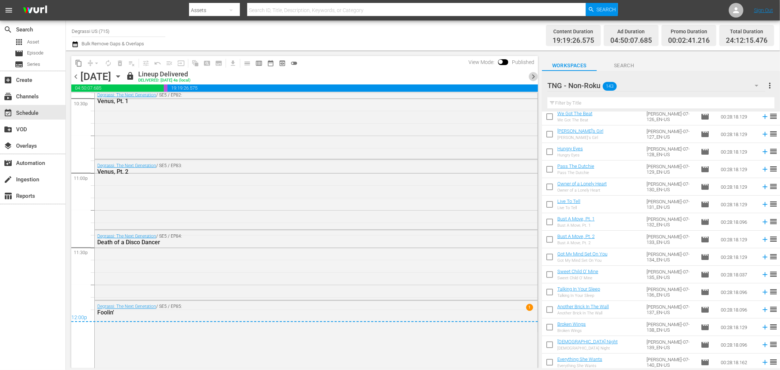
click at [529, 76] on span "chevron_right" at bounding box center [533, 76] width 9 height 9
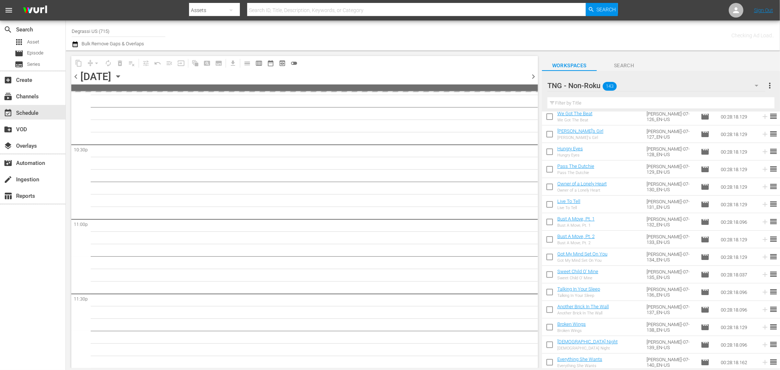
scroll to position [3306, 0]
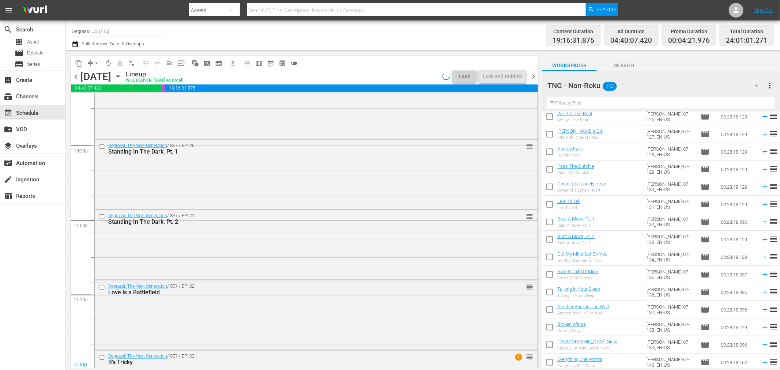
click at [76, 61] on span "content_copy" at bounding box center [78, 63] width 7 height 7
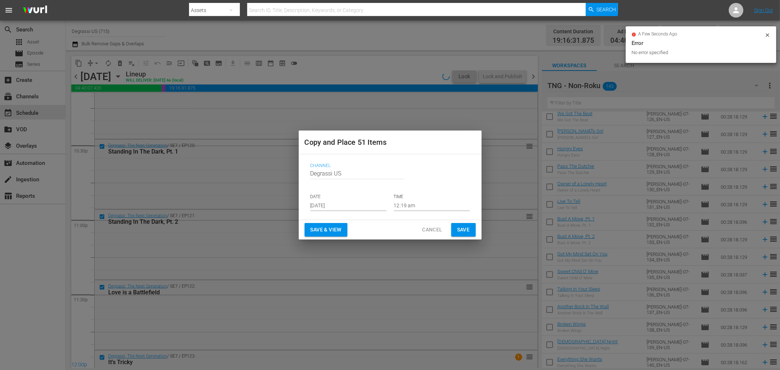
scroll to position [3354, 0]
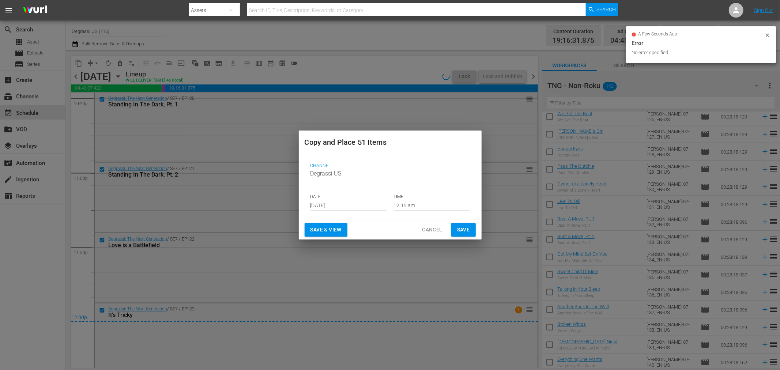
click at [346, 209] on input "Aug 20th 2025" at bounding box center [349, 205] width 76 height 11
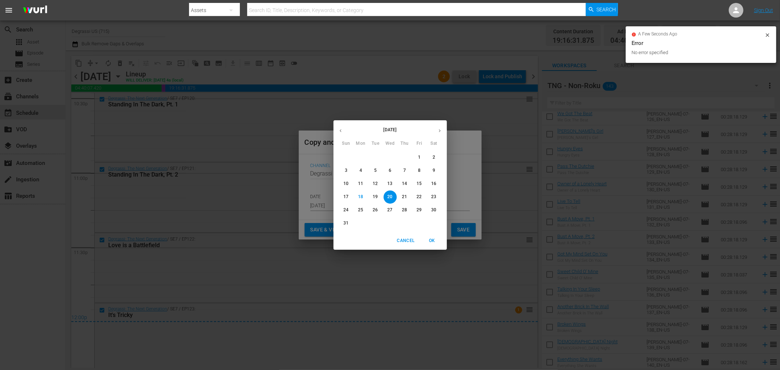
click at [349, 210] on p "24" at bounding box center [346, 210] width 5 height 6
type input "Aug 24th 2025"
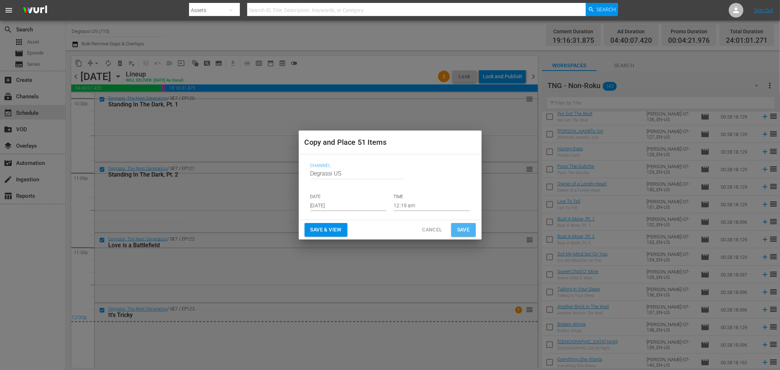
click at [460, 227] on span "Save" at bounding box center [463, 229] width 13 height 9
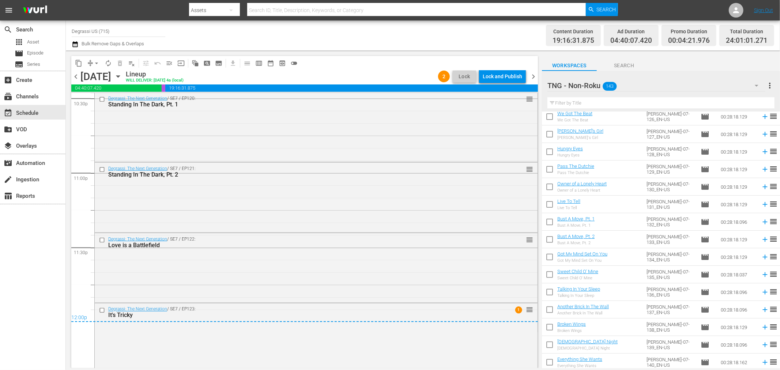
click at [529, 77] on span "chevron_right" at bounding box center [533, 76] width 9 height 9
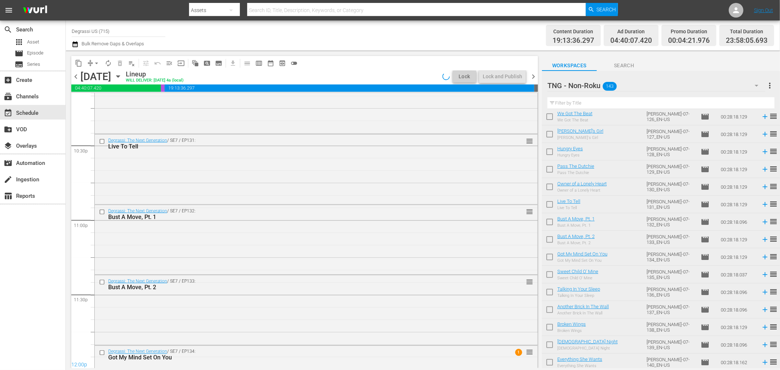
scroll to position [3354, 0]
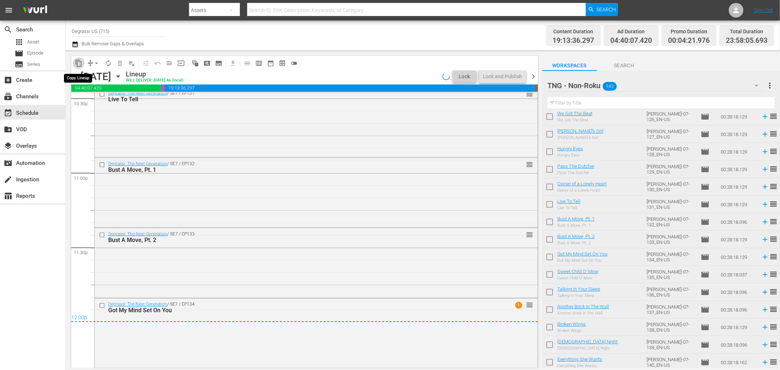
click at [80, 63] on span "content_copy" at bounding box center [78, 63] width 7 height 7
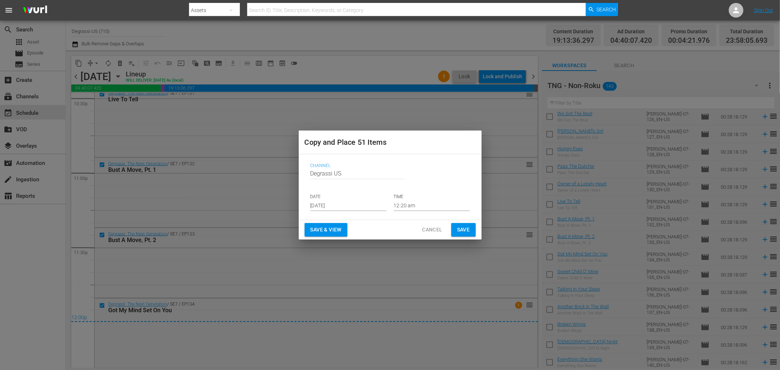
click at [352, 205] on input "Aug 20th 2025" at bounding box center [349, 205] width 76 height 11
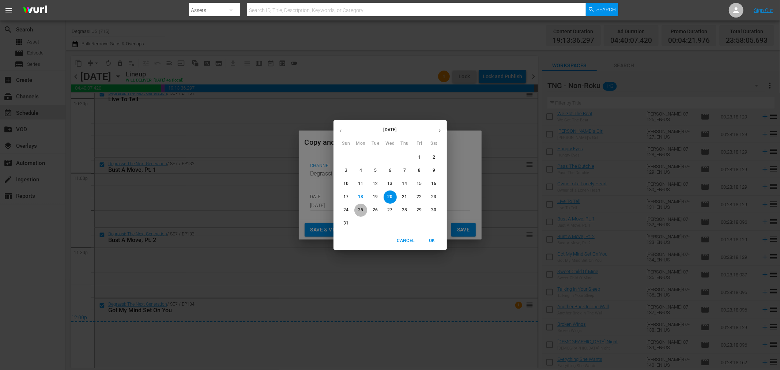
click at [362, 210] on p "25" at bounding box center [360, 210] width 5 height 6
type input "Aug 25th 2025"
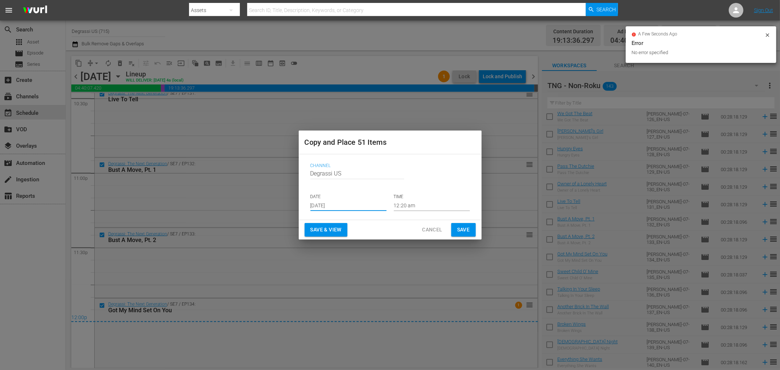
click at [462, 230] on span "Save" at bounding box center [463, 229] width 13 height 9
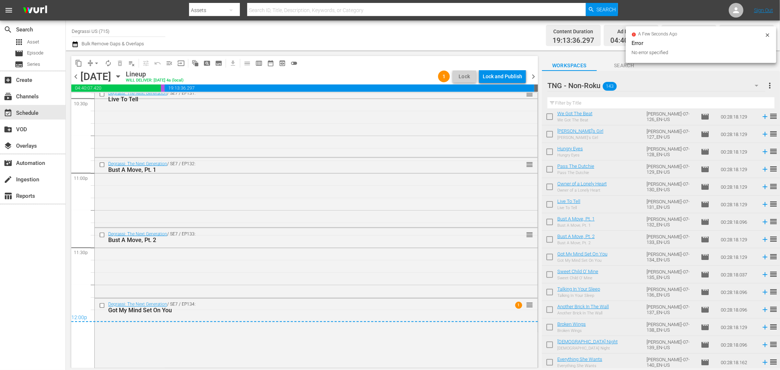
click at [122, 76] on div "August 21st" at bounding box center [116, 76] width 11 height 0
click at [122, 74] on icon "button" at bounding box center [118, 76] width 8 height 8
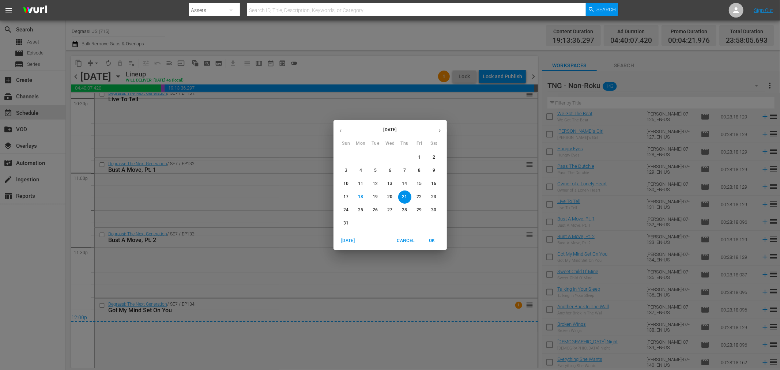
click at [422, 195] on span "22" at bounding box center [419, 197] width 13 height 6
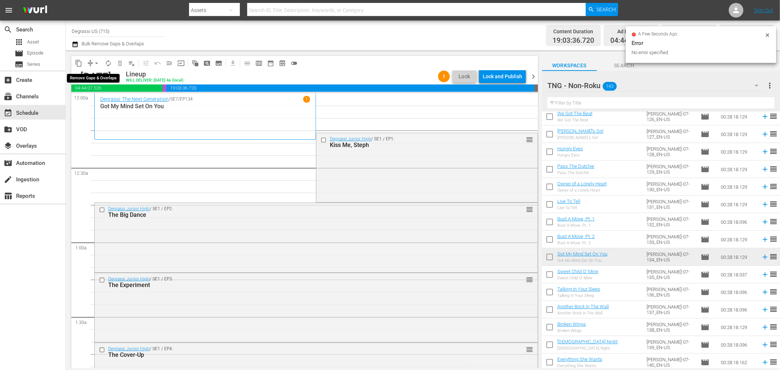
click at [98, 63] on span "arrow_drop_down" at bounding box center [96, 63] width 7 height 7
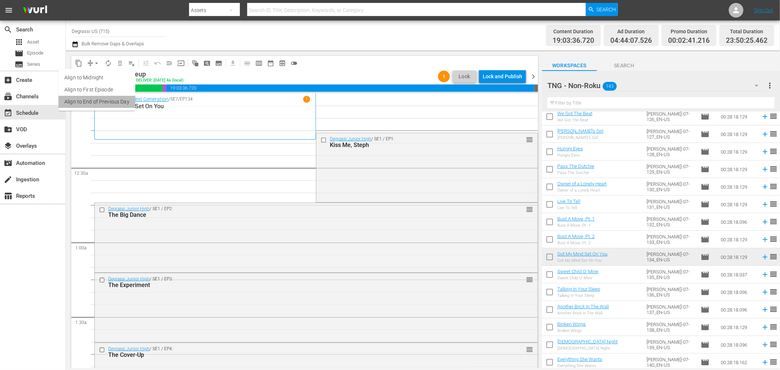
click at [112, 104] on li "Align to End of Previous Day" at bounding box center [97, 102] width 77 height 12
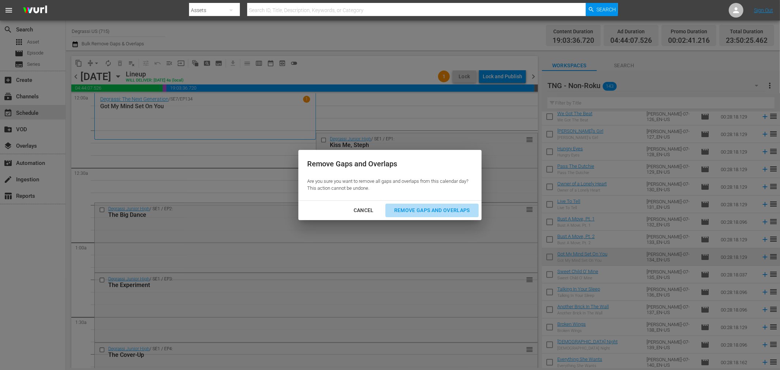
click at [423, 209] on div "Remove Gaps and Overlaps" at bounding box center [432, 210] width 87 height 9
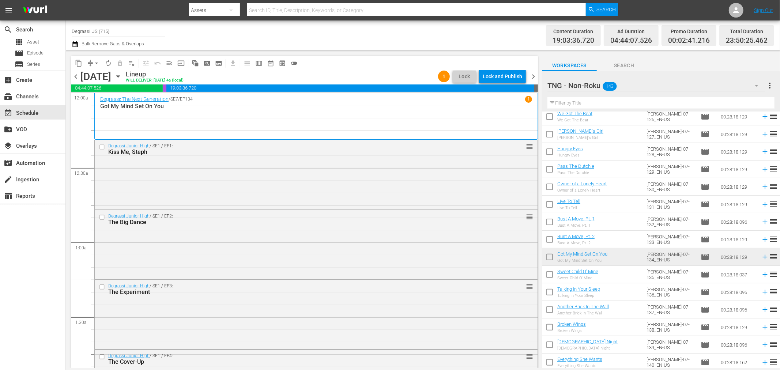
click at [533, 72] on span "chevron_right" at bounding box center [533, 76] width 9 height 9
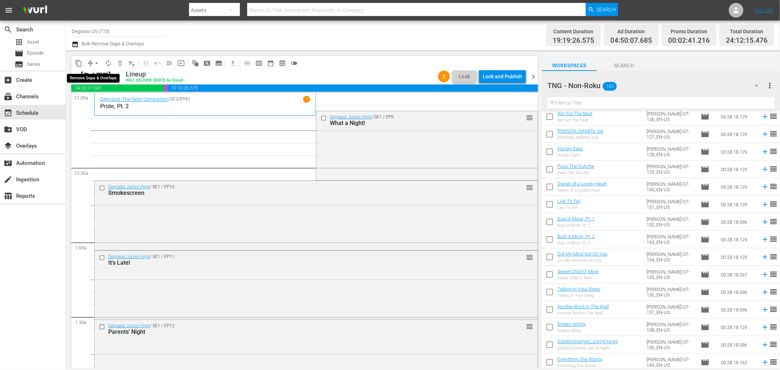
click at [97, 64] on span "arrow_drop_down" at bounding box center [96, 63] width 7 height 7
click at [104, 101] on li "Align to End of Previous Day" at bounding box center [97, 102] width 77 height 12
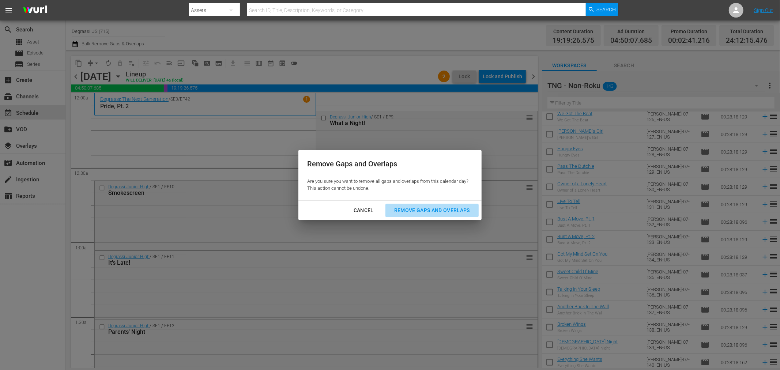
click at [422, 209] on div "Remove Gaps and Overlaps" at bounding box center [432, 210] width 87 height 9
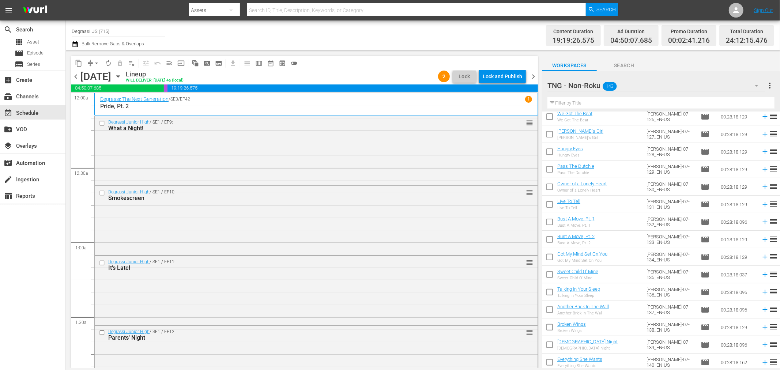
click at [535, 75] on span "chevron_right" at bounding box center [533, 76] width 9 height 9
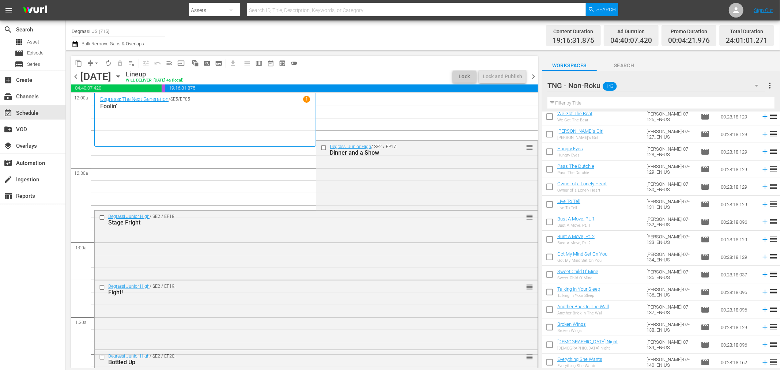
click at [124, 77] on div "Sunday, August 24th August 24th" at bounding box center [102, 77] width 44 height 12
click at [120, 76] on icon "button" at bounding box center [117, 77] width 3 height 2
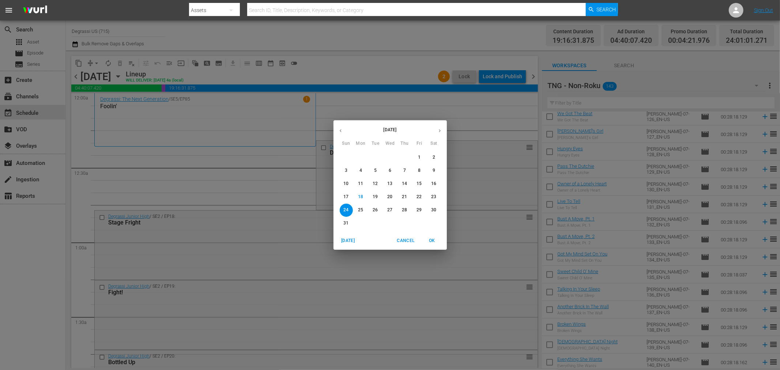
click at [401, 241] on span "Cancel" at bounding box center [406, 241] width 18 height 8
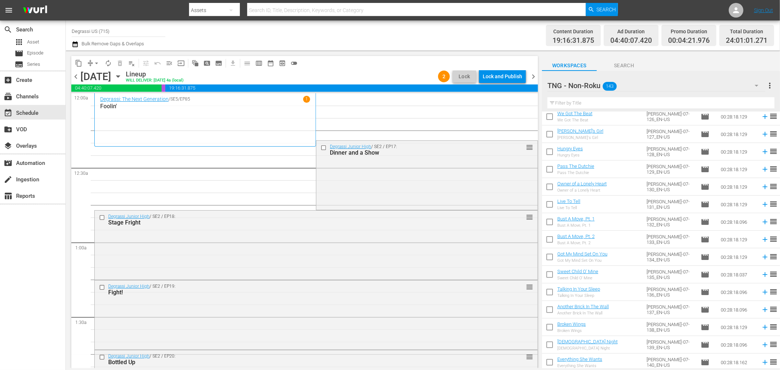
click at [93, 64] on span "arrow_drop_down" at bounding box center [96, 63] width 7 height 7
click at [103, 99] on li "Align to End of Previous Day" at bounding box center [97, 102] width 77 height 12
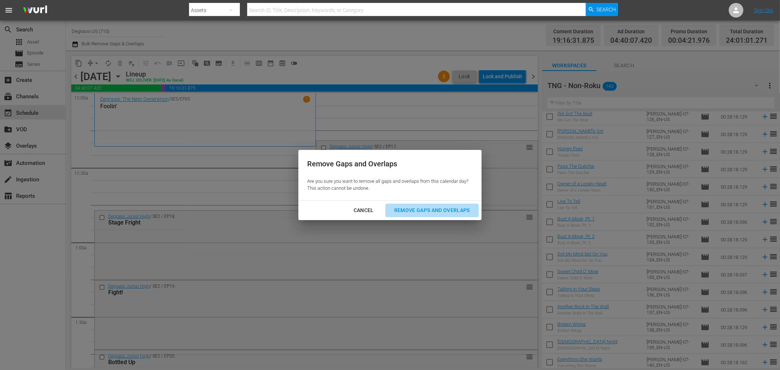
click at [435, 213] on div "Remove Gaps and Overlaps" at bounding box center [432, 210] width 87 height 9
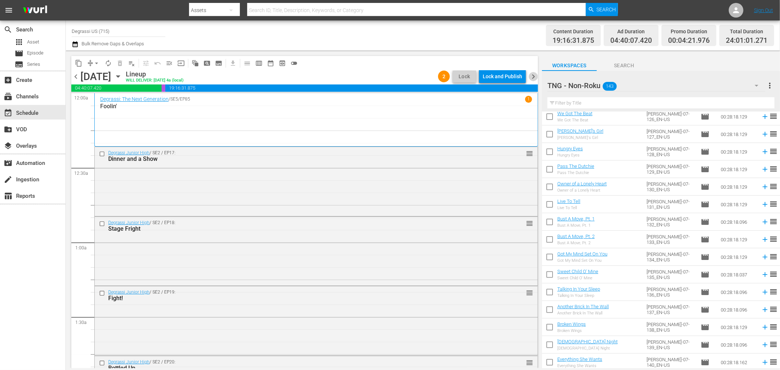
click at [533, 78] on span "chevron_right" at bounding box center [533, 76] width 9 height 9
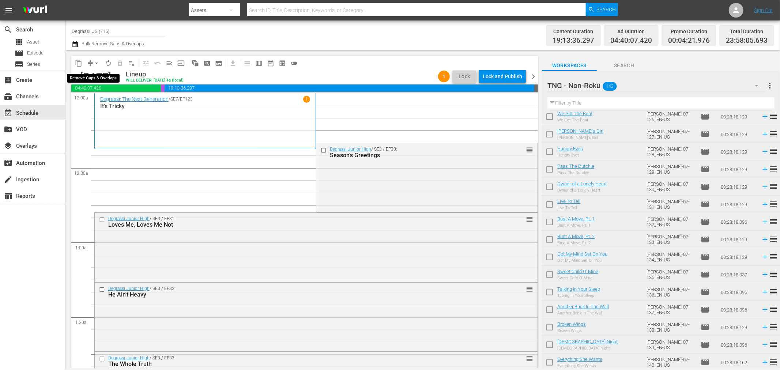
click at [93, 63] on span "arrow_drop_down" at bounding box center [96, 63] width 7 height 7
click at [101, 99] on li "Align to End of Previous Day" at bounding box center [97, 102] width 77 height 12
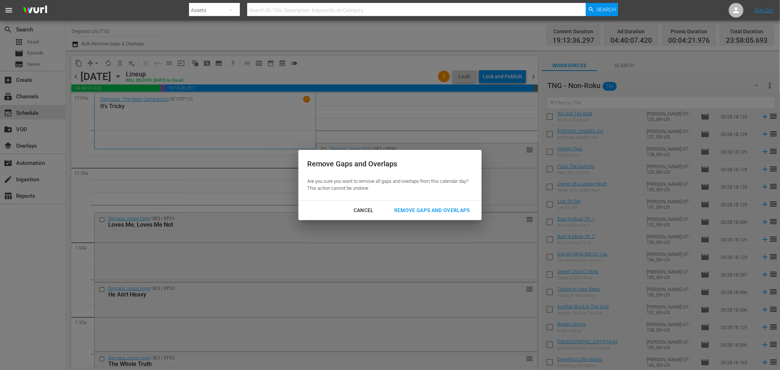
click at [435, 210] on div "Remove Gaps and Overlaps" at bounding box center [432, 210] width 87 height 9
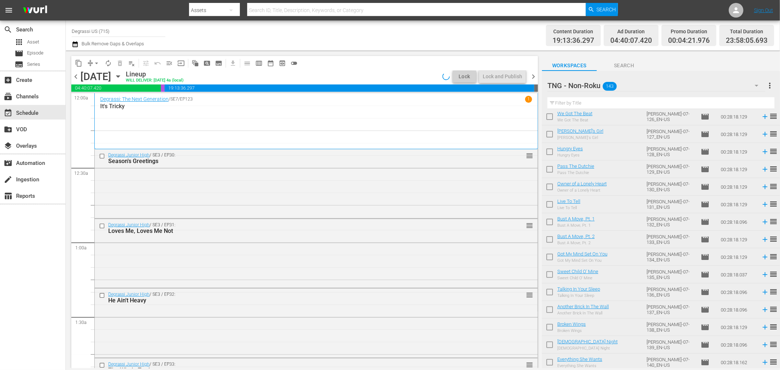
click at [533, 72] on span "chevron_right" at bounding box center [533, 76] width 9 height 9
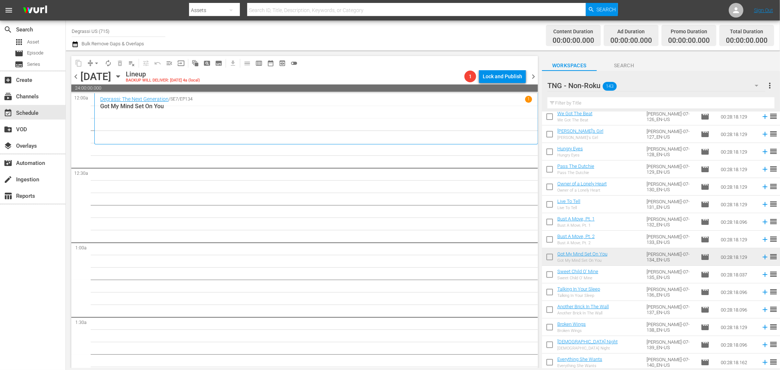
click at [120, 76] on icon "button" at bounding box center [117, 77] width 3 height 2
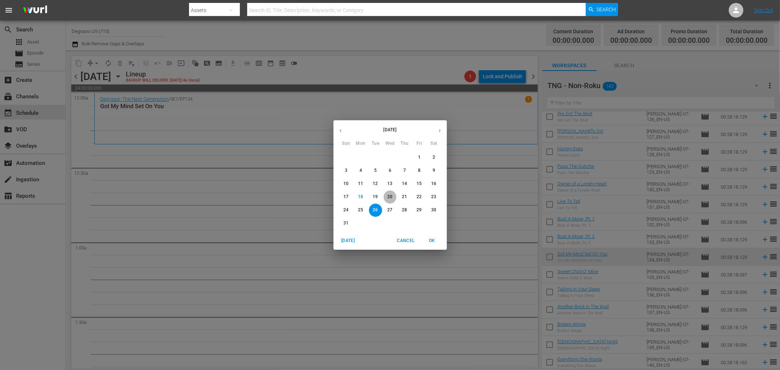
click at [390, 194] on p "20" at bounding box center [389, 197] width 5 height 6
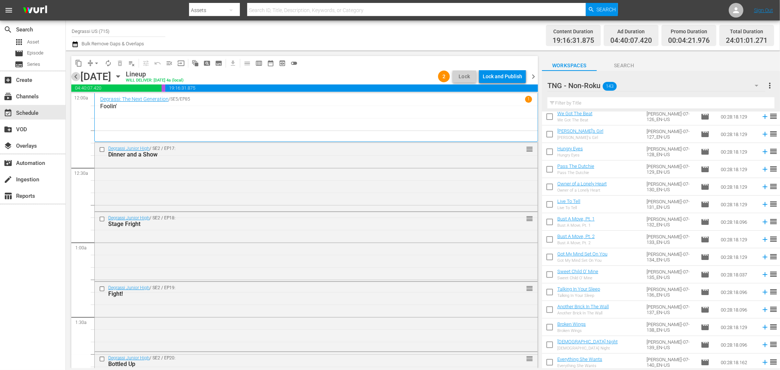
click at [72, 78] on span "chevron_left" at bounding box center [75, 76] width 9 height 9
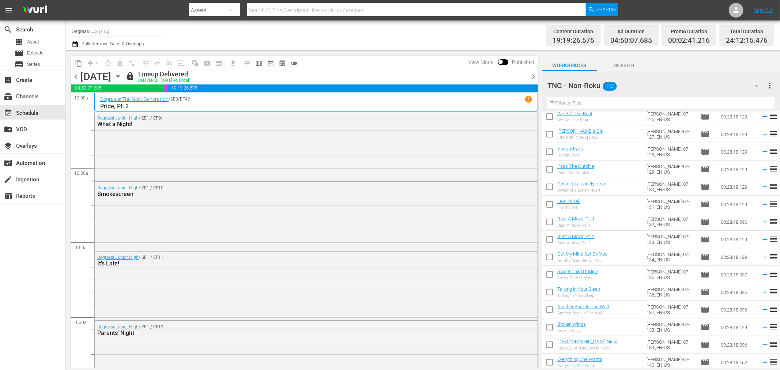
click at [529, 76] on span "chevron_right" at bounding box center [533, 76] width 9 height 9
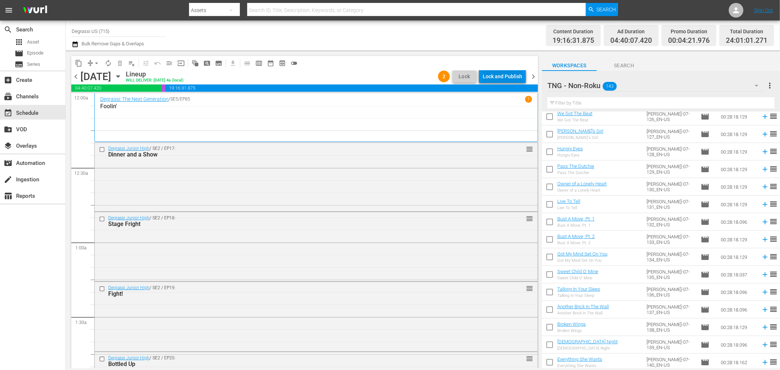
click at [507, 79] on div "Lock and Publish" at bounding box center [503, 76] width 40 height 13
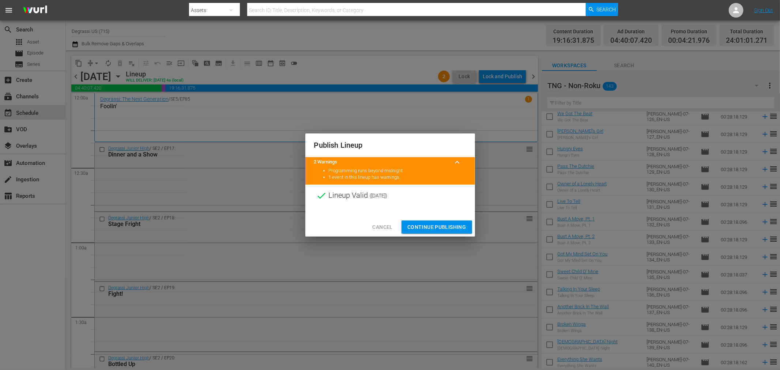
click at [432, 225] on span "Continue Publishing" at bounding box center [437, 227] width 59 height 9
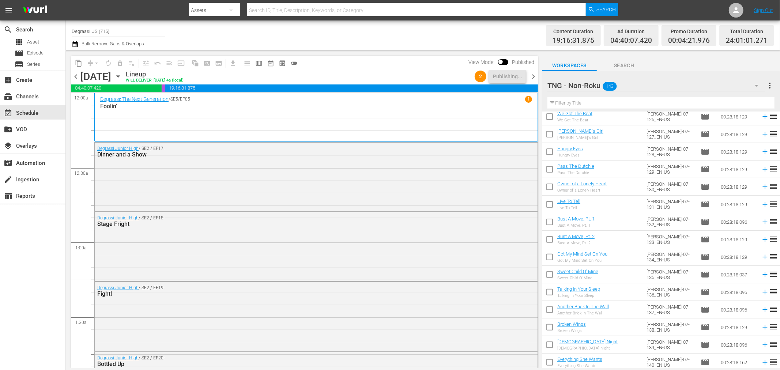
click at [533, 75] on span "chevron_right" at bounding box center [533, 76] width 9 height 9
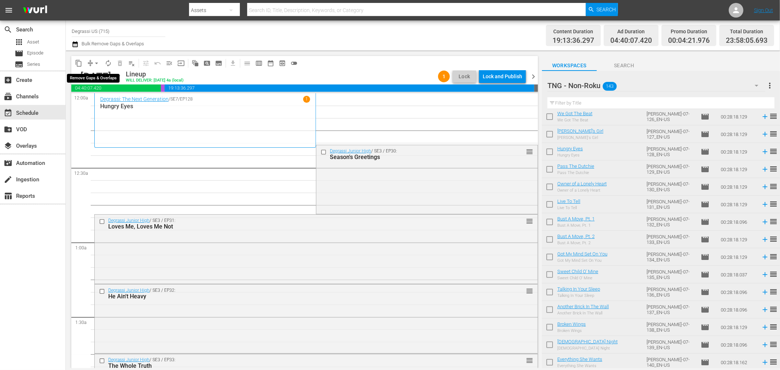
click at [95, 66] on span "arrow_drop_down" at bounding box center [96, 63] width 7 height 7
click at [100, 100] on li "Align to End of Previous Day" at bounding box center [97, 102] width 77 height 12
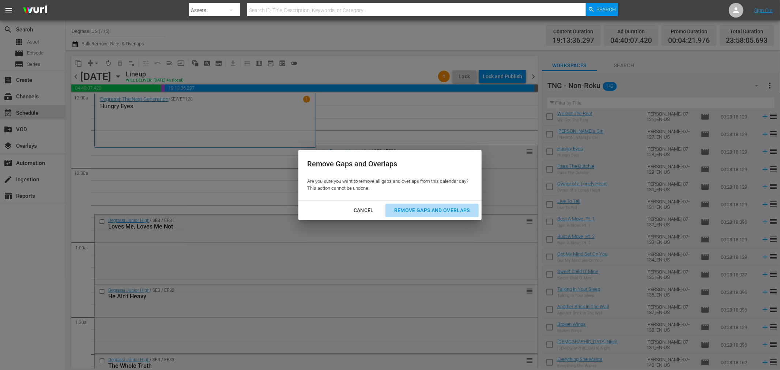
click at [432, 209] on div "Remove Gaps and Overlaps" at bounding box center [432, 210] width 87 height 9
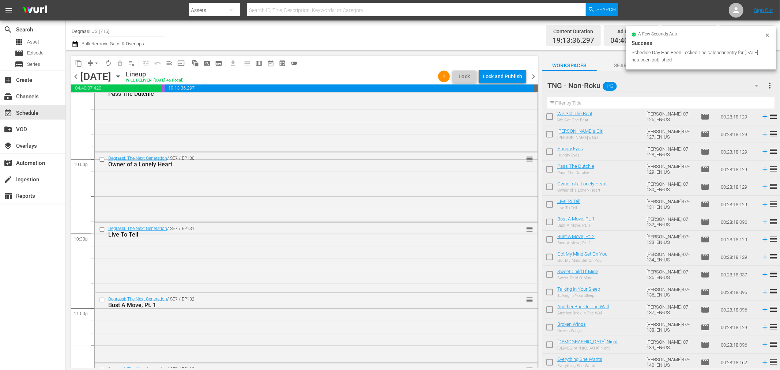
scroll to position [3354, 0]
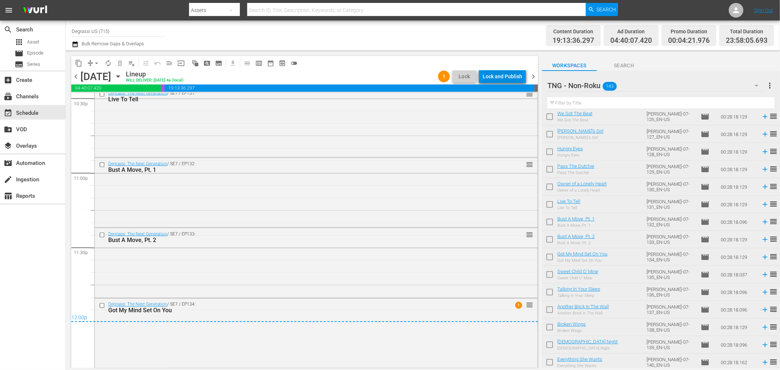
click at [510, 74] on div "Lock and Publish" at bounding box center [503, 76] width 40 height 13
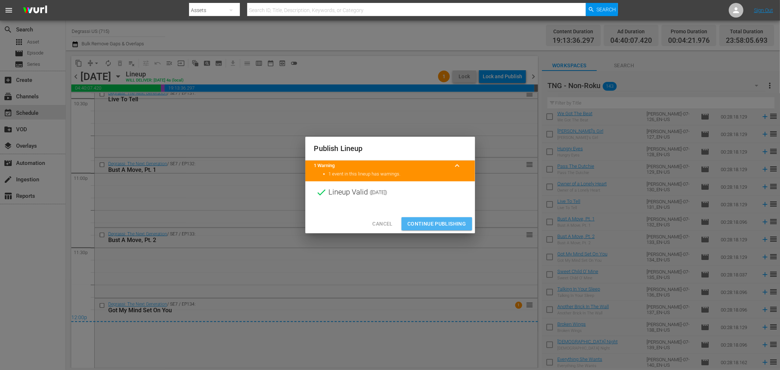
click at [438, 224] on span "Continue Publishing" at bounding box center [437, 224] width 59 height 9
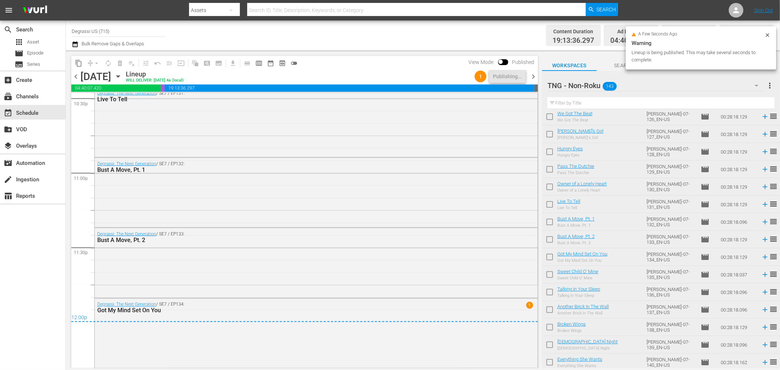
click at [533, 74] on span "chevron_right" at bounding box center [533, 76] width 9 height 9
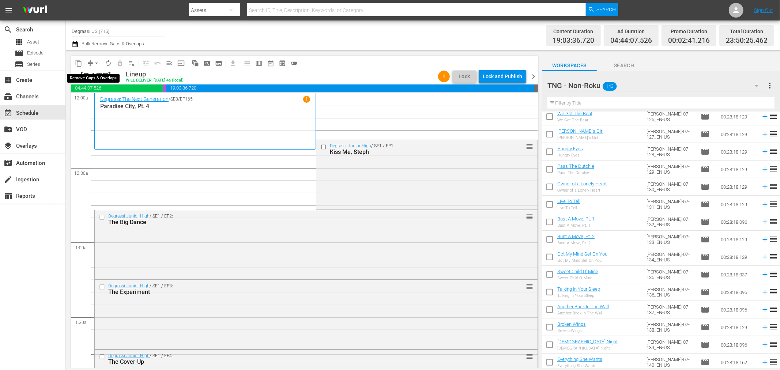
click at [98, 60] on span "arrow_drop_down" at bounding box center [96, 63] width 7 height 7
click at [98, 101] on li "Align to End of Previous Day" at bounding box center [97, 102] width 77 height 12
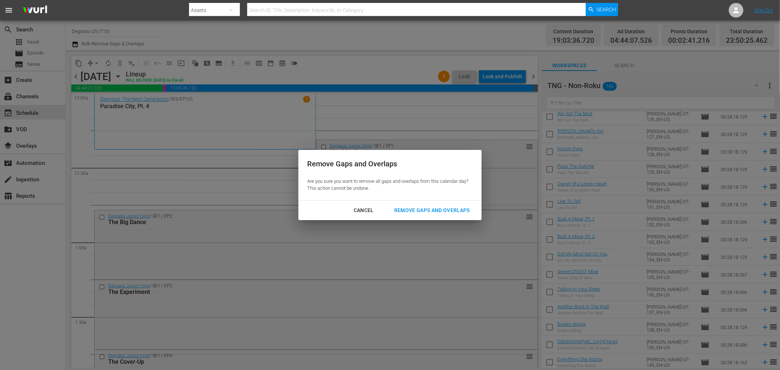
click at [431, 209] on div "Remove Gaps and Overlaps" at bounding box center [432, 210] width 87 height 9
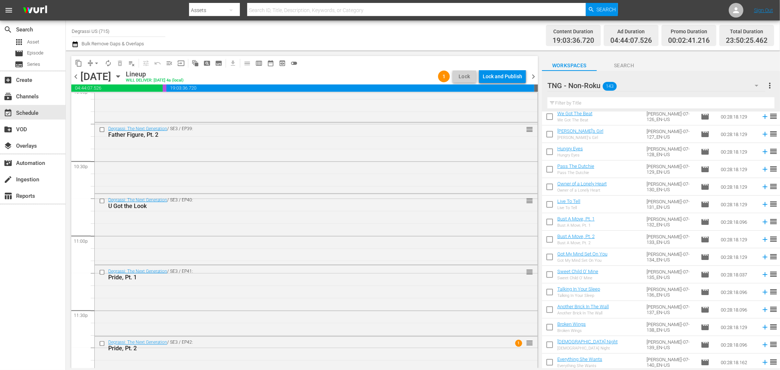
scroll to position [3330, 0]
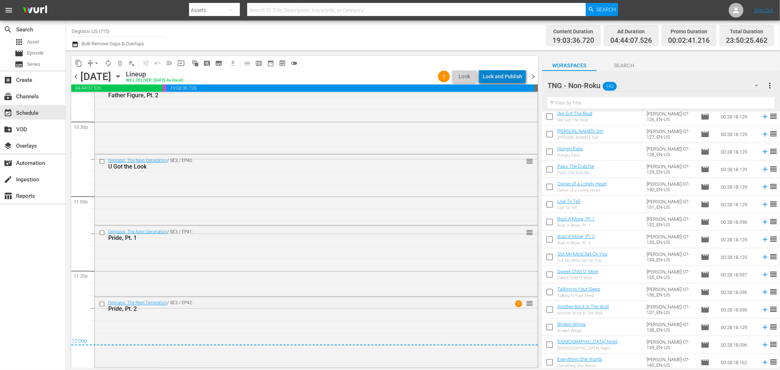
click at [510, 72] on div "Lock and Publish" at bounding box center [503, 76] width 40 height 13
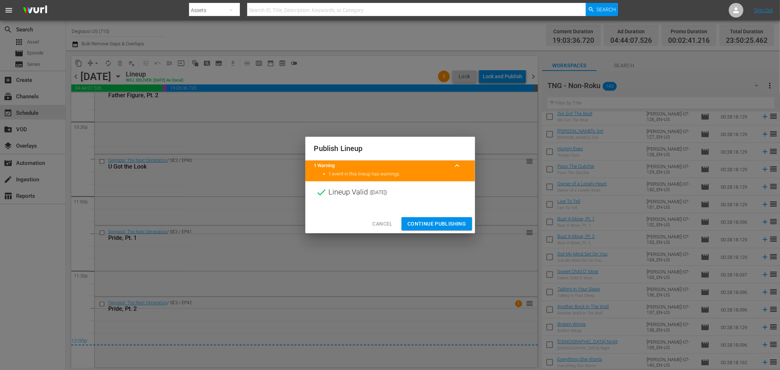
click at [434, 224] on span "Continue Publishing" at bounding box center [437, 224] width 59 height 9
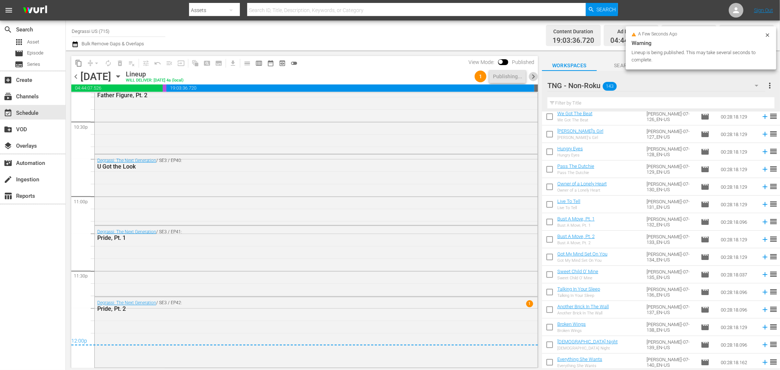
click at [531, 74] on span "chevron_right" at bounding box center [533, 76] width 9 height 9
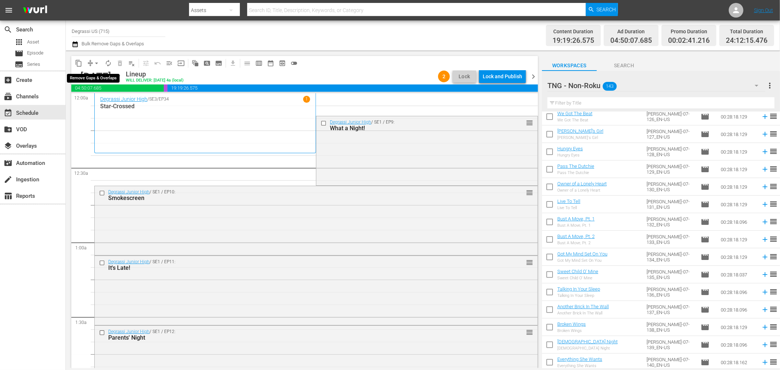
click at [93, 60] on span "arrow_drop_down" at bounding box center [96, 63] width 7 height 7
click at [110, 98] on li "Align to End of Previous Day" at bounding box center [97, 102] width 77 height 12
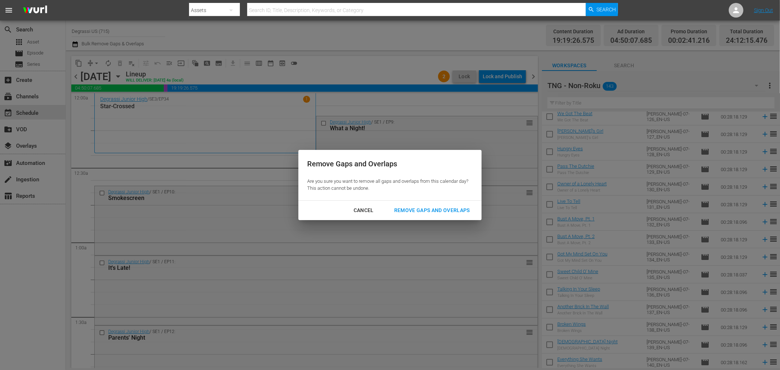
click at [404, 211] on div "Remove Gaps and Overlaps" at bounding box center [432, 210] width 87 height 9
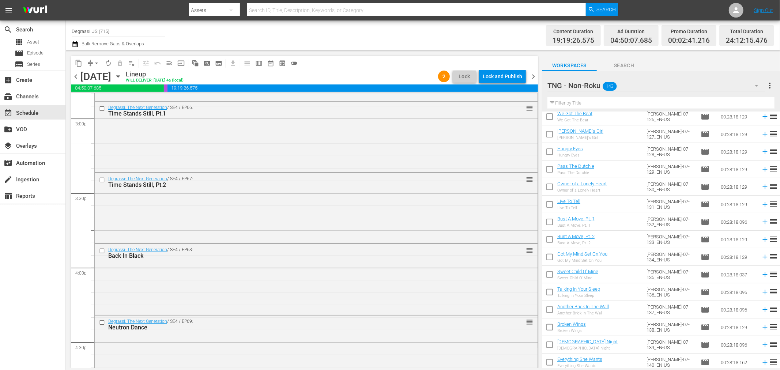
scroll to position [3360, 0]
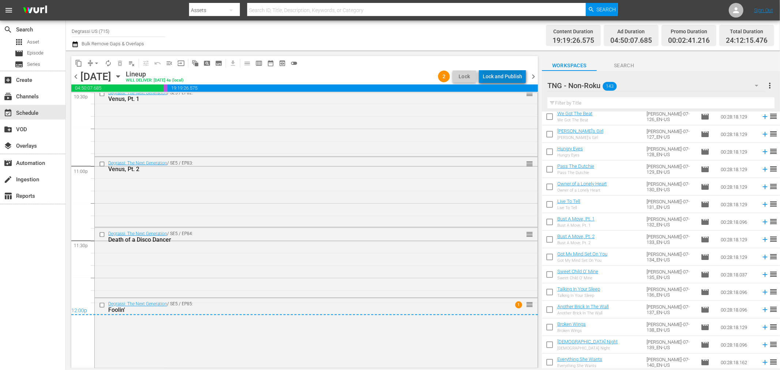
click at [514, 78] on div "Lock and Publish" at bounding box center [503, 76] width 40 height 13
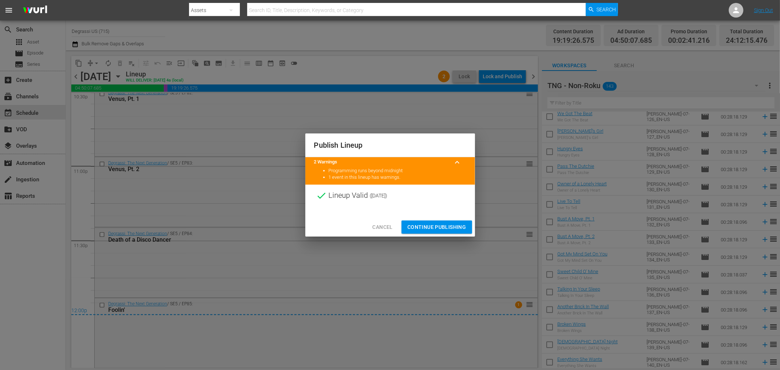
click at [422, 225] on span "Continue Publishing" at bounding box center [437, 227] width 59 height 9
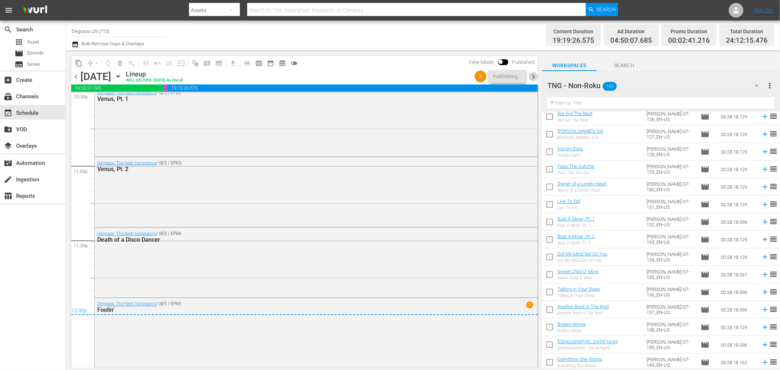
click at [533, 75] on span "chevron_right" at bounding box center [533, 76] width 9 height 9
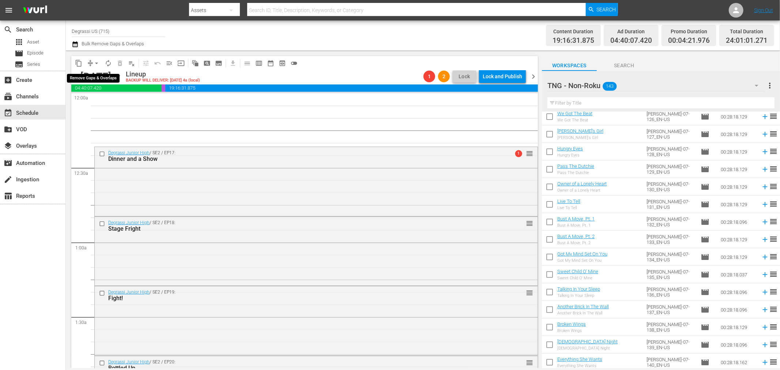
click at [94, 64] on span "arrow_drop_down" at bounding box center [96, 63] width 7 height 7
click at [94, 76] on li "Align to Midnight" at bounding box center [97, 78] width 60 height 12
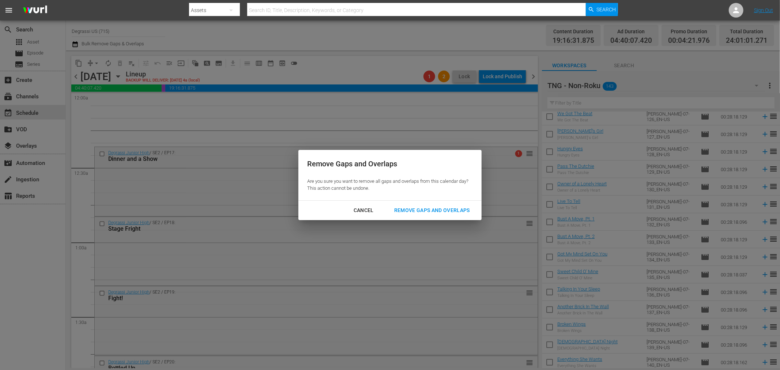
click at [422, 207] on div "Remove Gaps and Overlaps" at bounding box center [432, 210] width 87 height 9
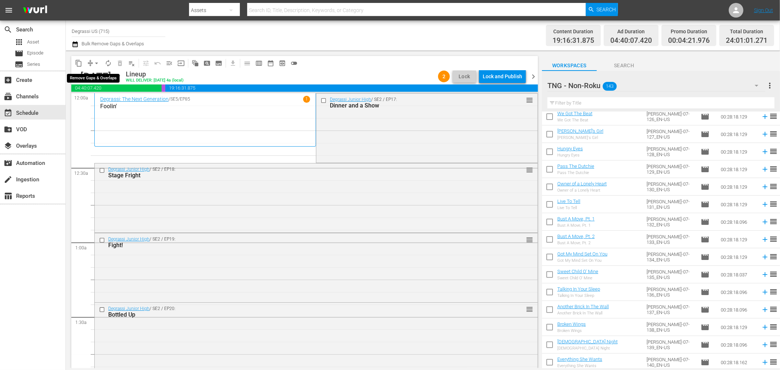
click at [98, 64] on span "arrow_drop_down" at bounding box center [96, 63] width 7 height 7
click at [93, 97] on li "Align to End of Previous Day" at bounding box center [97, 102] width 77 height 12
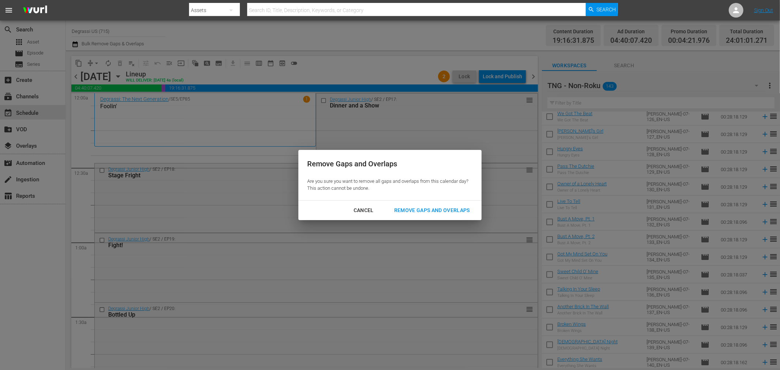
click at [427, 211] on div "Remove Gaps and Overlaps" at bounding box center [432, 210] width 87 height 9
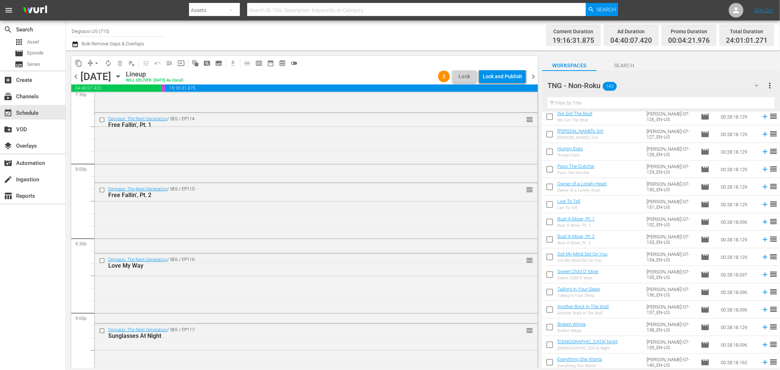
scroll to position [3363, 0]
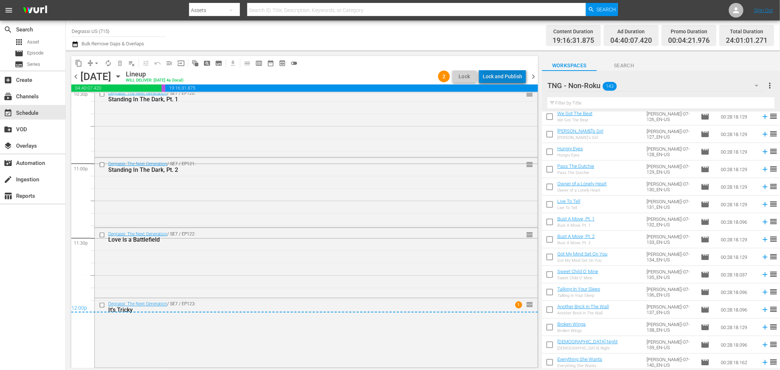
click at [521, 75] on div "Lock and Publish" at bounding box center [503, 76] width 40 height 13
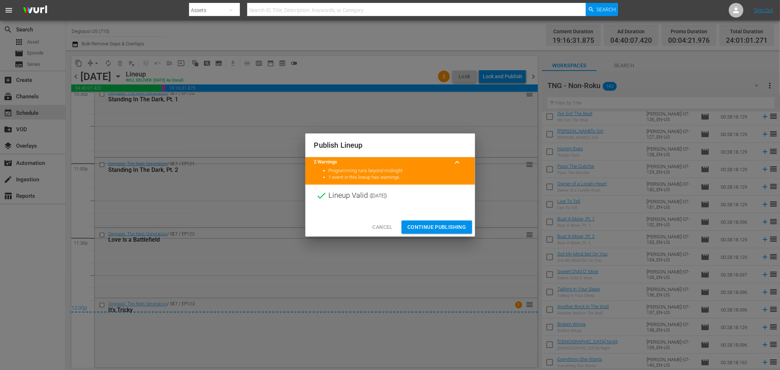
click at [435, 225] on span "Continue Publishing" at bounding box center [437, 227] width 59 height 9
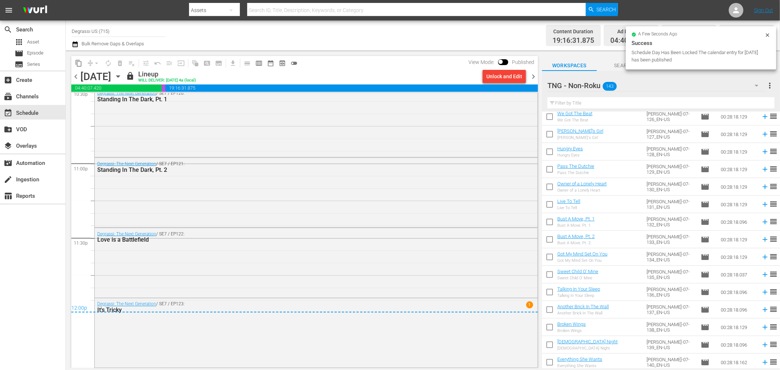
drag, startPoint x: 602, startPoint y: 2, endPoint x: 504, endPoint y: 41, distance: 105.1
click at [504, 41] on div "Content Duration 19:16:31.875 Ad Duration 04:40:07.420 Promo Duration 00:04:21.…" at bounding box center [614, 35] width 319 height 26
click at [534, 77] on span "chevron_right" at bounding box center [533, 76] width 9 height 9
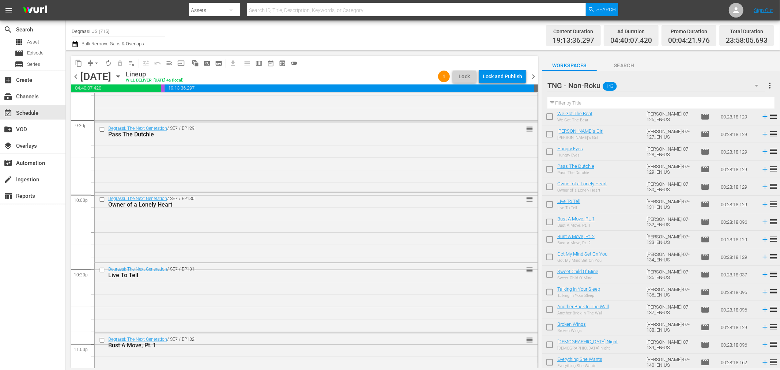
scroll to position [3359, 0]
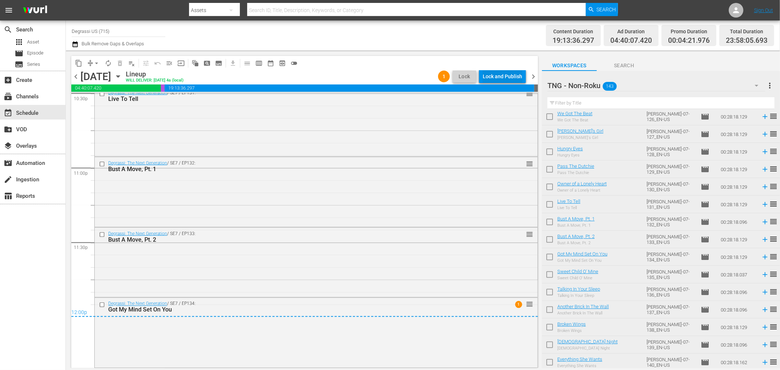
click at [507, 75] on div "Lock and Publish" at bounding box center [503, 76] width 40 height 13
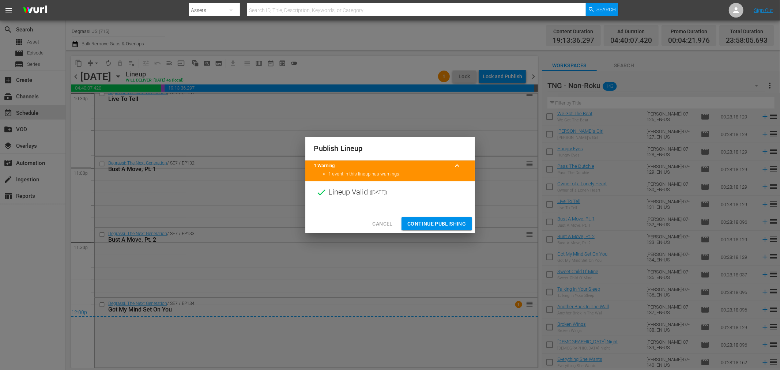
click at [453, 222] on span "Continue Publishing" at bounding box center [437, 224] width 59 height 9
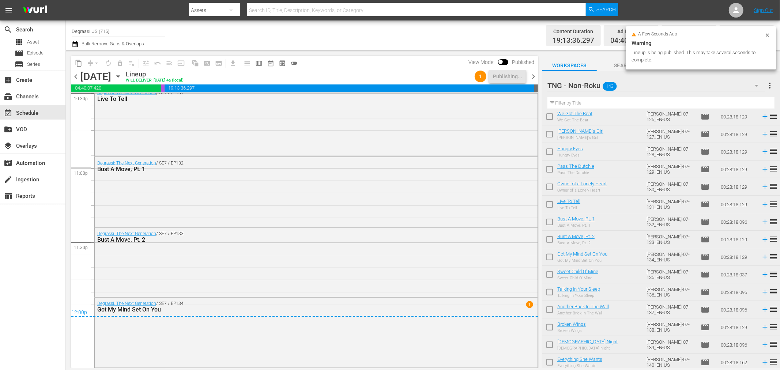
click at [533, 79] on span "chevron_right" at bounding box center [533, 76] width 9 height 9
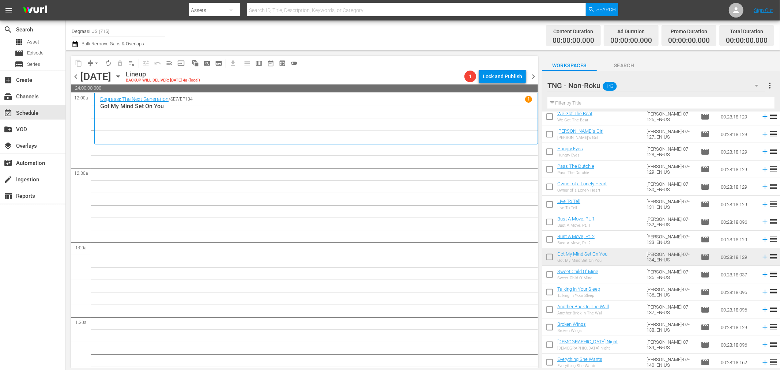
click at [76, 40] on icon "button" at bounding box center [75, 44] width 7 height 9
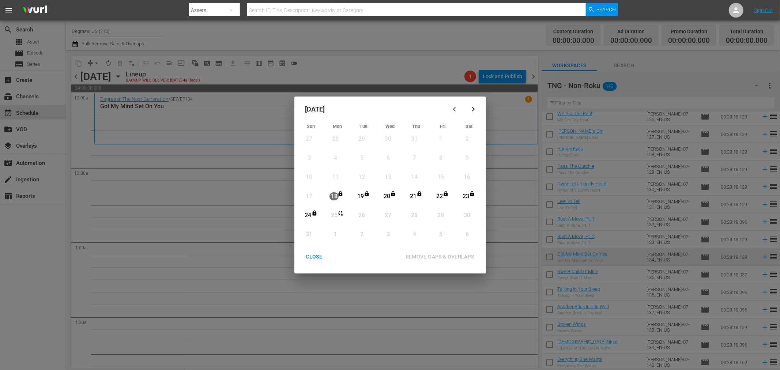
click at [319, 258] on div "CLOSE" at bounding box center [314, 256] width 28 height 9
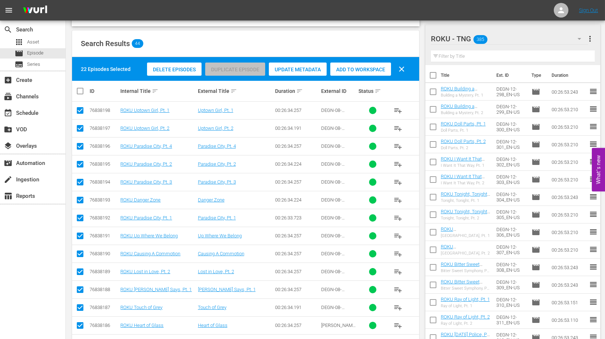
scroll to position [861, 0]
